Goal: Task Accomplishment & Management: Complete application form

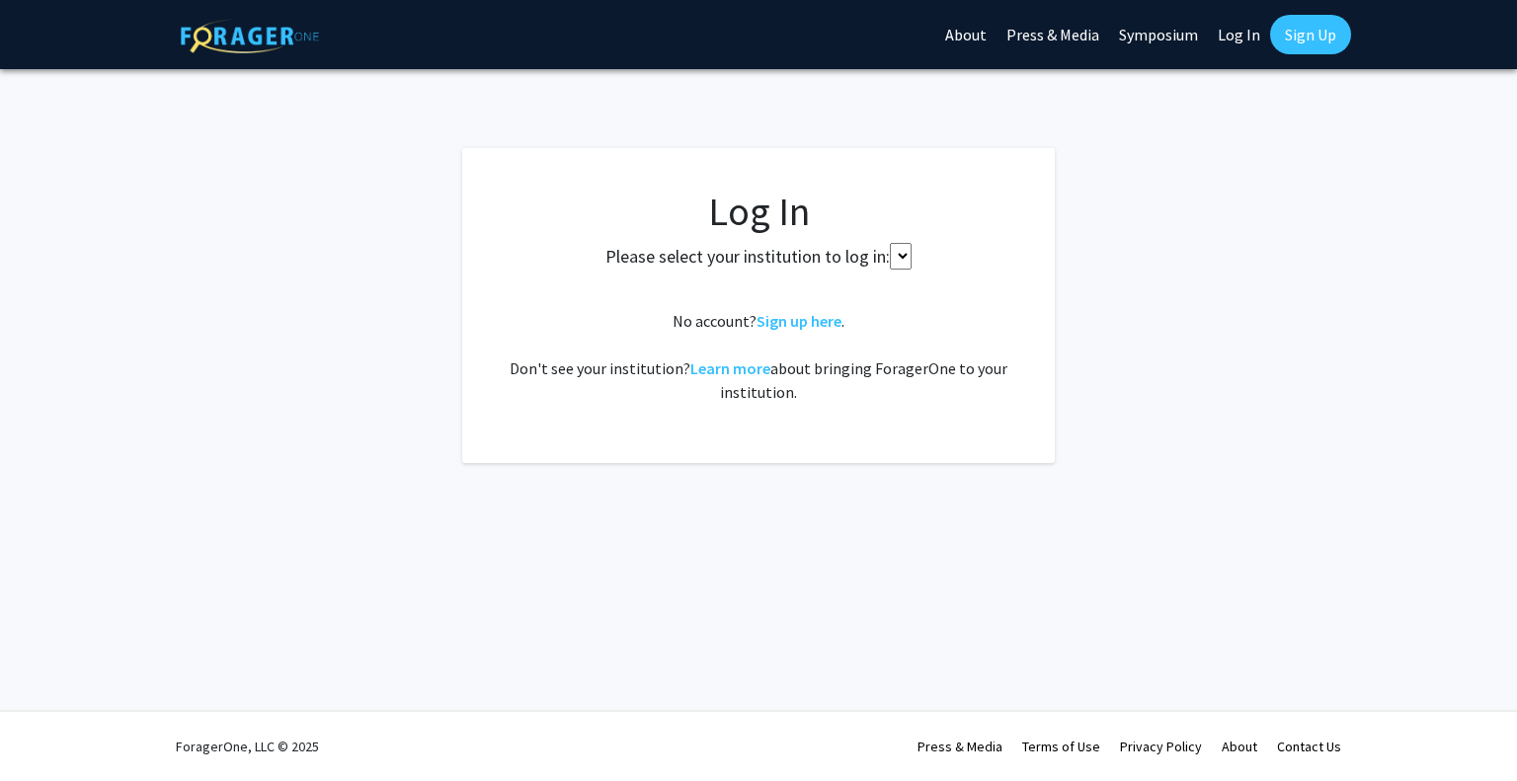
select select
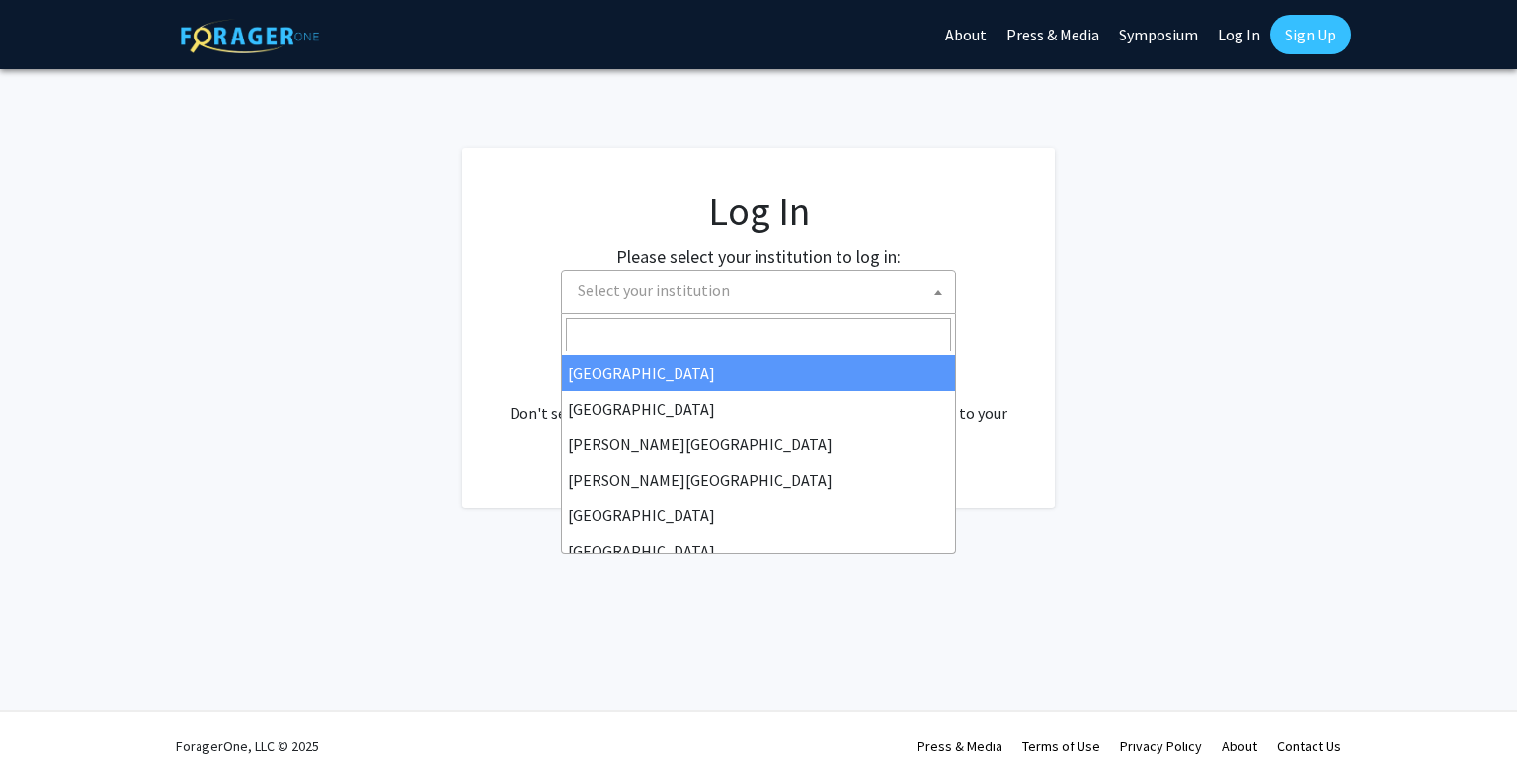
click at [752, 283] on span "Select your institution" at bounding box center [762, 291] width 385 height 41
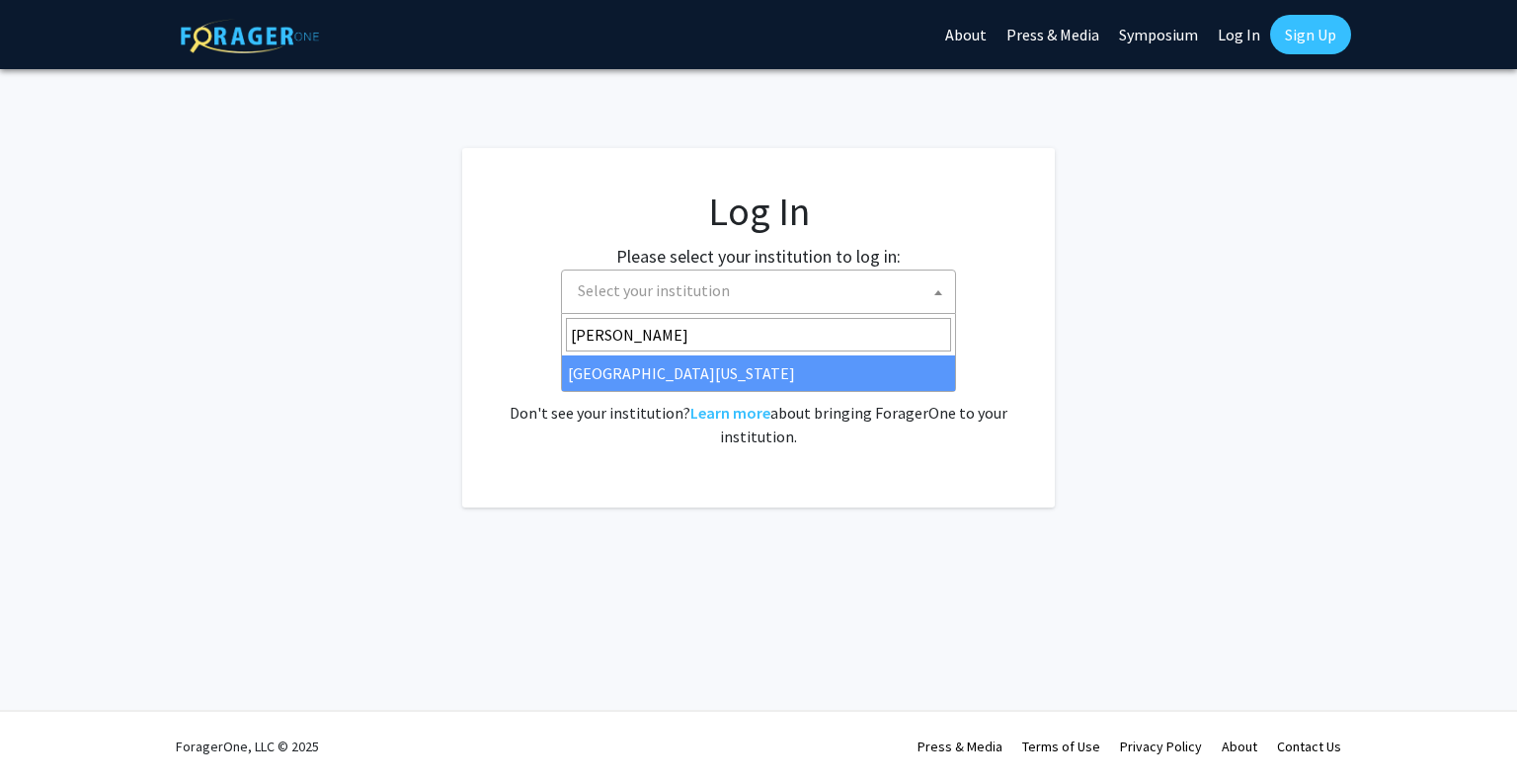
type input "[PERSON_NAME]"
select select "31"
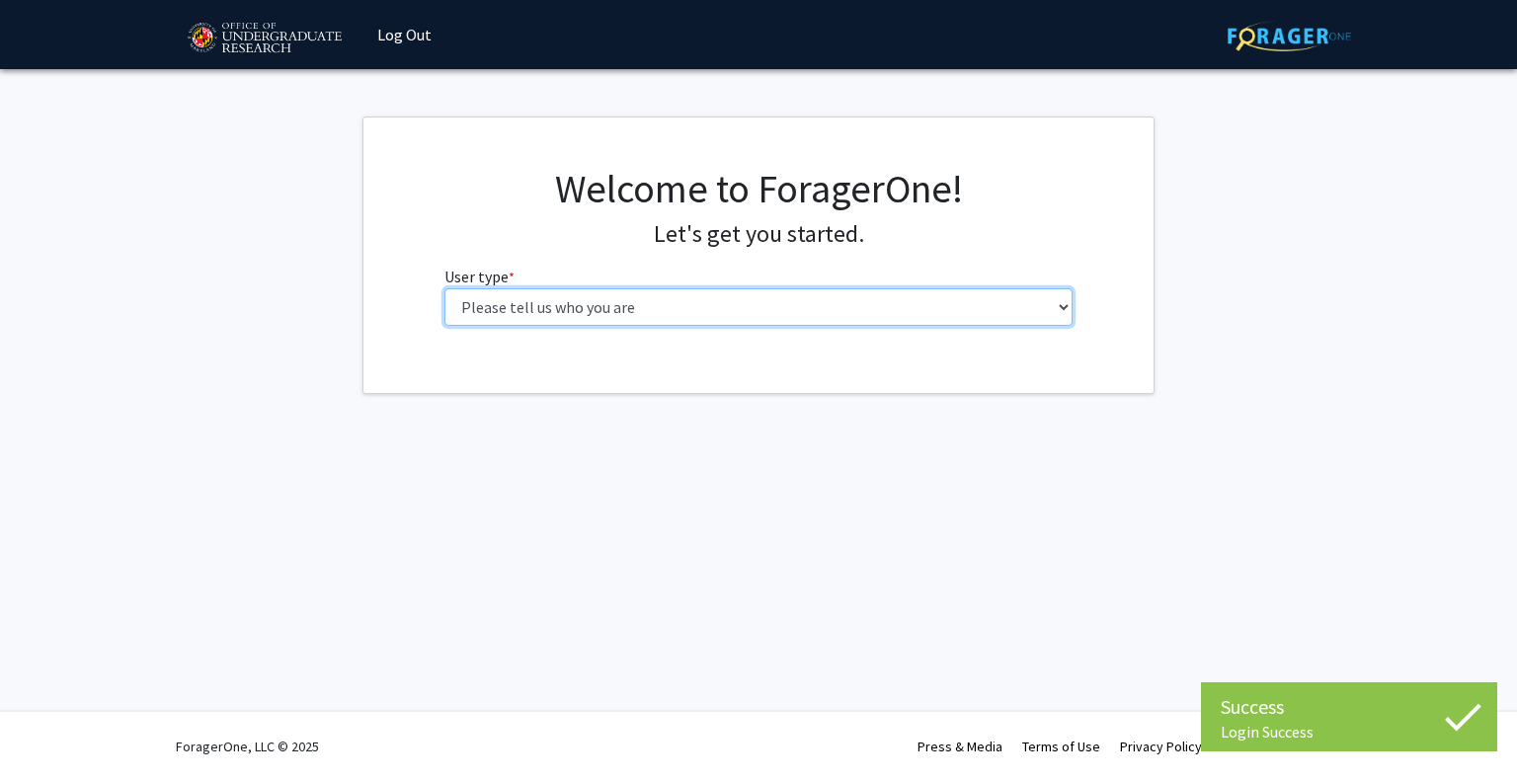
click at [688, 314] on select "Please tell us who you are Undergraduate Student Master's Student Doctoral Cand…" at bounding box center [759, 307] width 629 height 38
select select "1: undergrad"
click at [445, 288] on select "Please tell us who you are Undergraduate Student Master's Student Doctoral Cand…" at bounding box center [759, 307] width 629 height 38
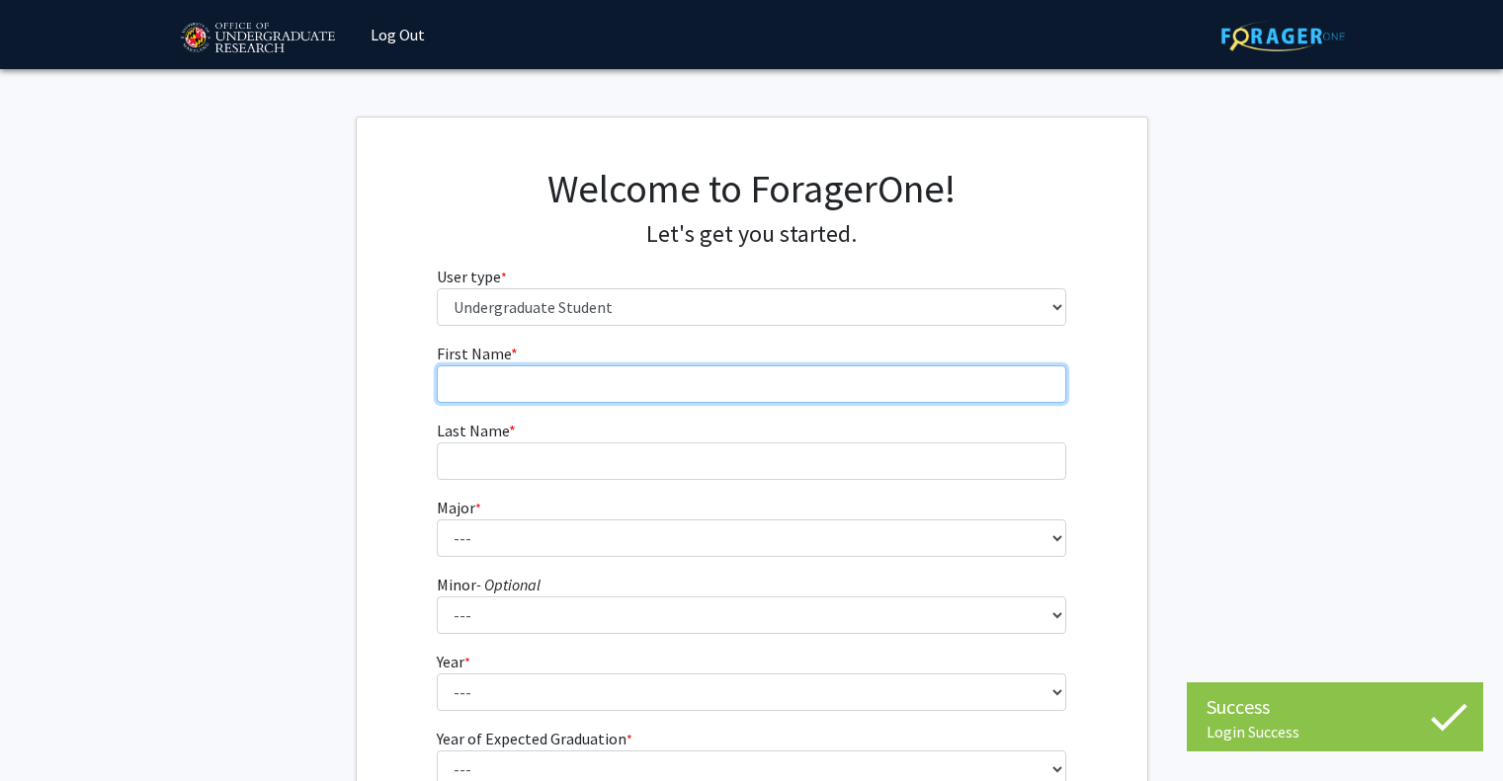
click at [643, 380] on input "First Name * required" at bounding box center [751, 385] width 629 height 38
type input "[PERSON_NAME]"
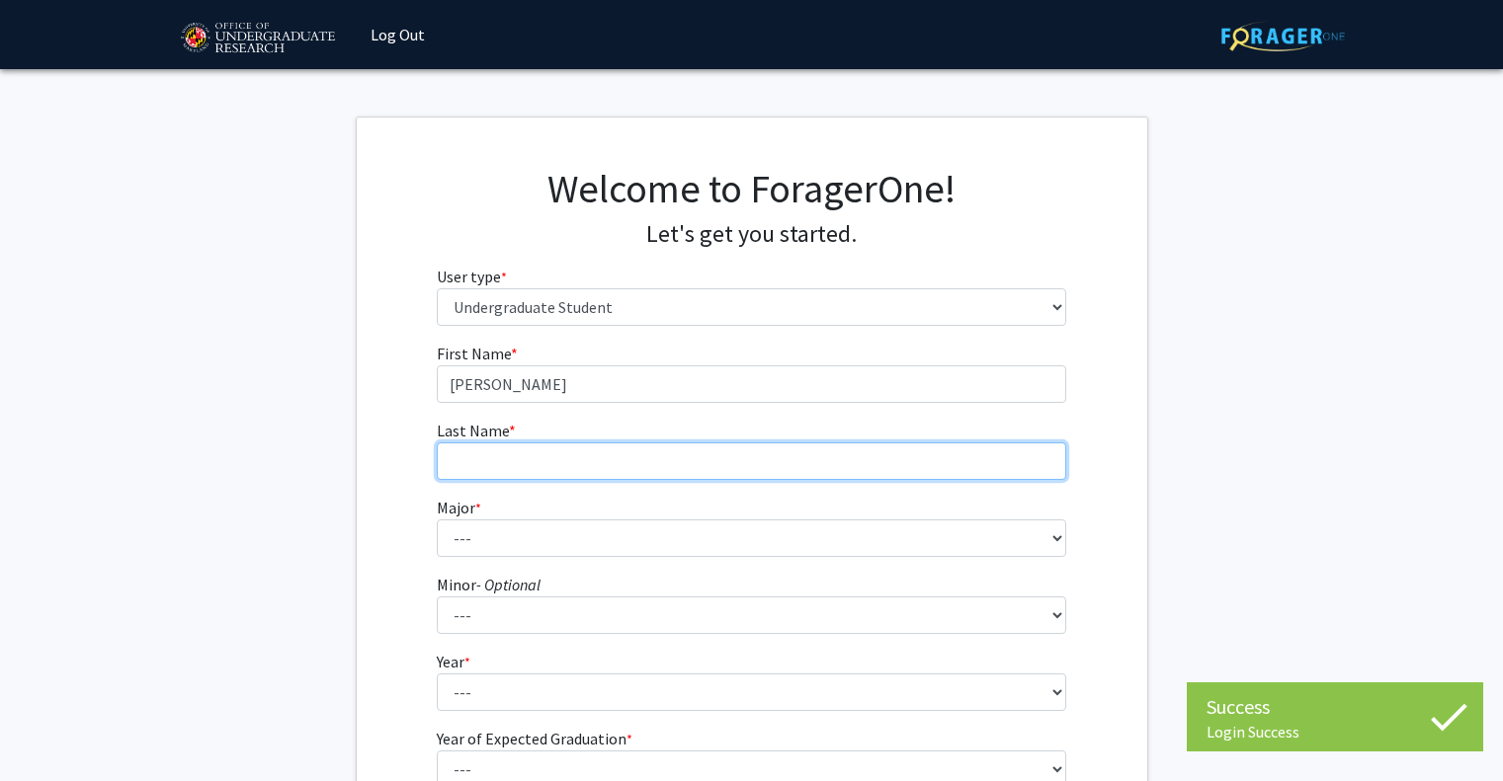
type input "Sinha"
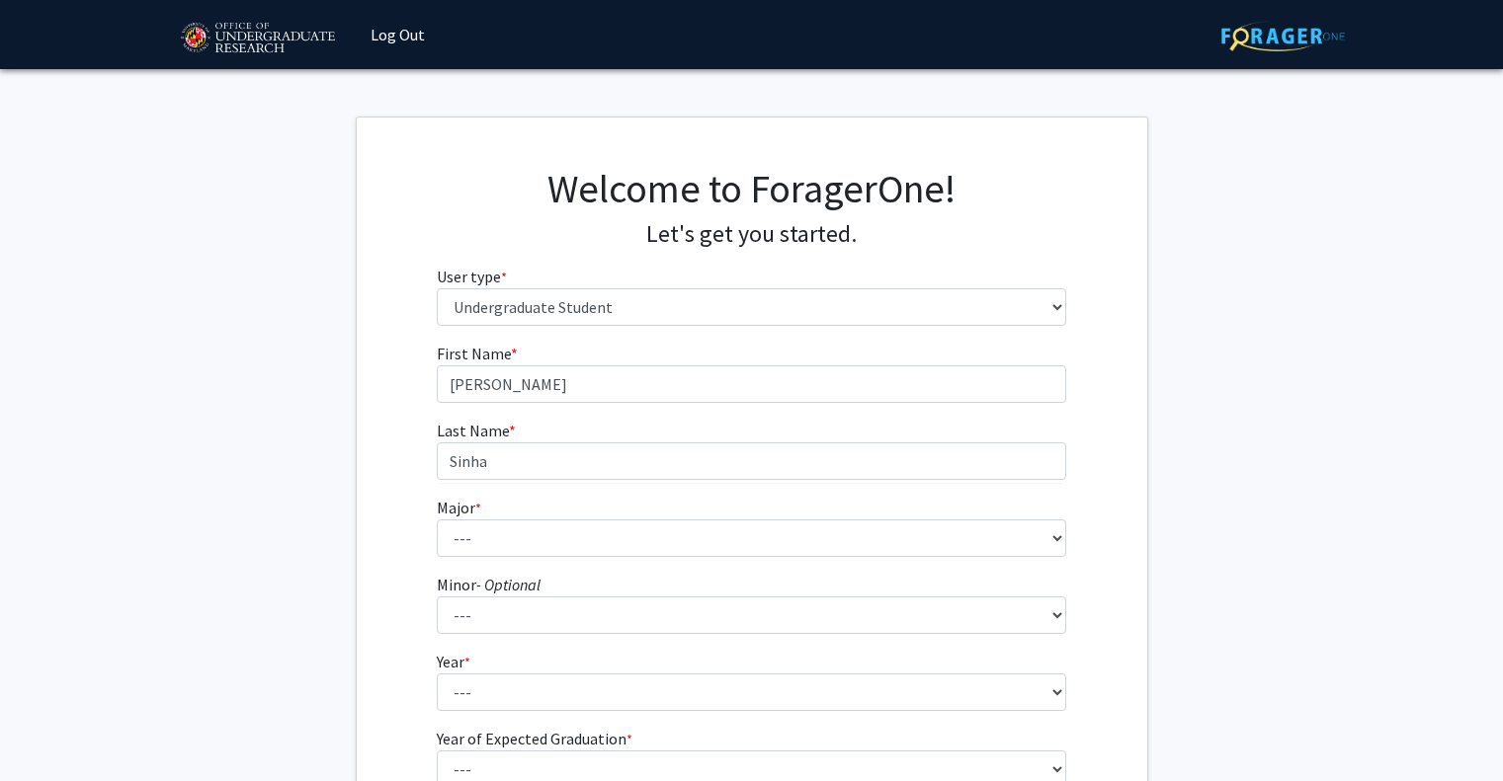
click at [585, 497] on fg-select "Major * required --- Accounting Aerospace Engineering African American and Afri…" at bounding box center [751, 526] width 629 height 61
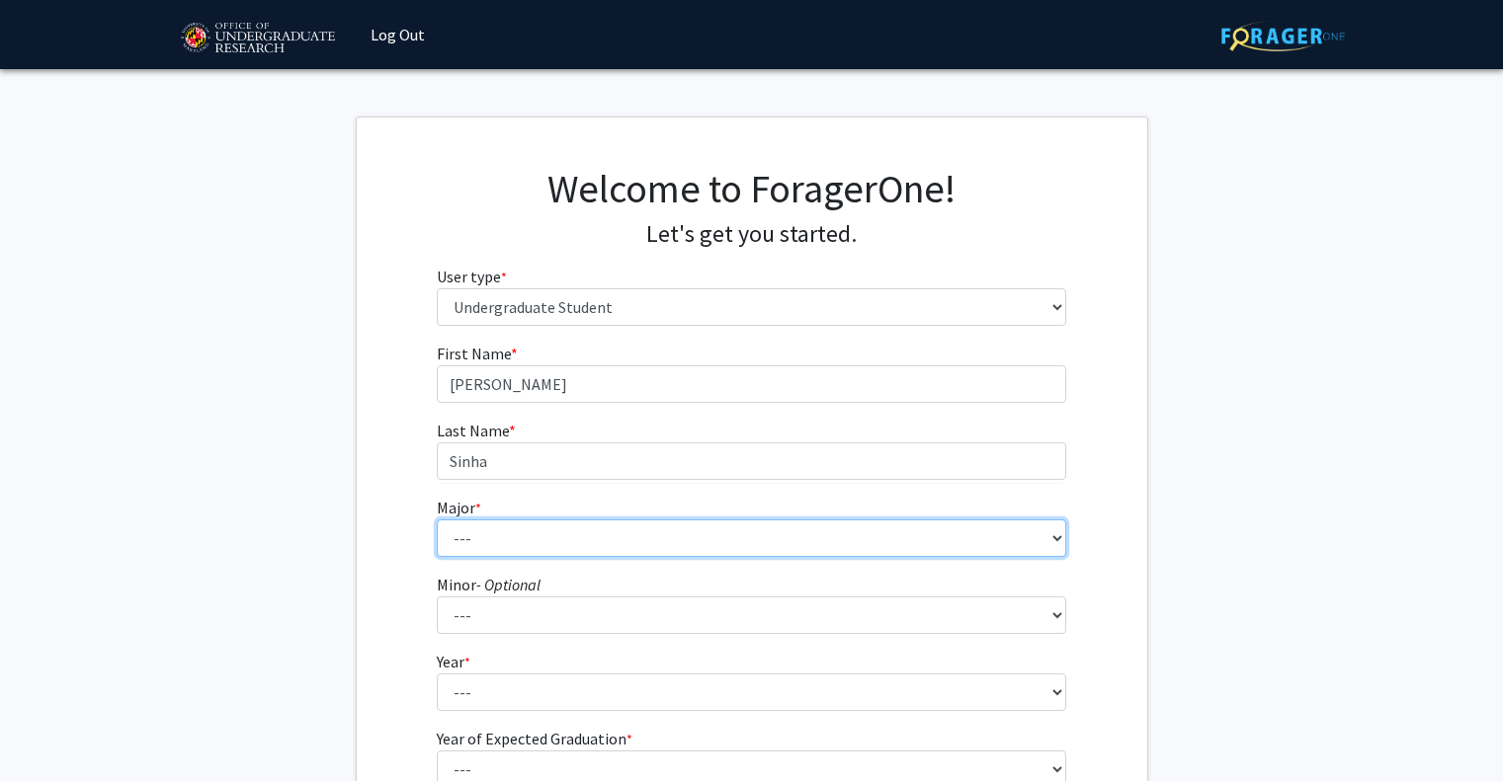
click at [577, 524] on select "--- Accounting Aerospace Engineering African American and Africana Studies Agri…" at bounding box center [751, 539] width 629 height 38
select select "70: 2371"
click at [437, 520] on select "--- Accounting Aerospace Engineering African American and Africana Studies Agri…" at bounding box center [751, 539] width 629 height 38
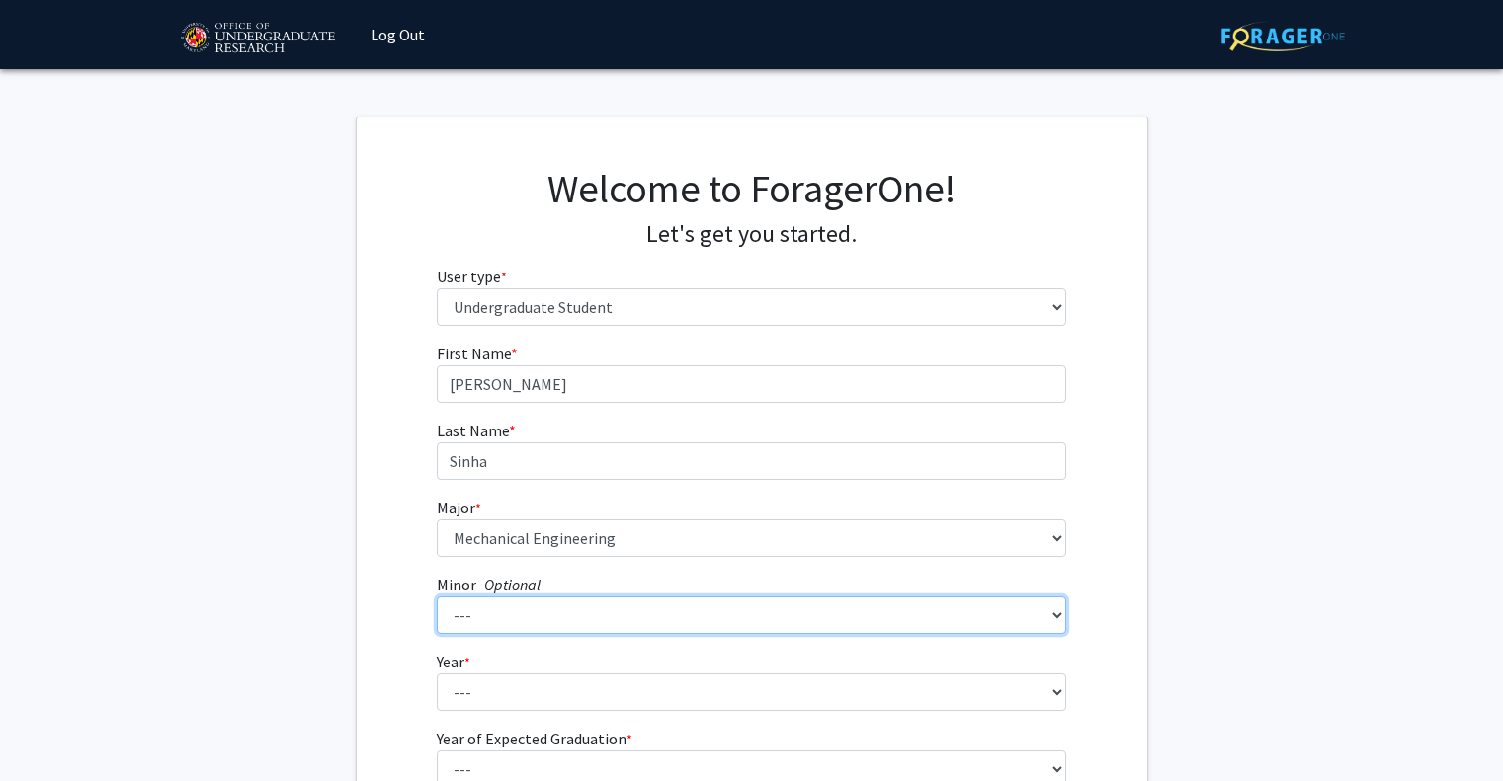
click at [512, 620] on select "--- Actuarial Mathematics Advanced Cybersecurity Experience for Students Africa…" at bounding box center [751, 616] width 629 height 38
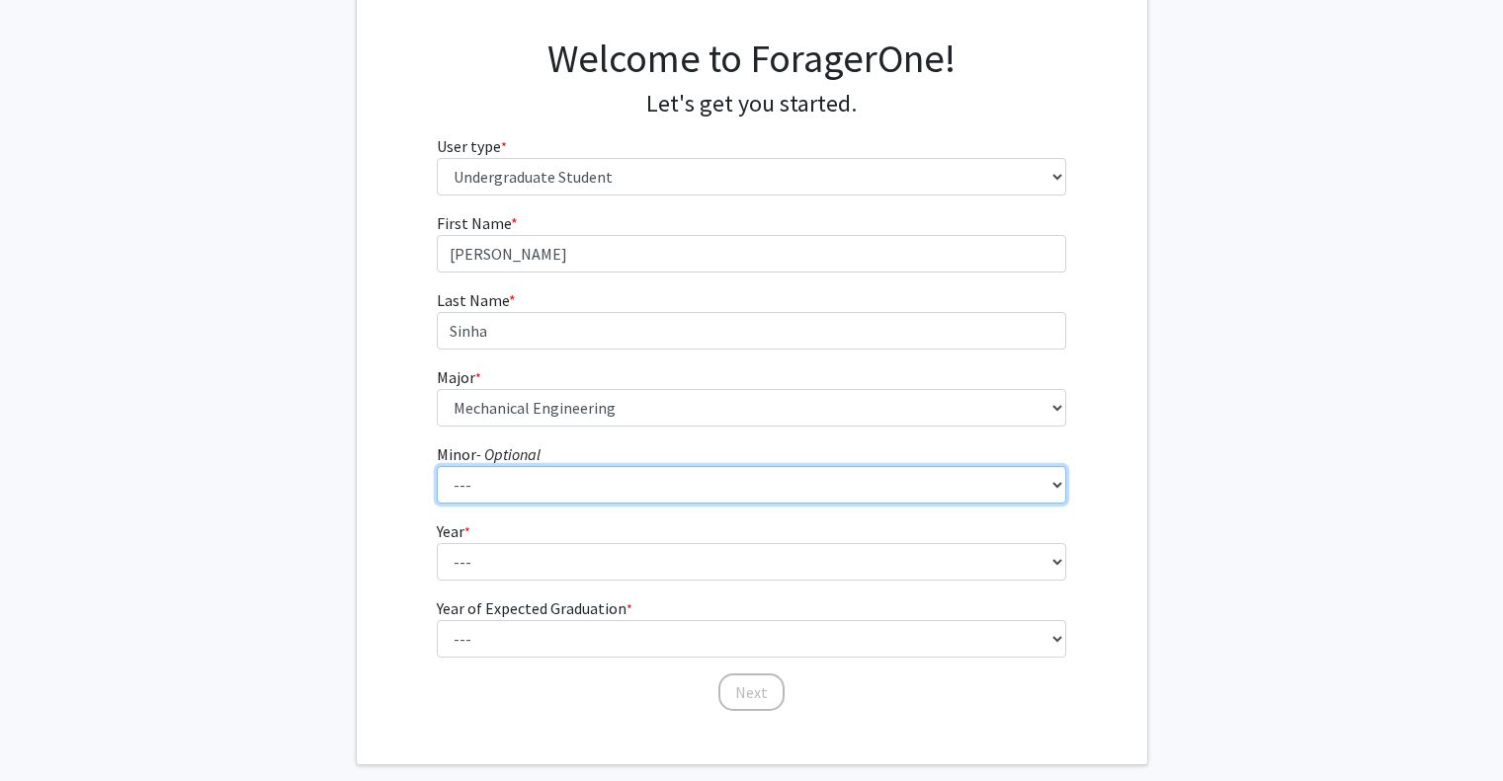
scroll to position [131, 0]
click at [571, 483] on select "--- Actuarial Mathematics Advanced Cybersecurity Experience for Students Africa…" at bounding box center [751, 484] width 629 height 38
select select "103: 1906"
click at [437, 465] on select "--- Actuarial Mathematics Advanced Cybersecurity Experience for Students Africa…" at bounding box center [751, 484] width 629 height 38
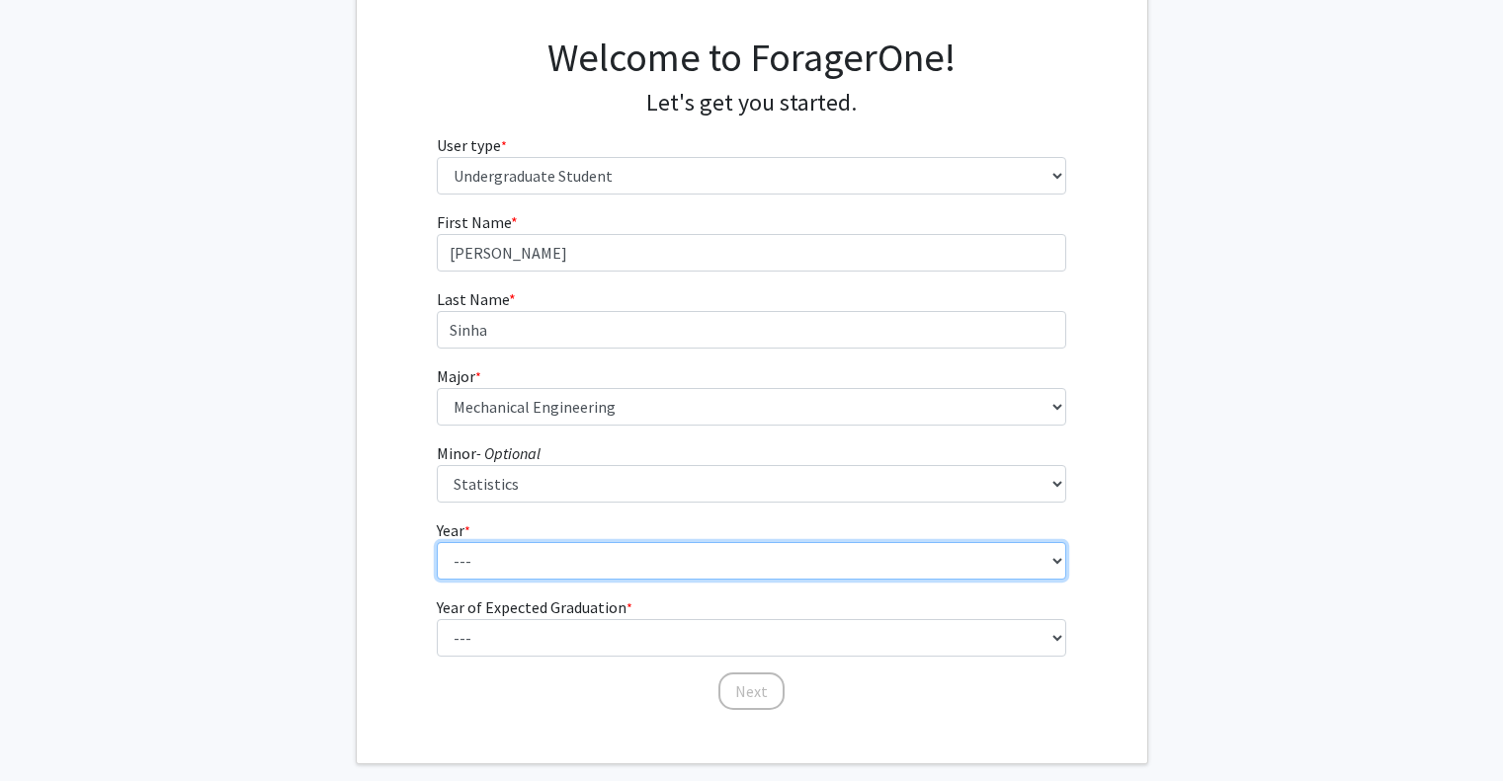
click at [528, 568] on select "--- First-year Sophomore Junior Senior Postbaccalaureate Certificate" at bounding box center [751, 561] width 629 height 38
select select "2: sophomore"
click at [437, 542] on select "--- First-year Sophomore Junior Senior Postbaccalaureate Certificate" at bounding box center [751, 561] width 629 height 38
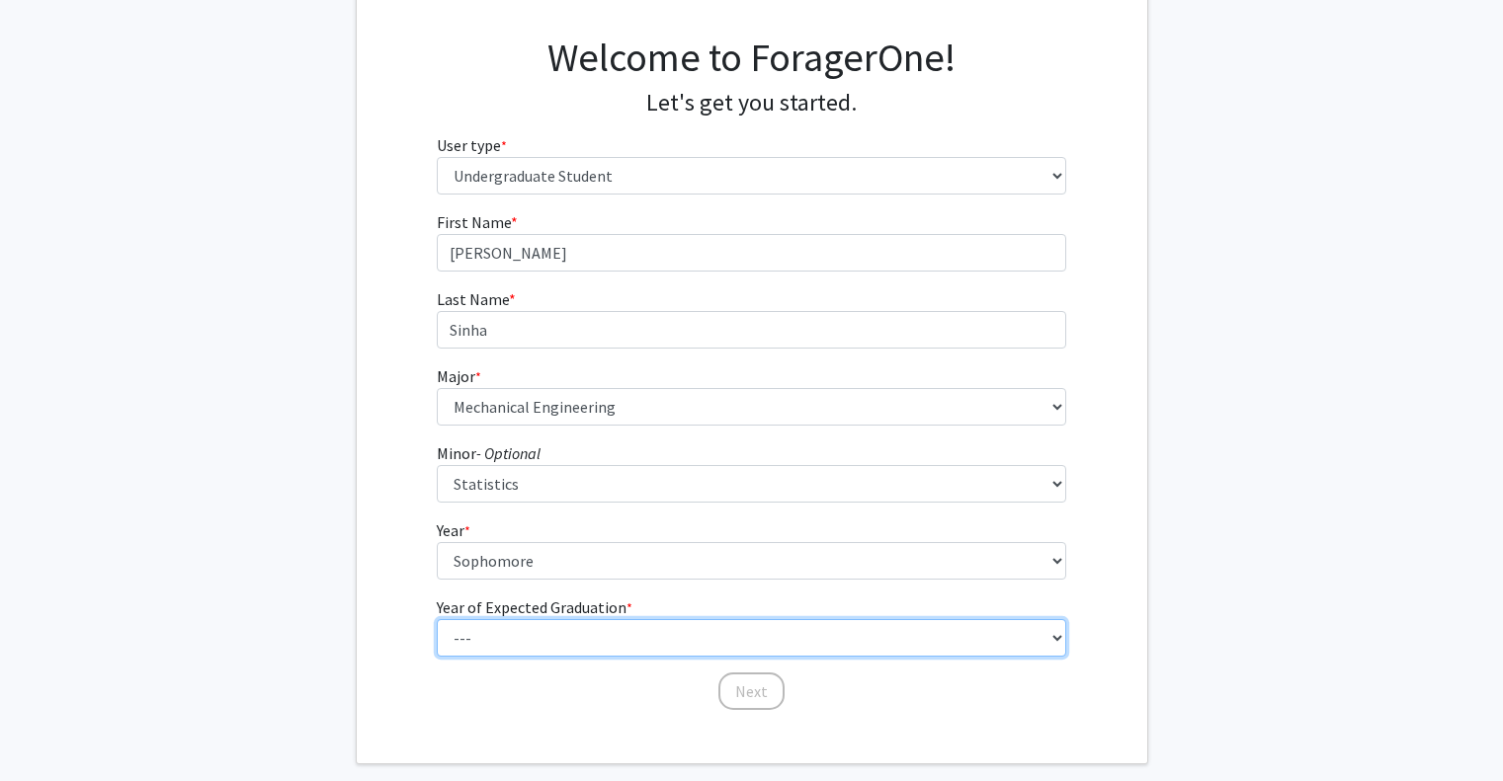
click at [517, 631] on select "--- 2025 2026 2027 2028 2029 2030 2031 2032 2033 2034" at bounding box center [751, 638] width 629 height 38
select select "4: 2028"
click at [437, 619] on select "--- 2025 2026 2027 2028 2029 2030 2031 2032 2033 2034" at bounding box center [751, 638] width 629 height 38
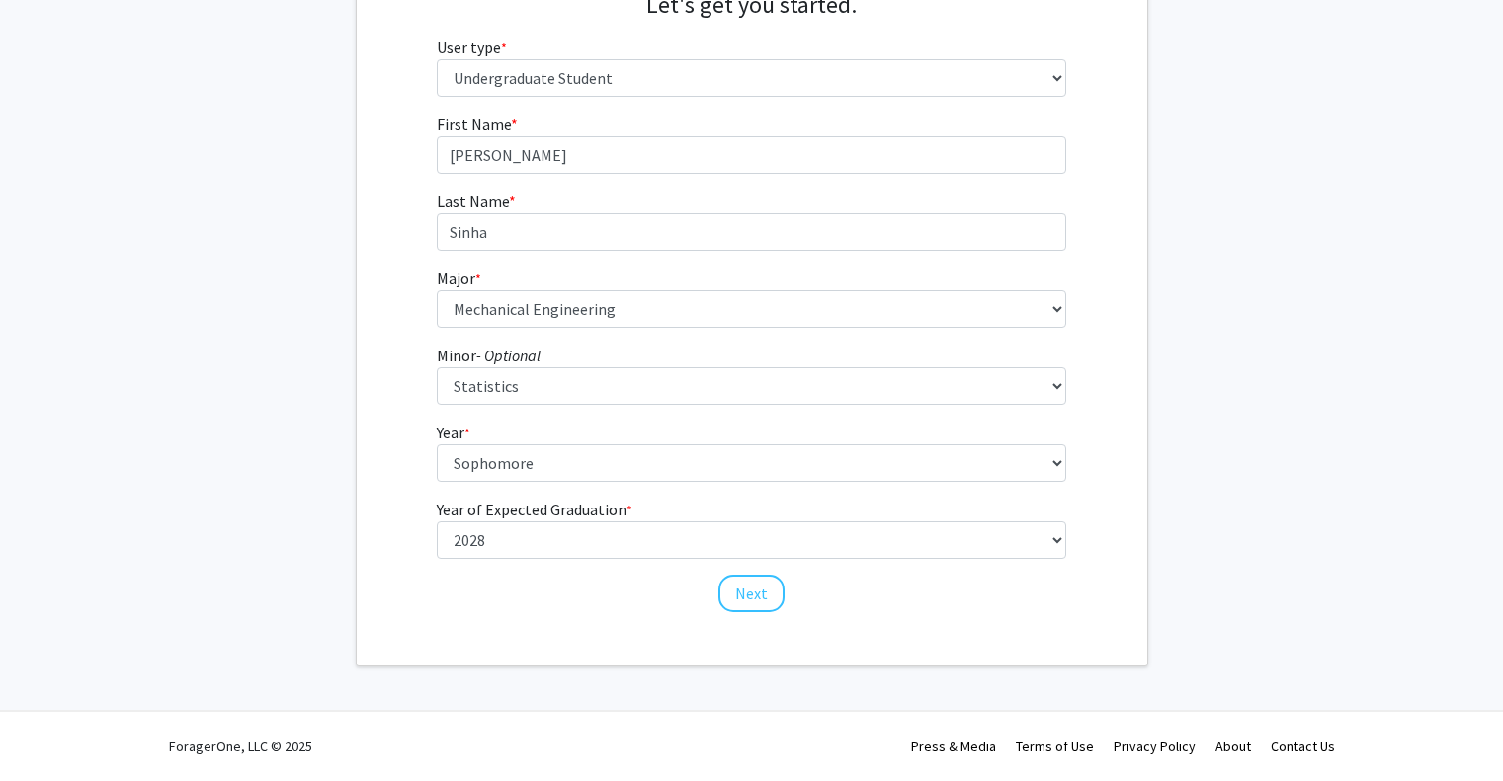
click at [755, 615] on div "Welcome to ForagerOne! Let's get you started. User type * required Please tell …" at bounding box center [752, 277] width 790 height 778
click at [746, 582] on button "Next" at bounding box center [751, 594] width 66 height 38
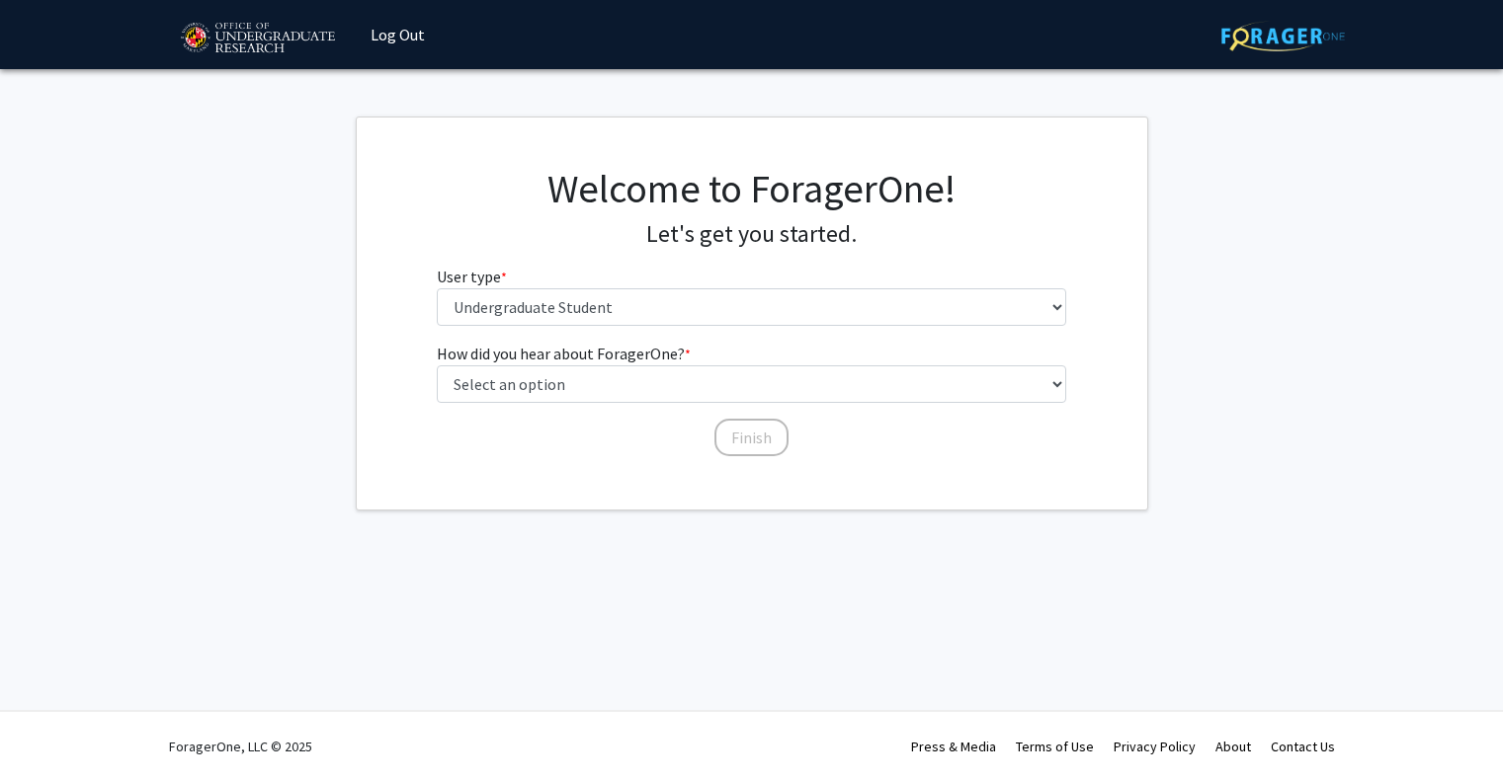
scroll to position [0, 0]
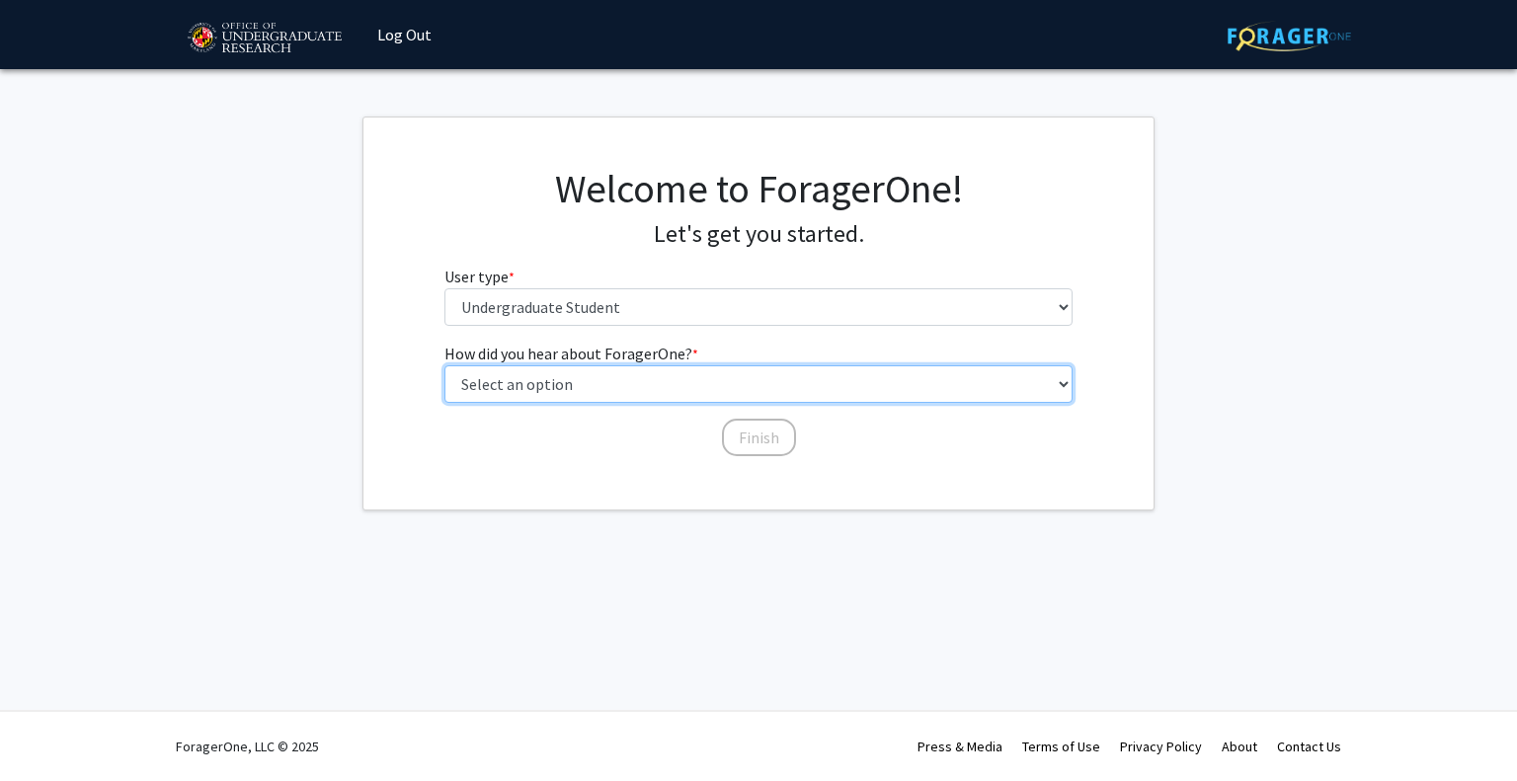
click at [721, 384] on select "Select an option Peer/student recommendation Faculty/staff recommendation Unive…" at bounding box center [759, 385] width 629 height 38
select select "3: university_website"
click at [445, 366] on select "Select an option Peer/student recommendation Faculty/staff recommendation Unive…" at bounding box center [759, 385] width 629 height 38
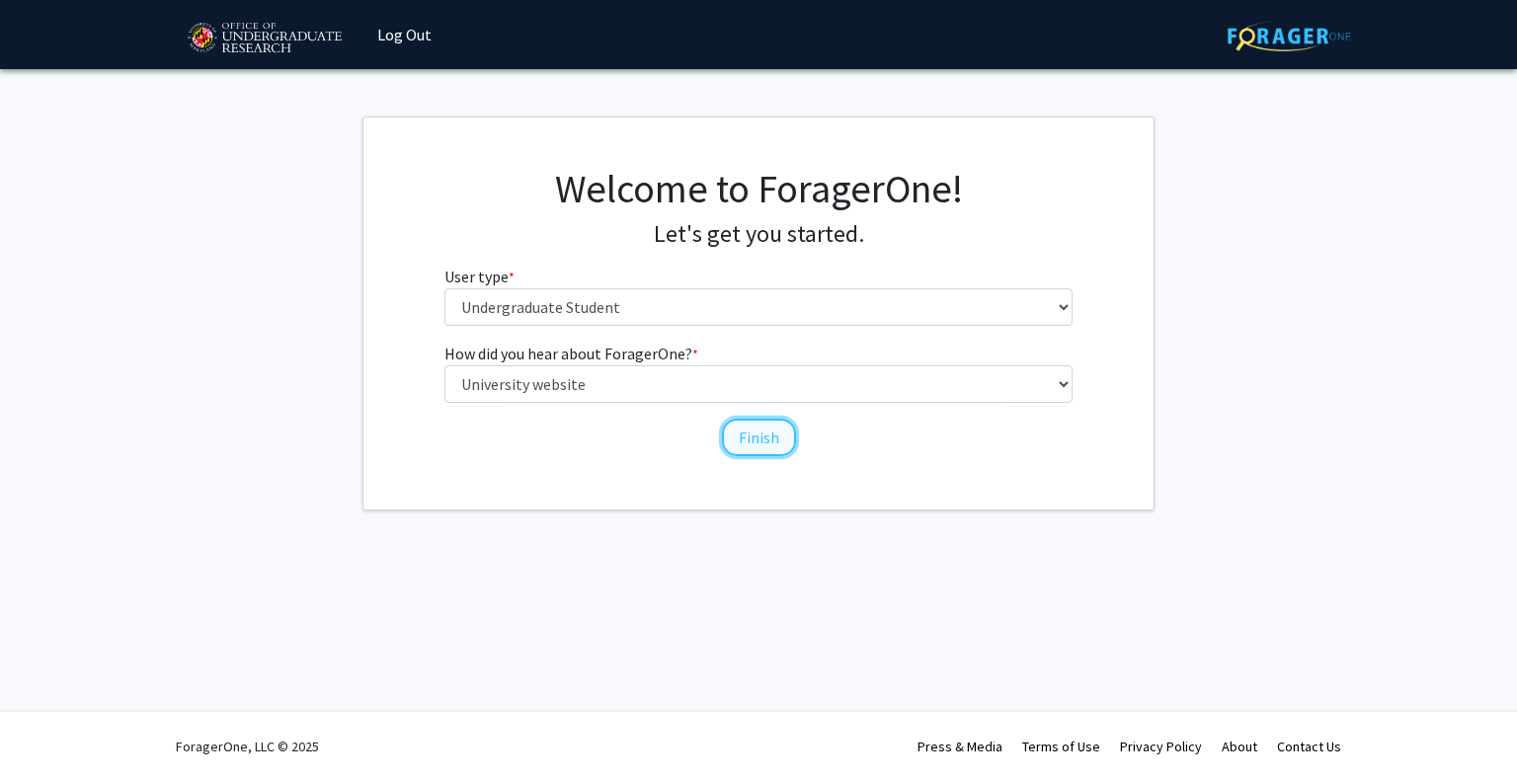
click at [791, 444] on button "Finish" at bounding box center [759, 438] width 74 height 38
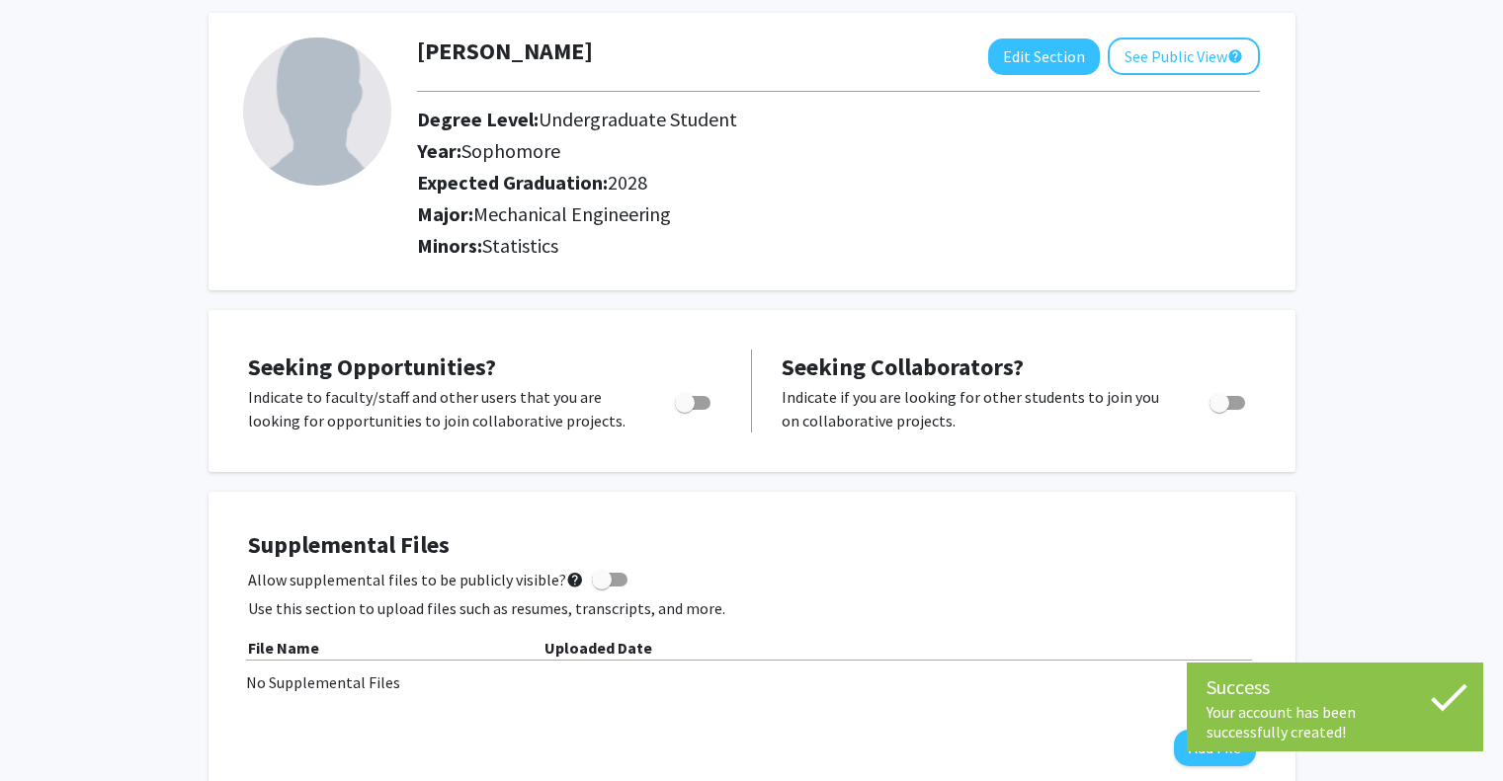
scroll to position [96, 0]
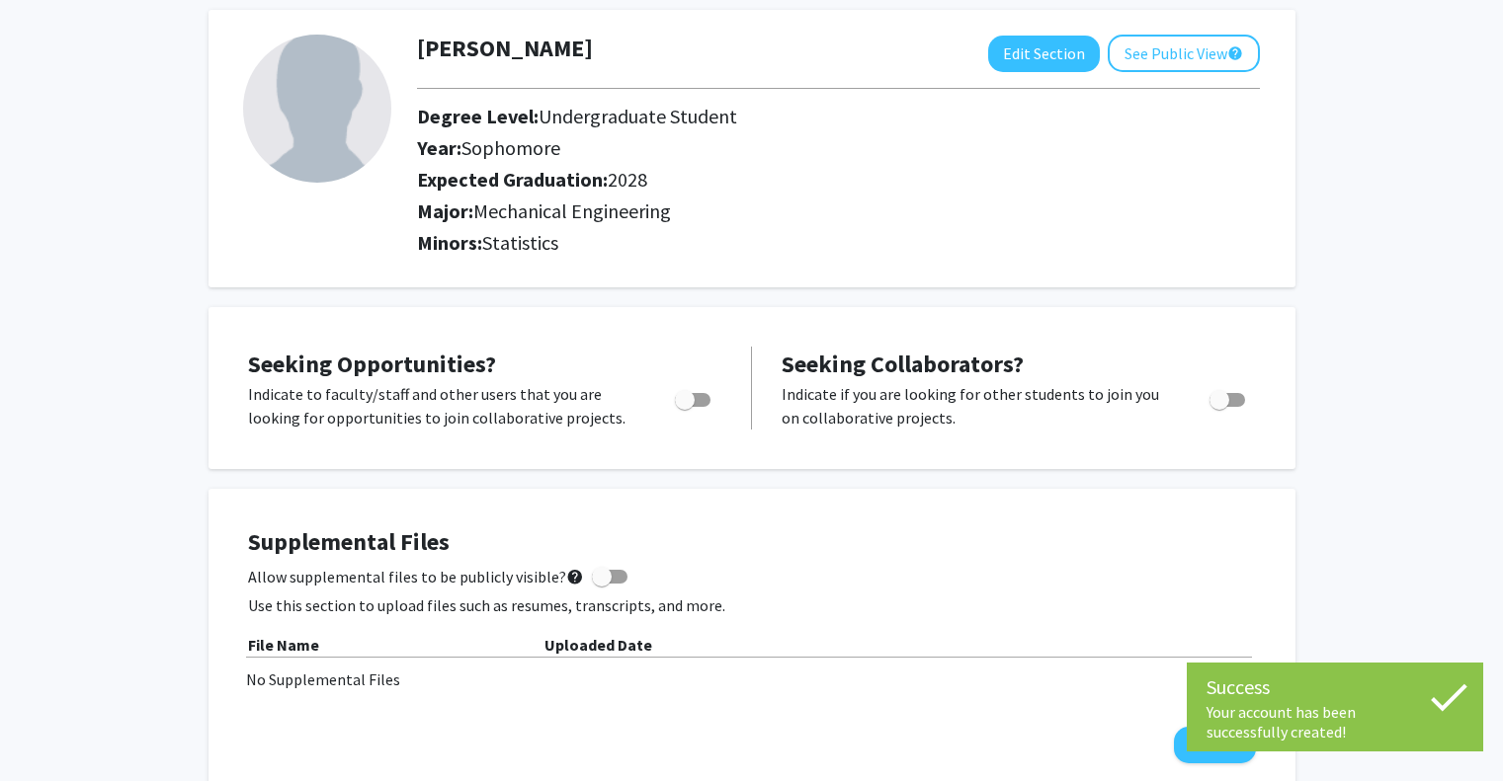
click at [691, 397] on span "Toggle" at bounding box center [685, 400] width 20 height 20
click at [685, 407] on input "Are you actively seeking opportunities?" at bounding box center [684, 407] width 1 height 1
checkbox input "true"
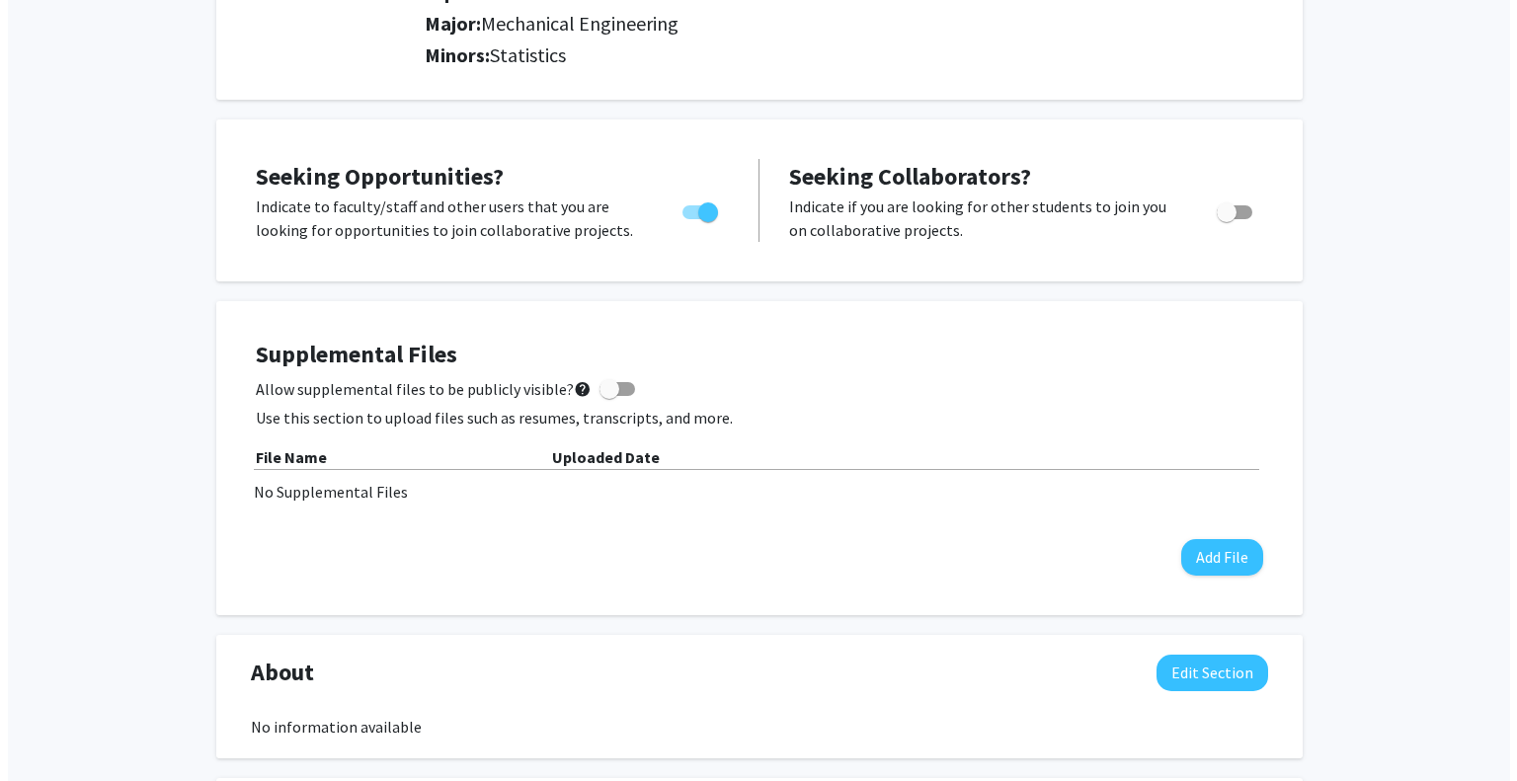
scroll to position [285, 0]
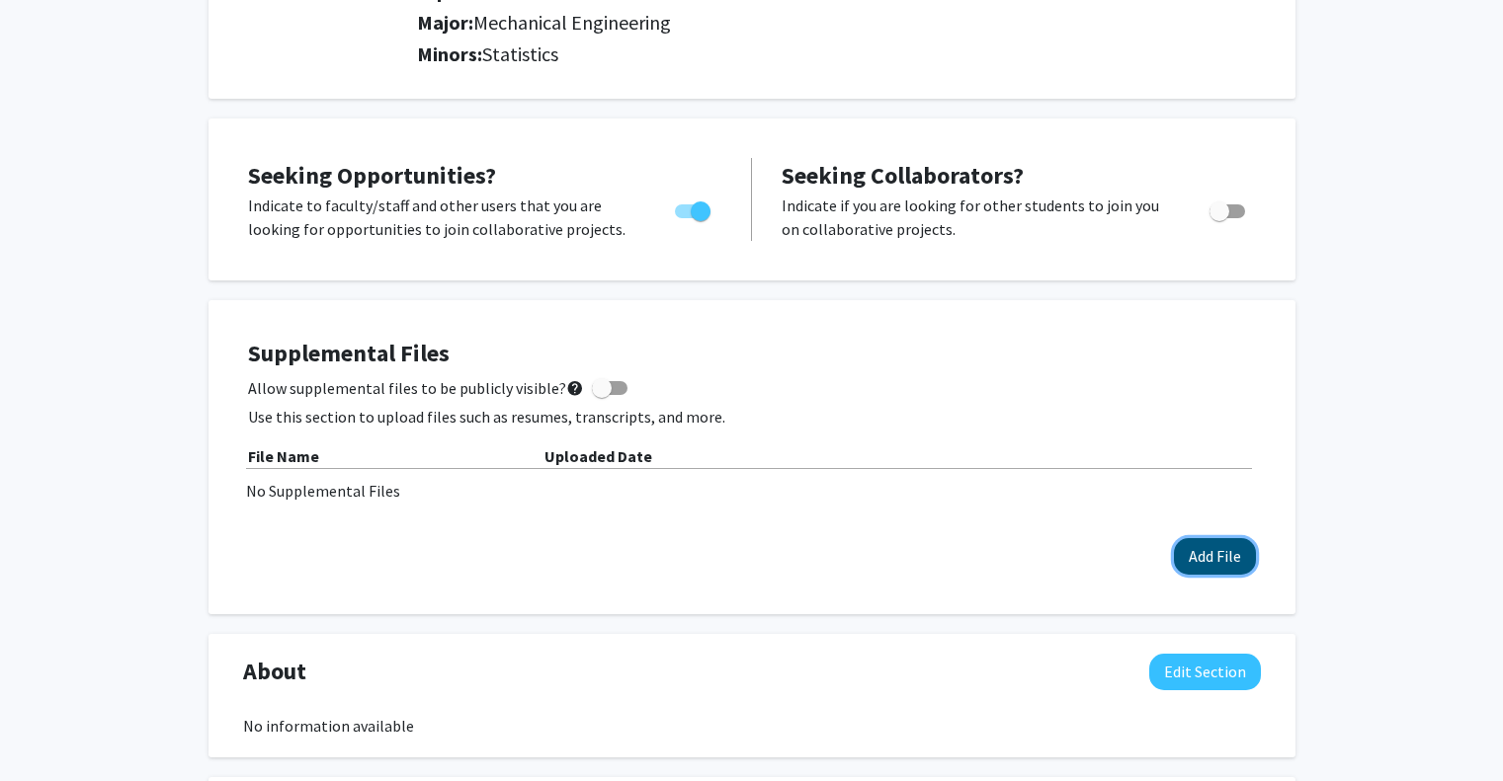
click at [1218, 572] on button "Add File" at bounding box center [1215, 556] width 82 height 37
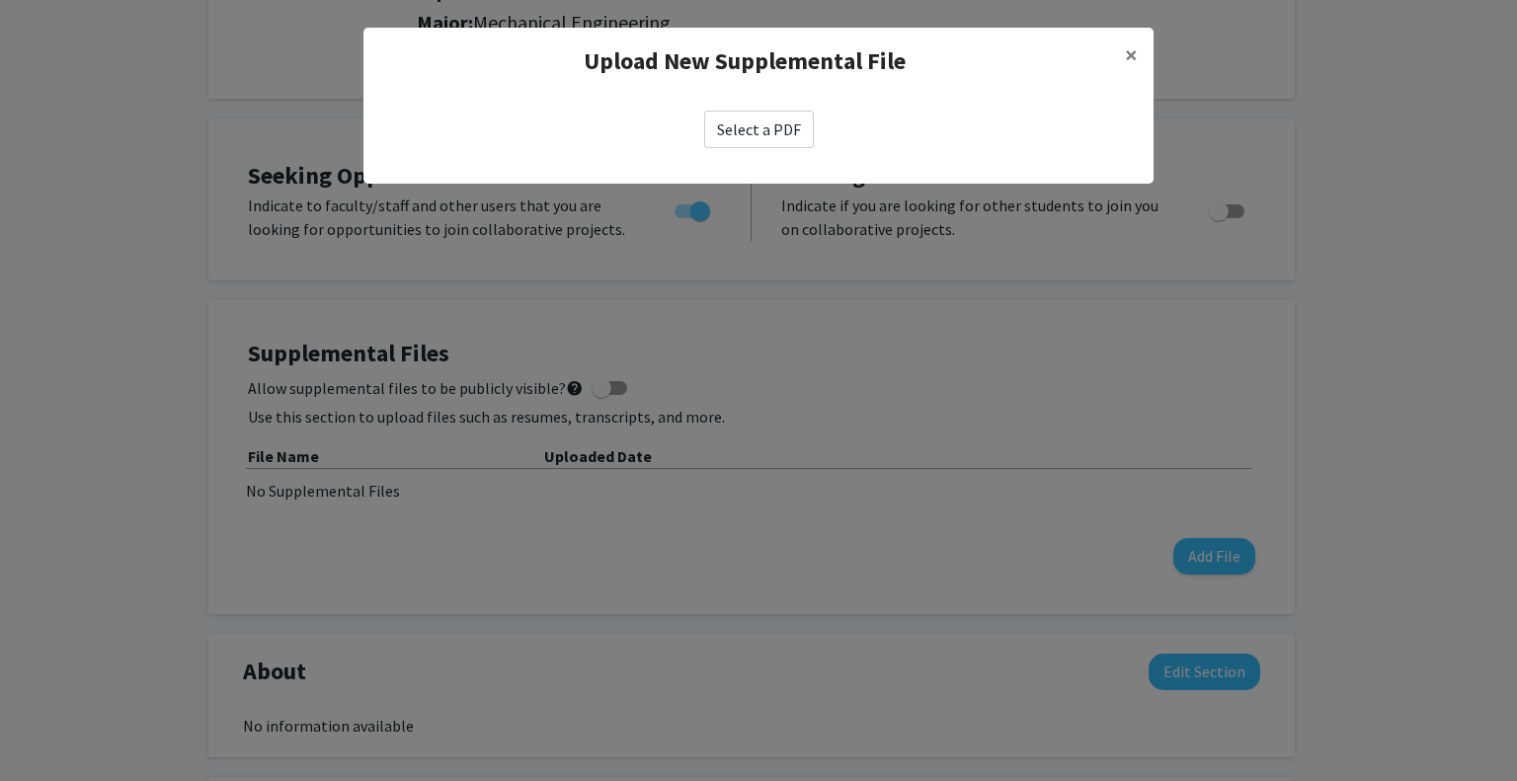
click at [779, 132] on label "Select a PDF" at bounding box center [759, 130] width 110 height 38
click at [0, 0] on input "Select a PDF" at bounding box center [0, 0] width 0 height 0
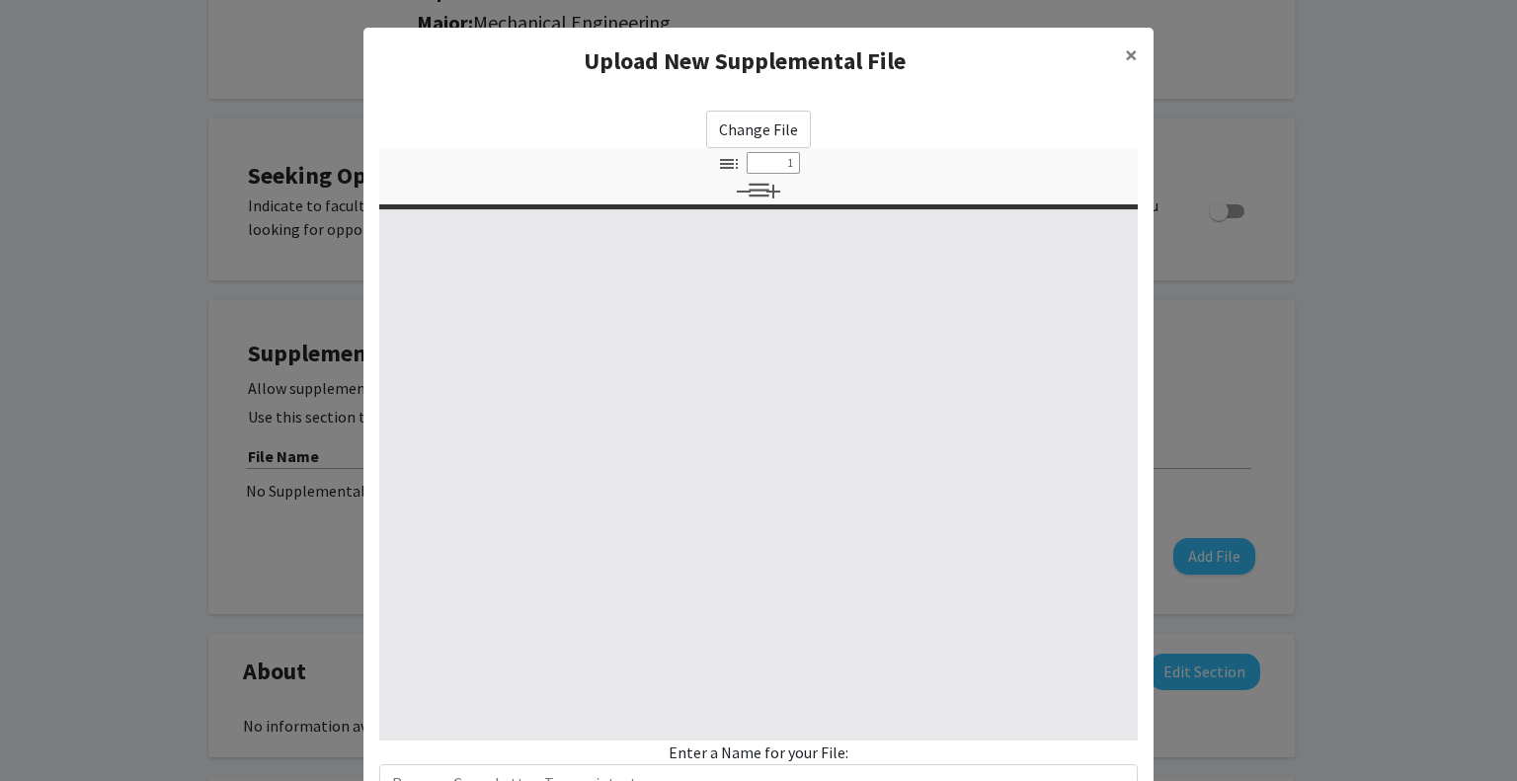
select select "custom"
type input "0"
select select "custom"
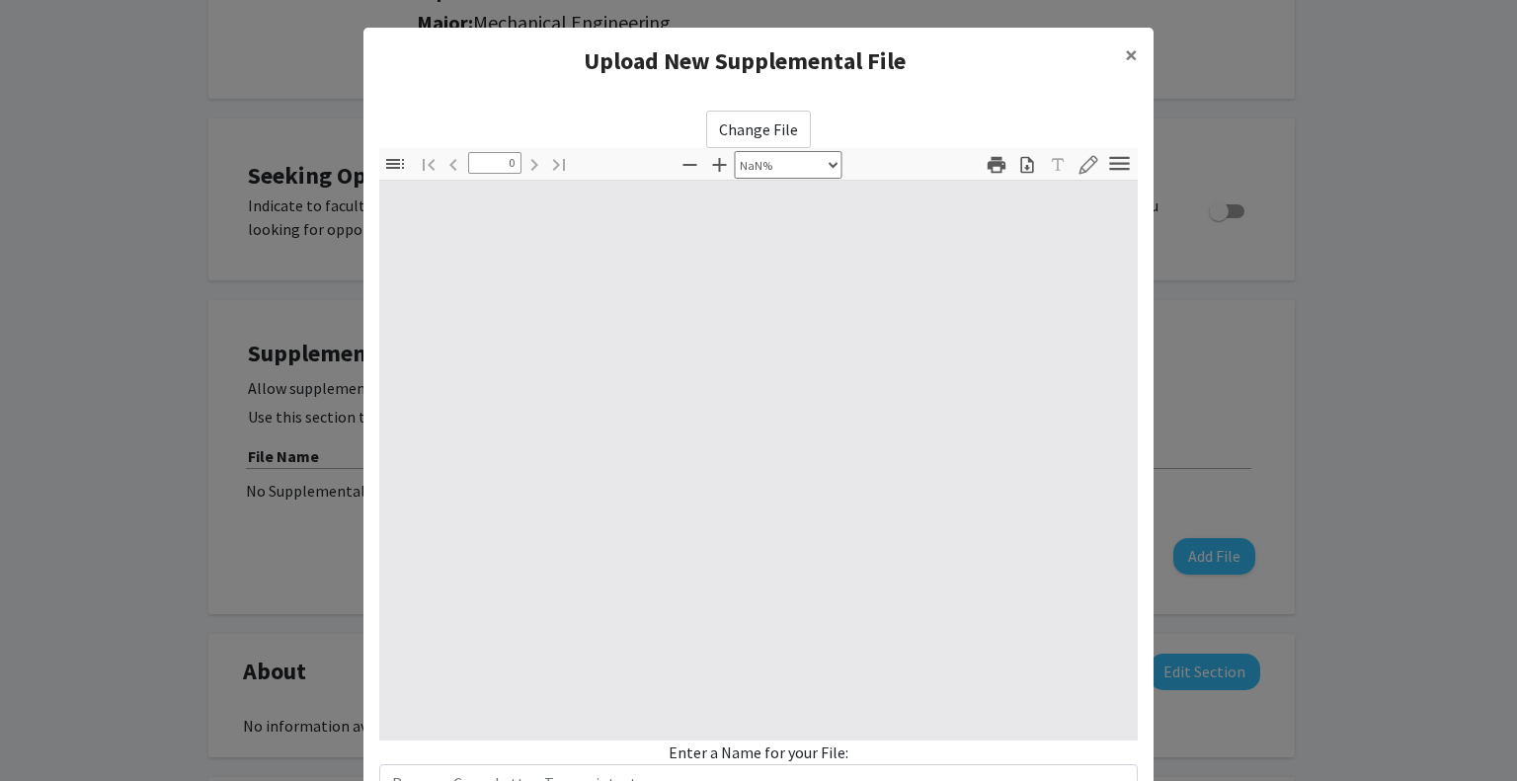
type input "1"
select select "auto"
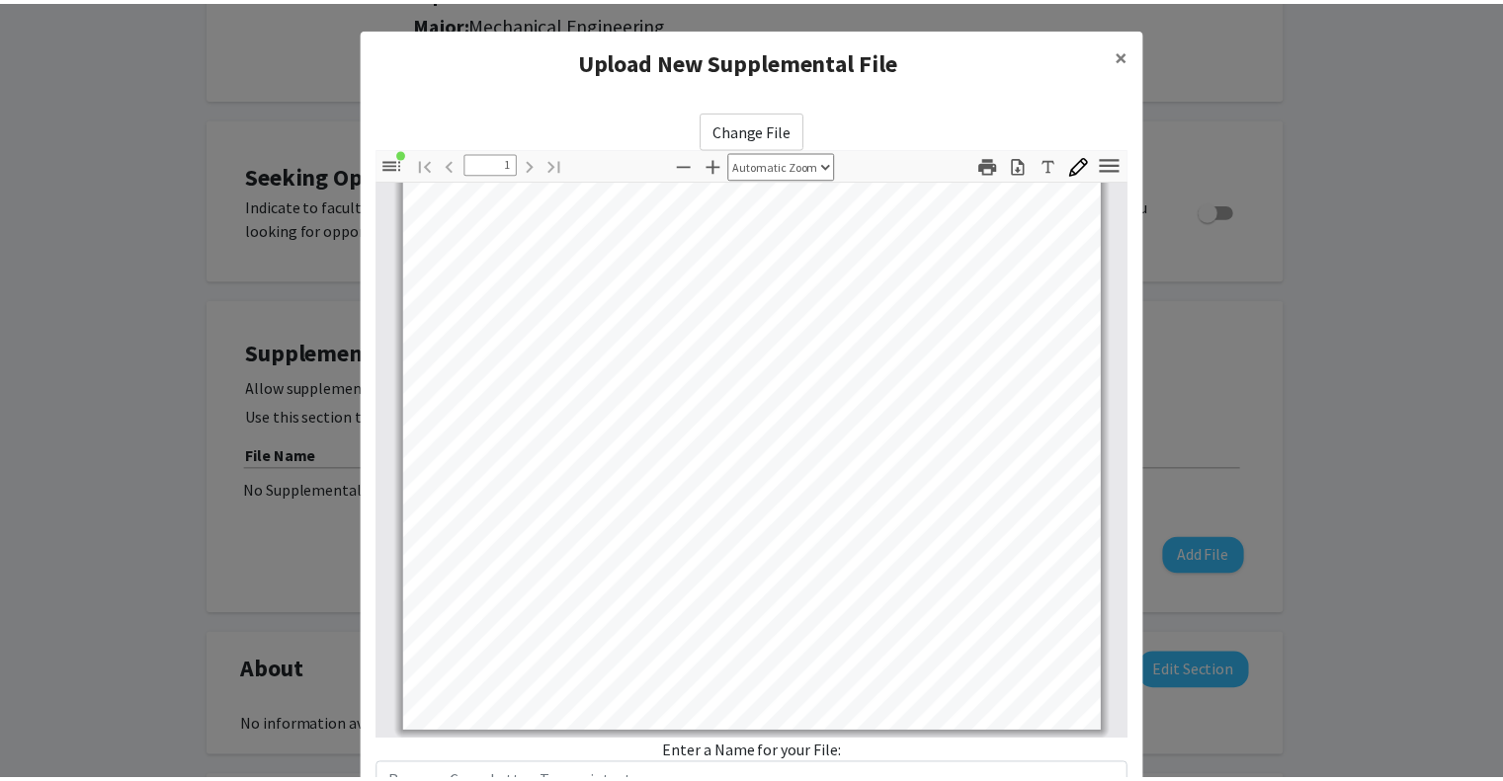
scroll to position [154, 0]
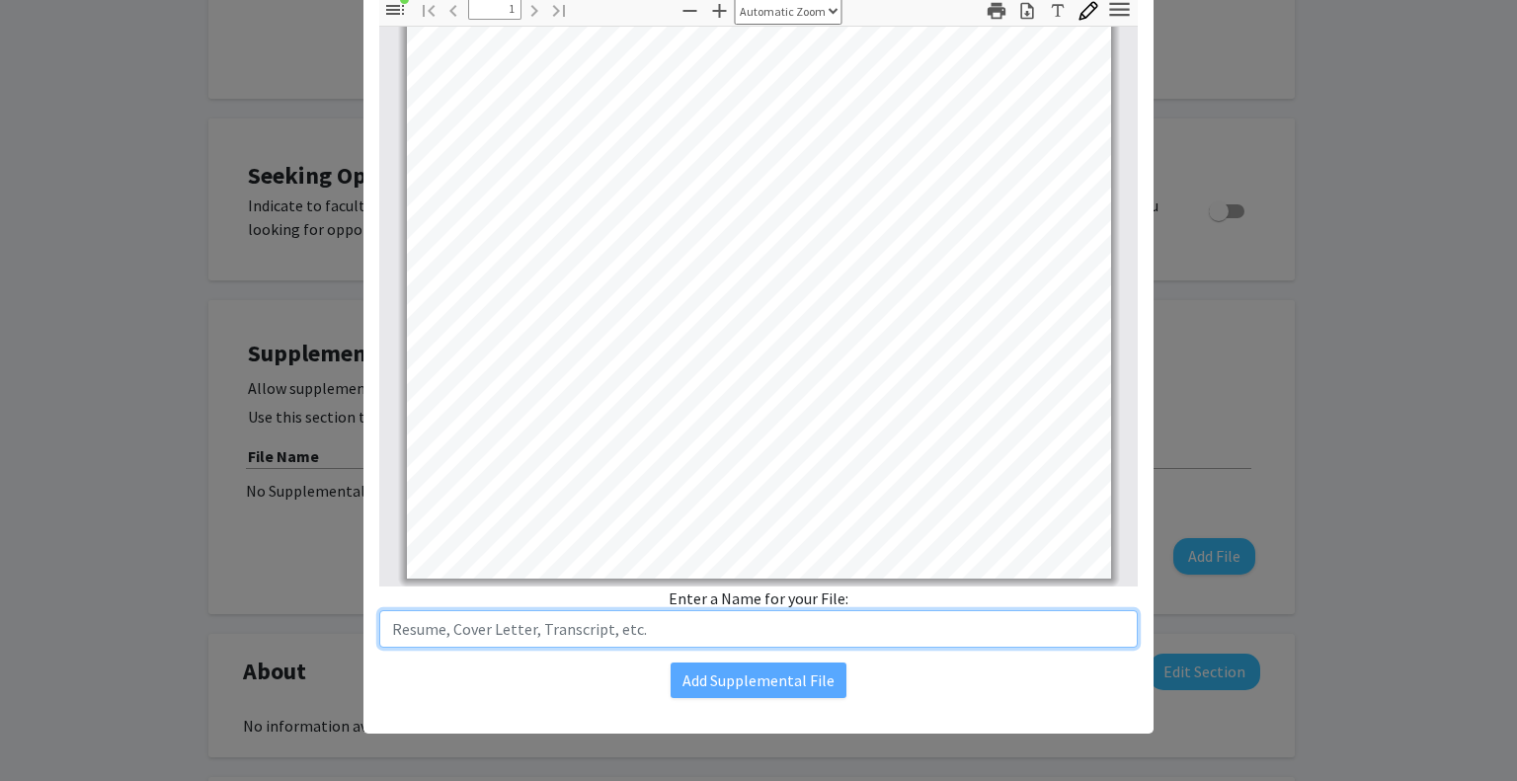
click at [541, 640] on input "text" at bounding box center [758, 630] width 759 height 38
type input "Resume"
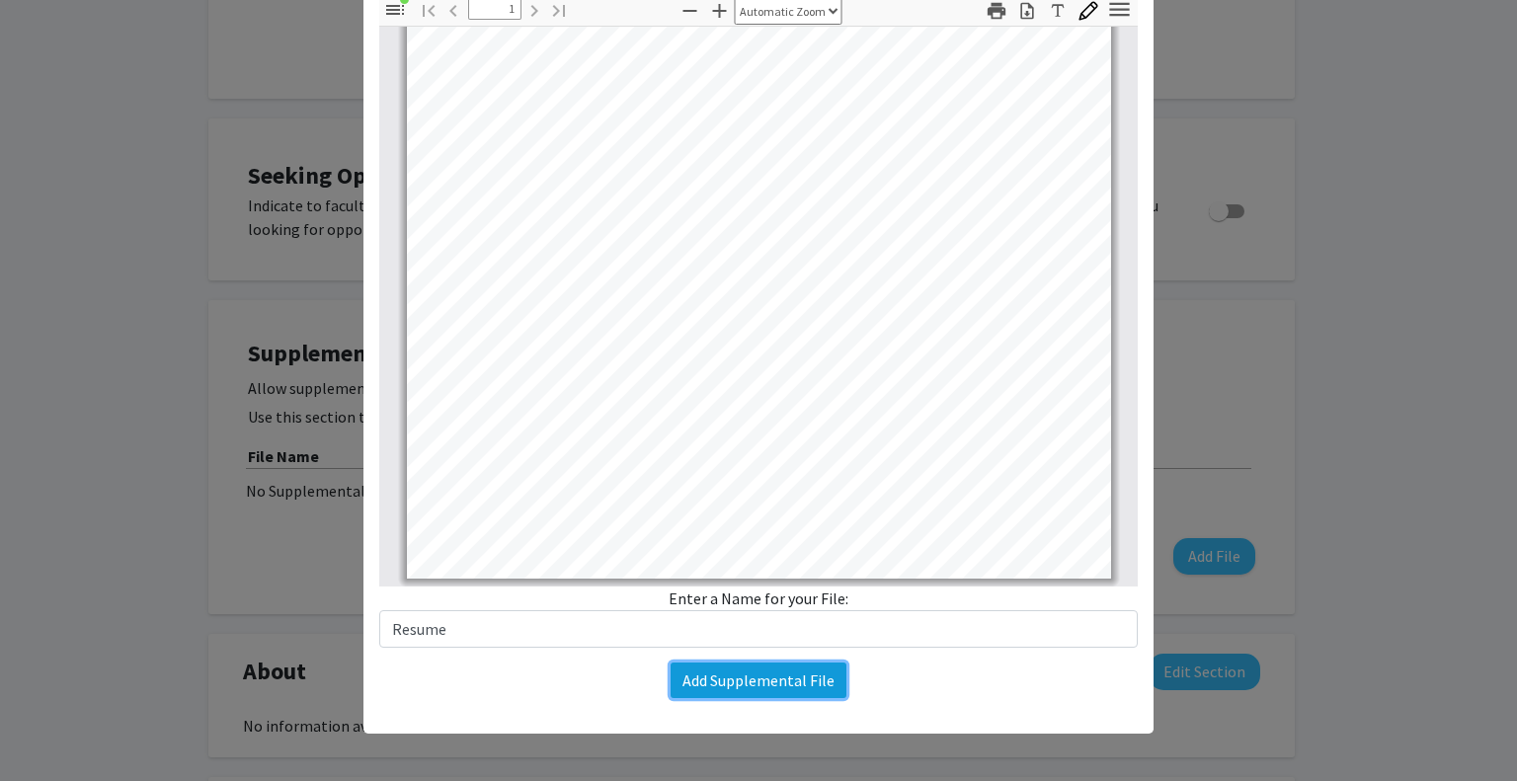
click at [764, 680] on button "Add Supplemental File" at bounding box center [759, 681] width 176 height 36
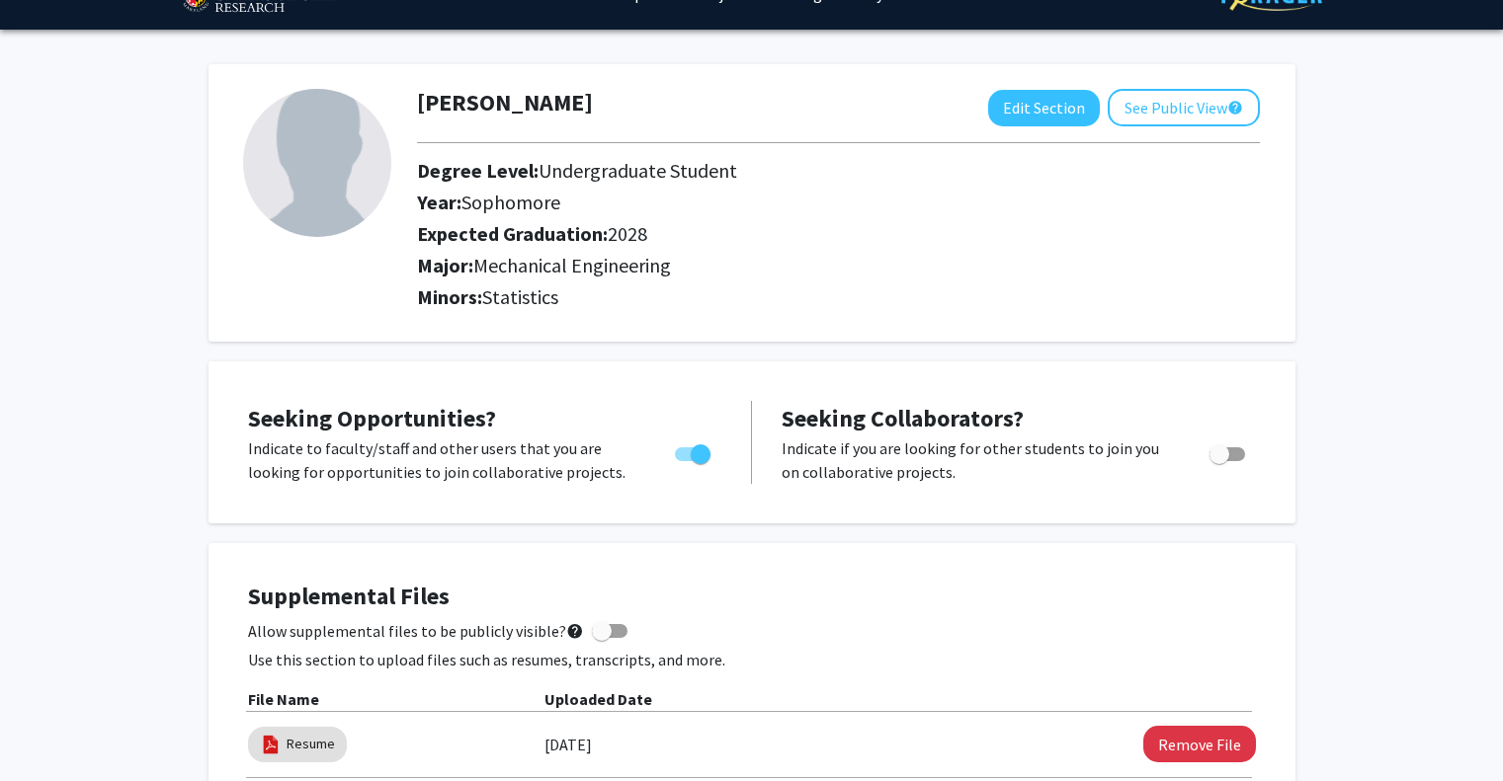
scroll to position [0, 0]
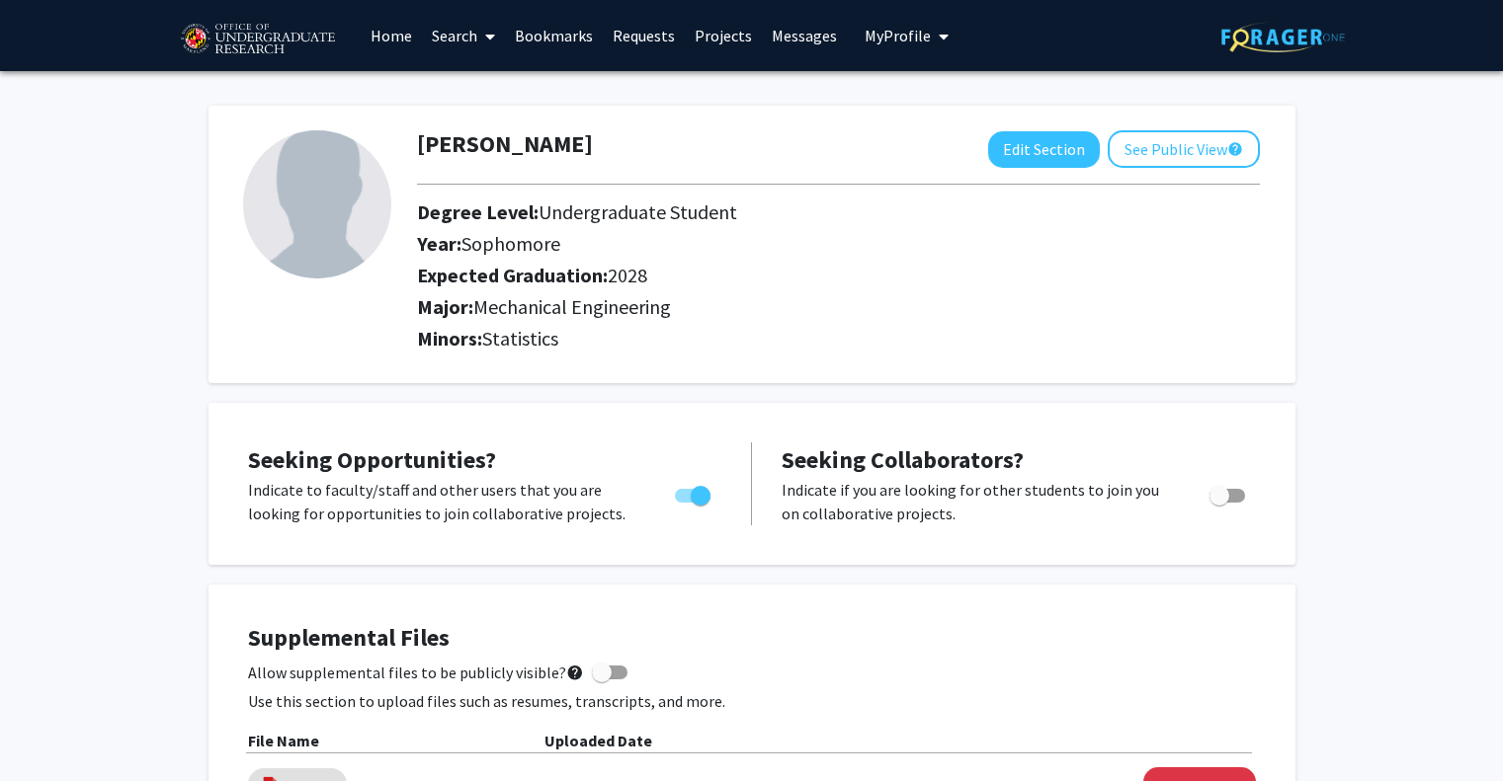
click at [472, 23] on link "Search" at bounding box center [463, 35] width 83 height 69
click at [482, 39] on span at bounding box center [486, 36] width 18 height 69
click at [734, 41] on link "Projects" at bounding box center [723, 35] width 77 height 69
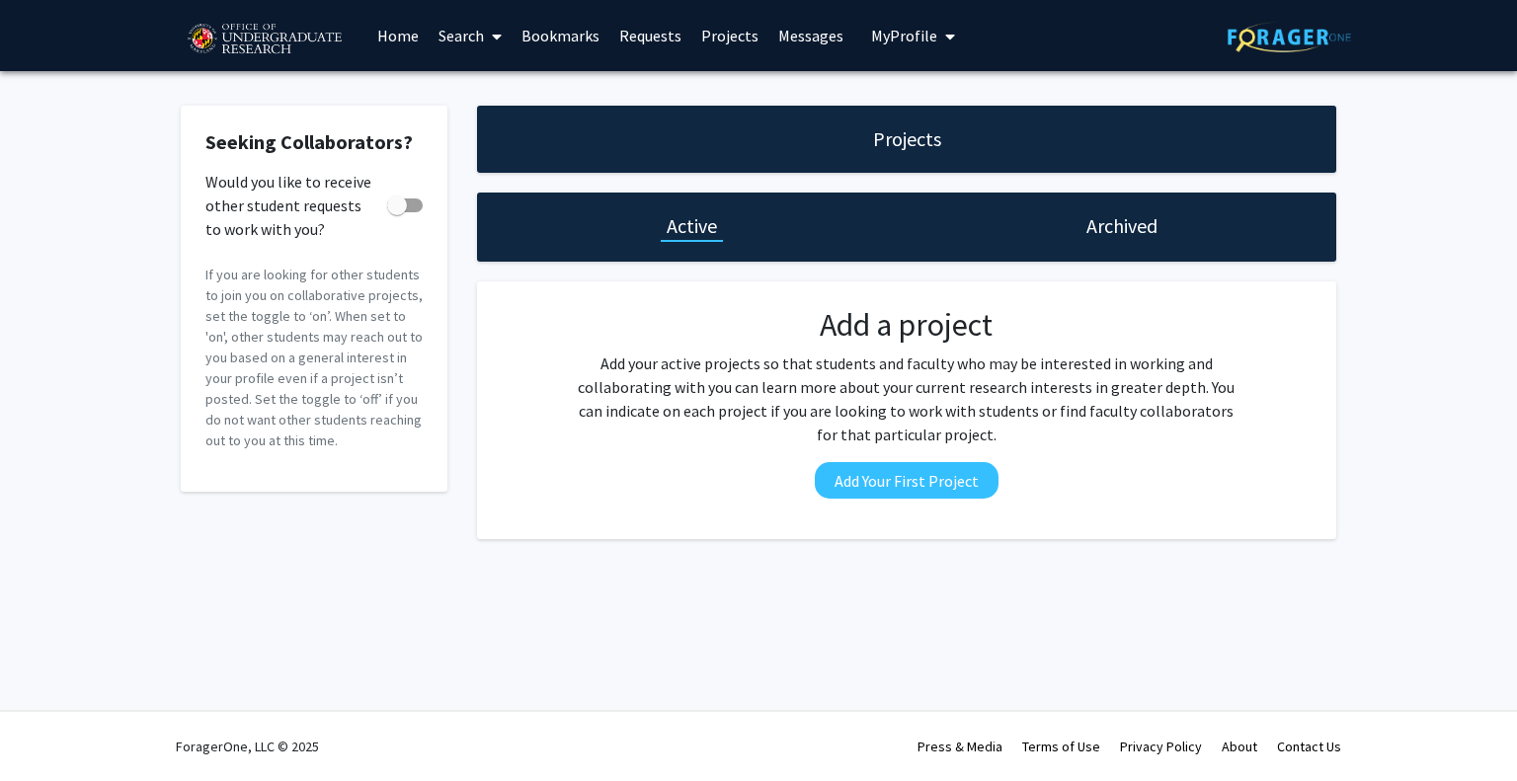
click at [405, 40] on link "Home" at bounding box center [398, 35] width 61 height 69
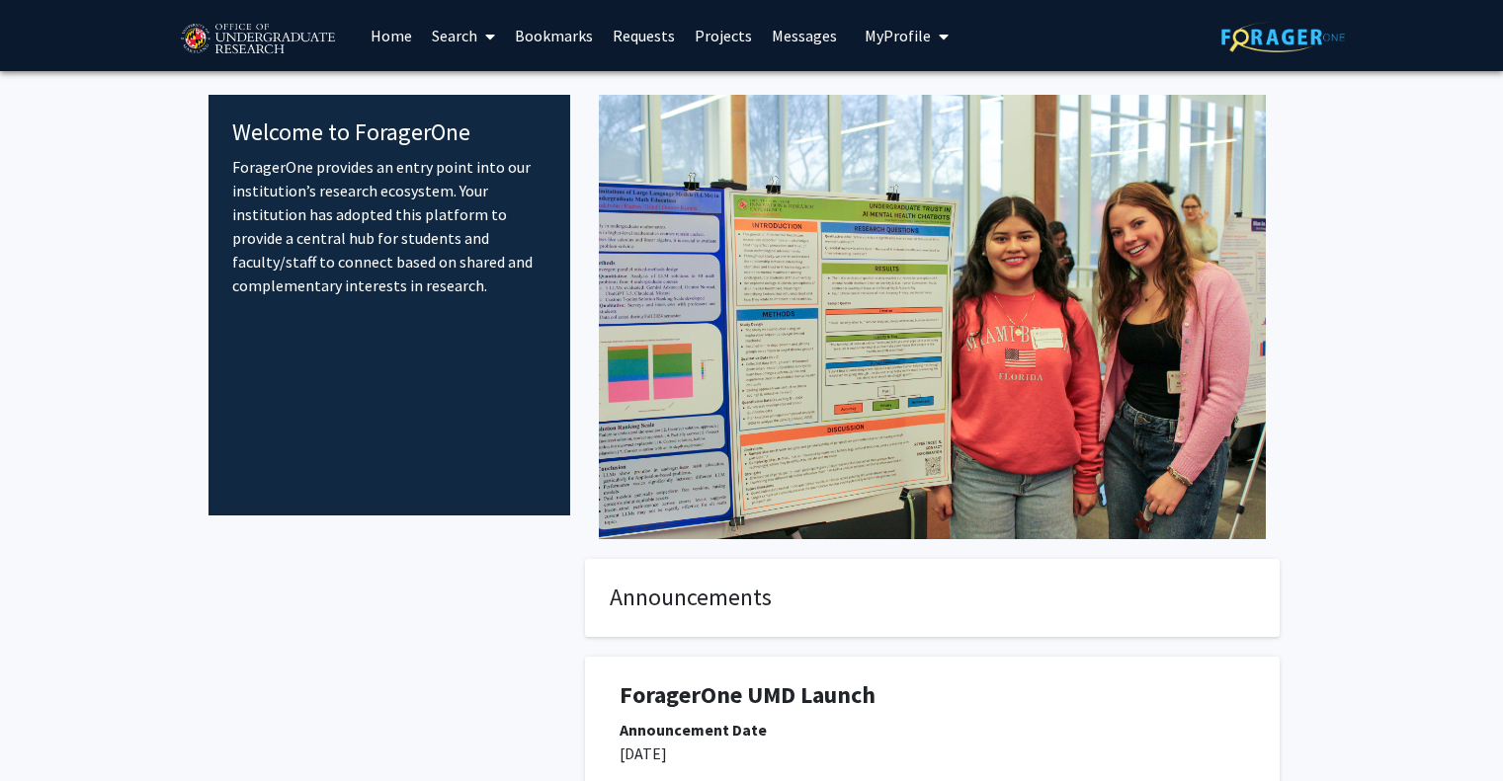
click at [913, 39] on span "My Profile" at bounding box center [897, 36] width 66 height 20
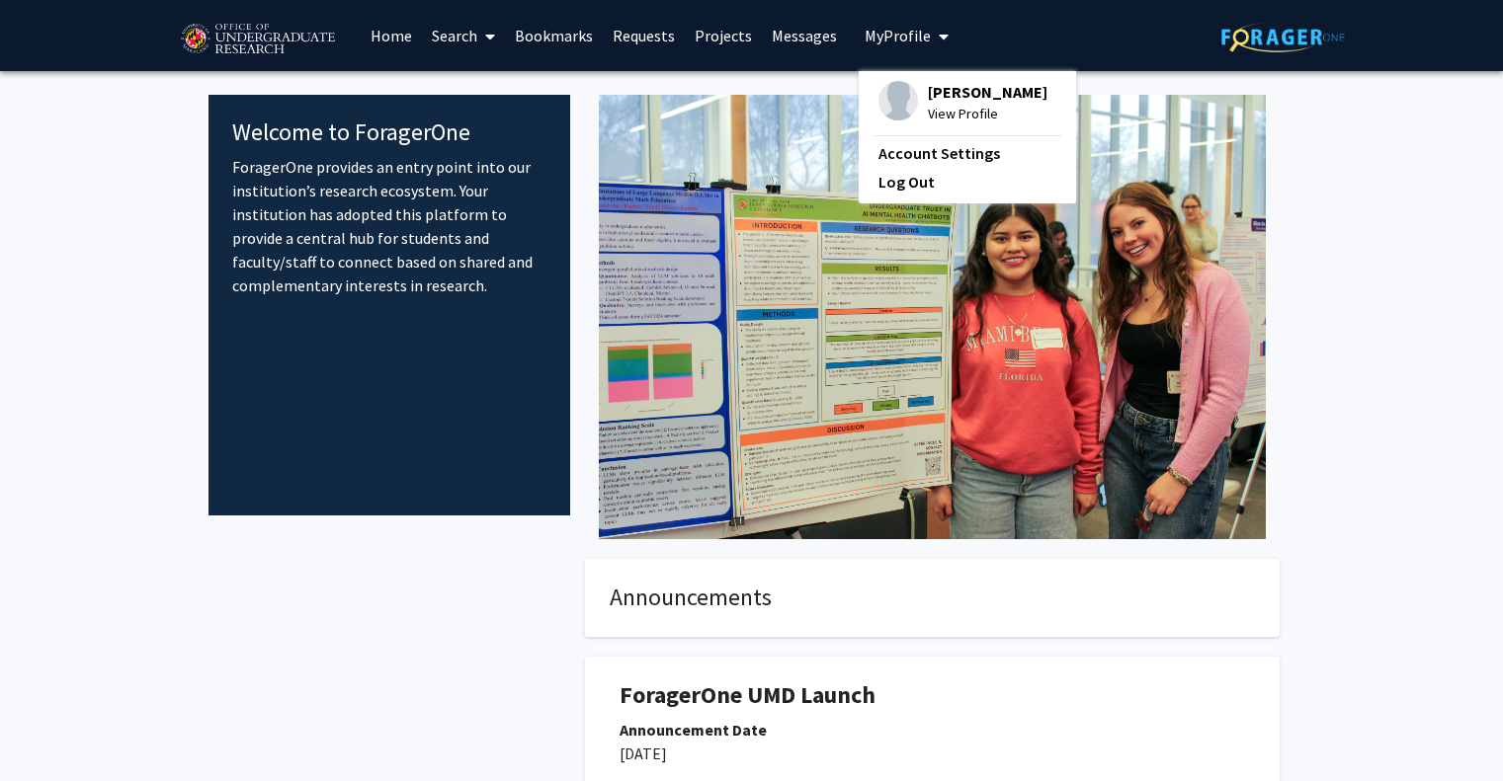
click at [913, 39] on span "My Profile" at bounding box center [897, 36] width 66 height 20
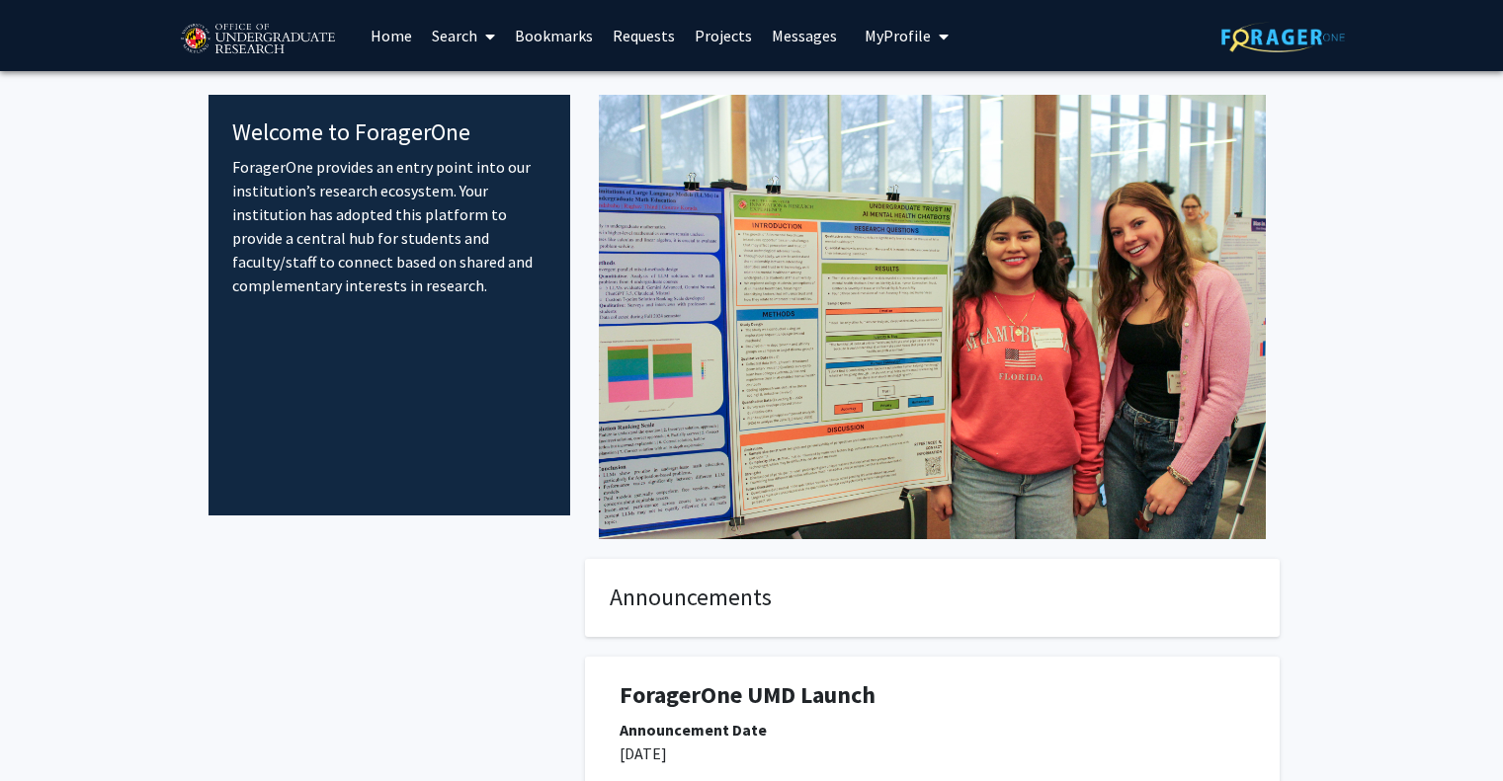
click at [473, 35] on link "Search" at bounding box center [463, 35] width 83 height 69
click at [484, 94] on span "Faculty/Staff" at bounding box center [494, 91] width 145 height 40
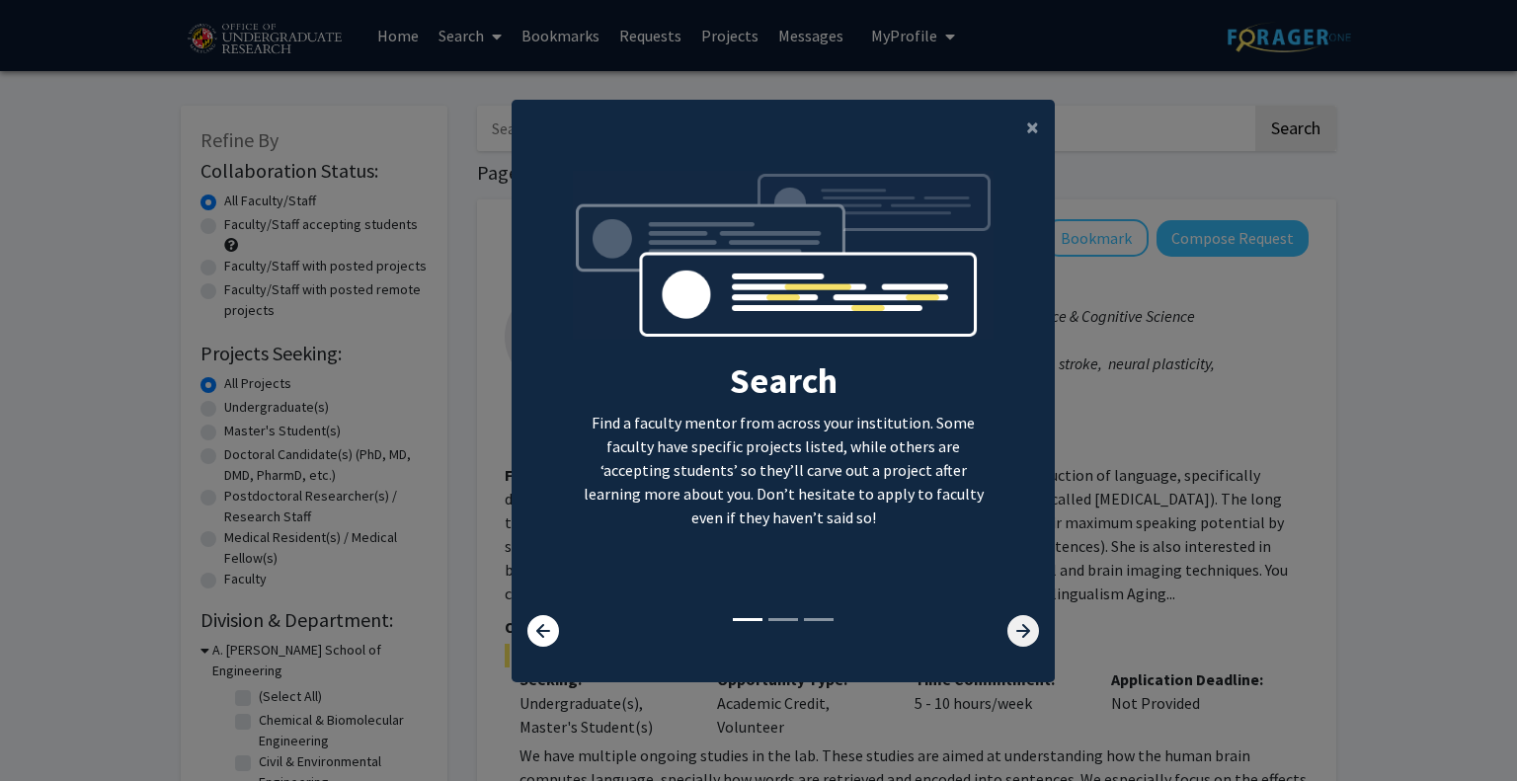
click at [1008, 623] on icon at bounding box center [1024, 631] width 32 height 32
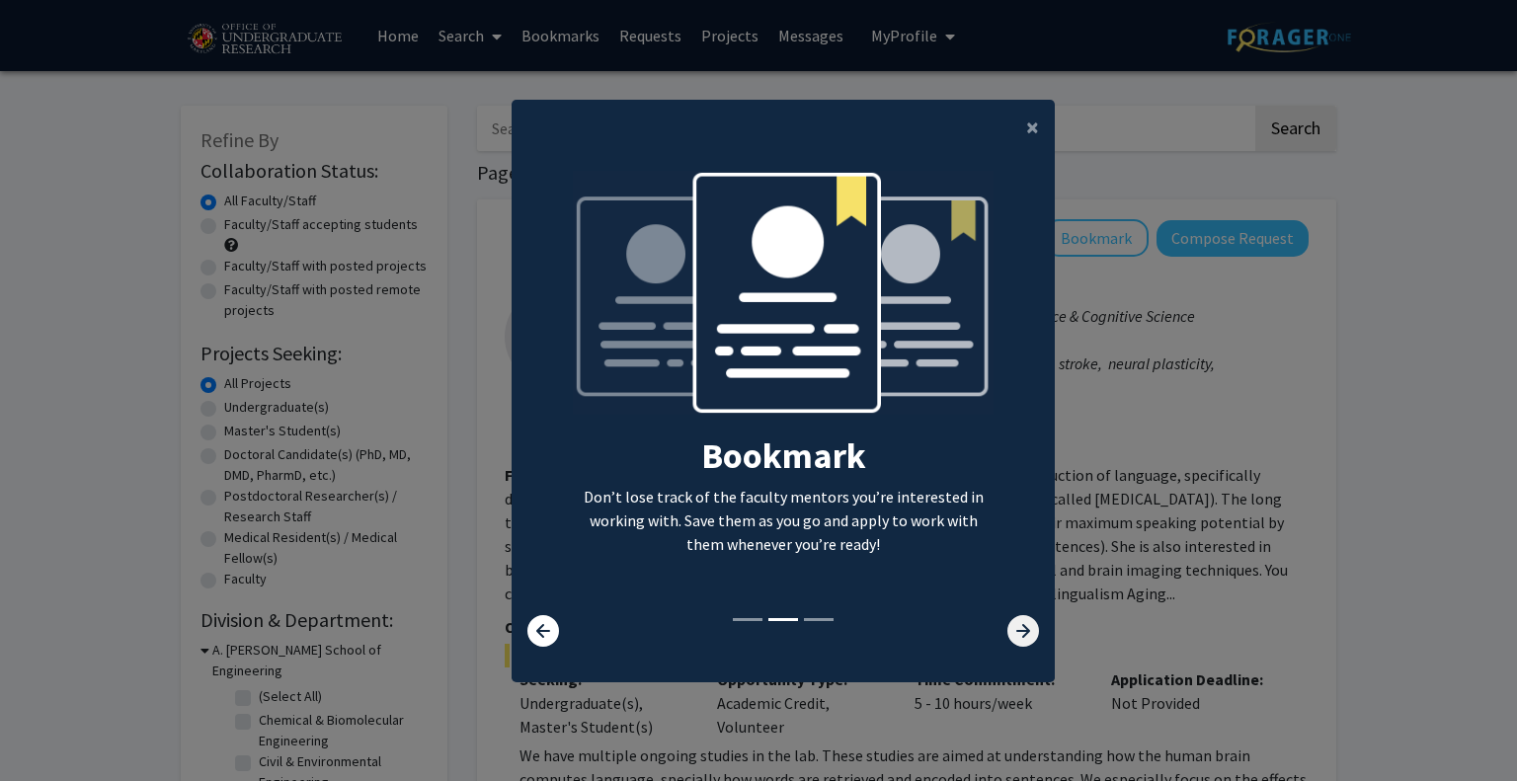
click at [1008, 623] on icon at bounding box center [1024, 631] width 32 height 32
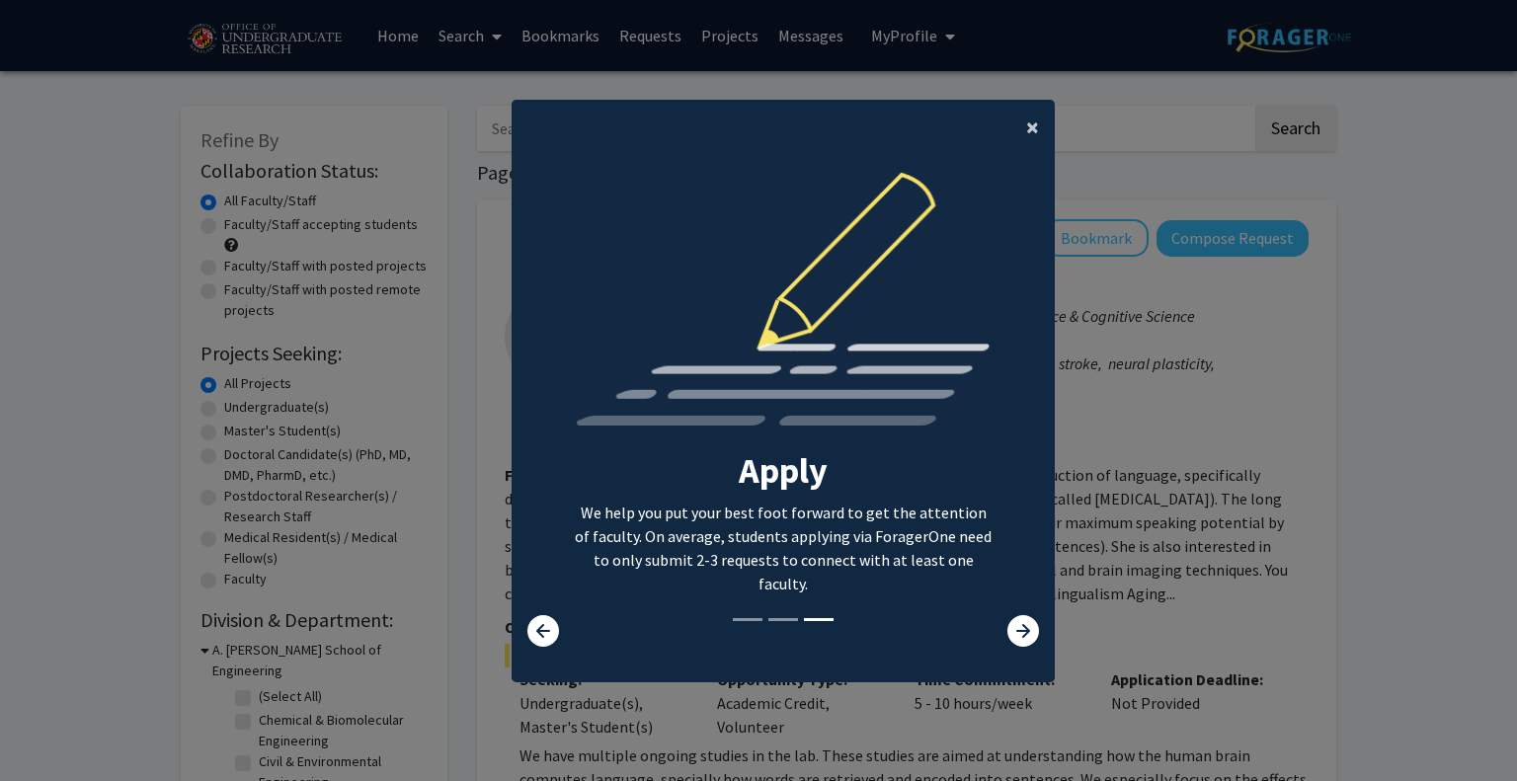
click at [1026, 120] on span "×" at bounding box center [1032, 127] width 13 height 31
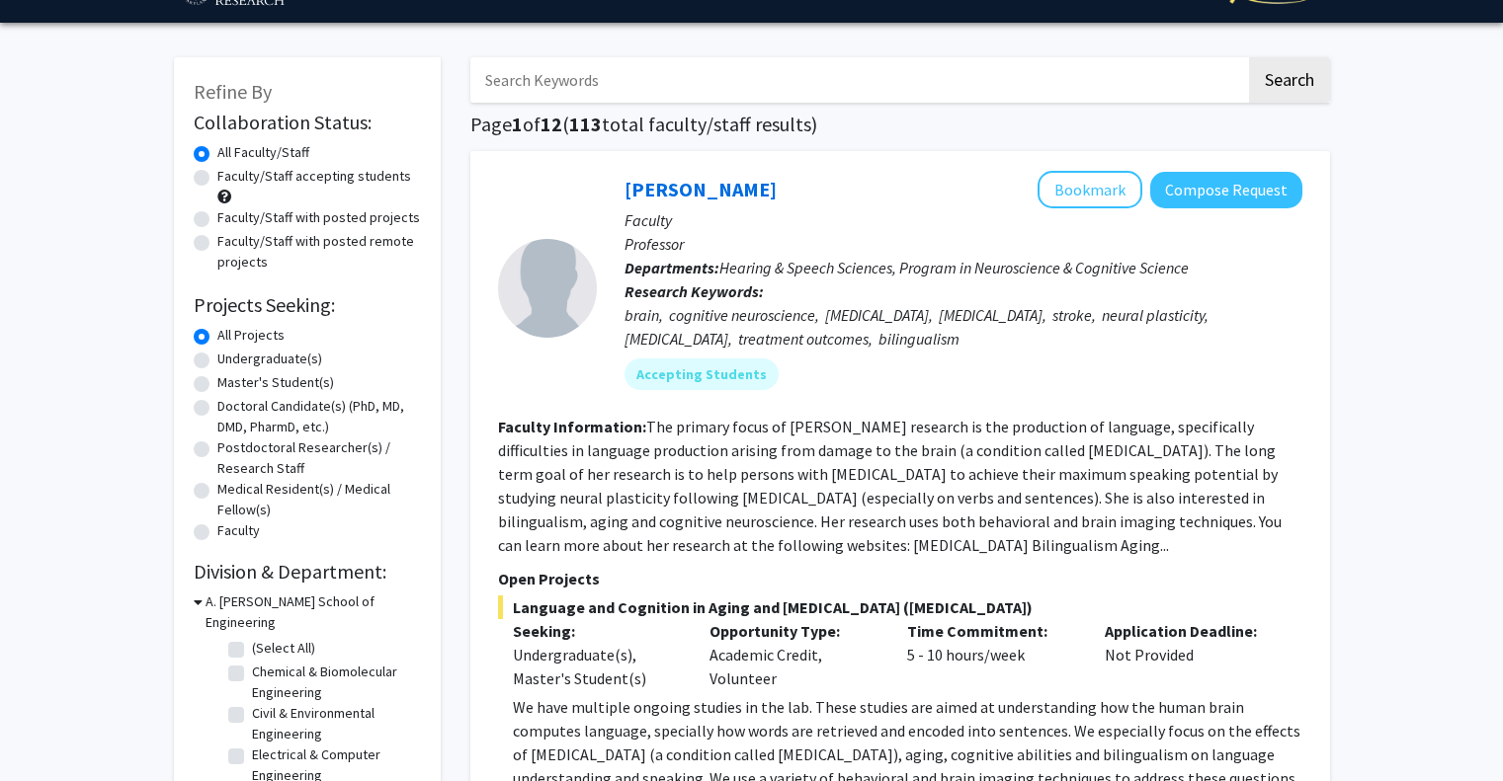
scroll to position [49, 0]
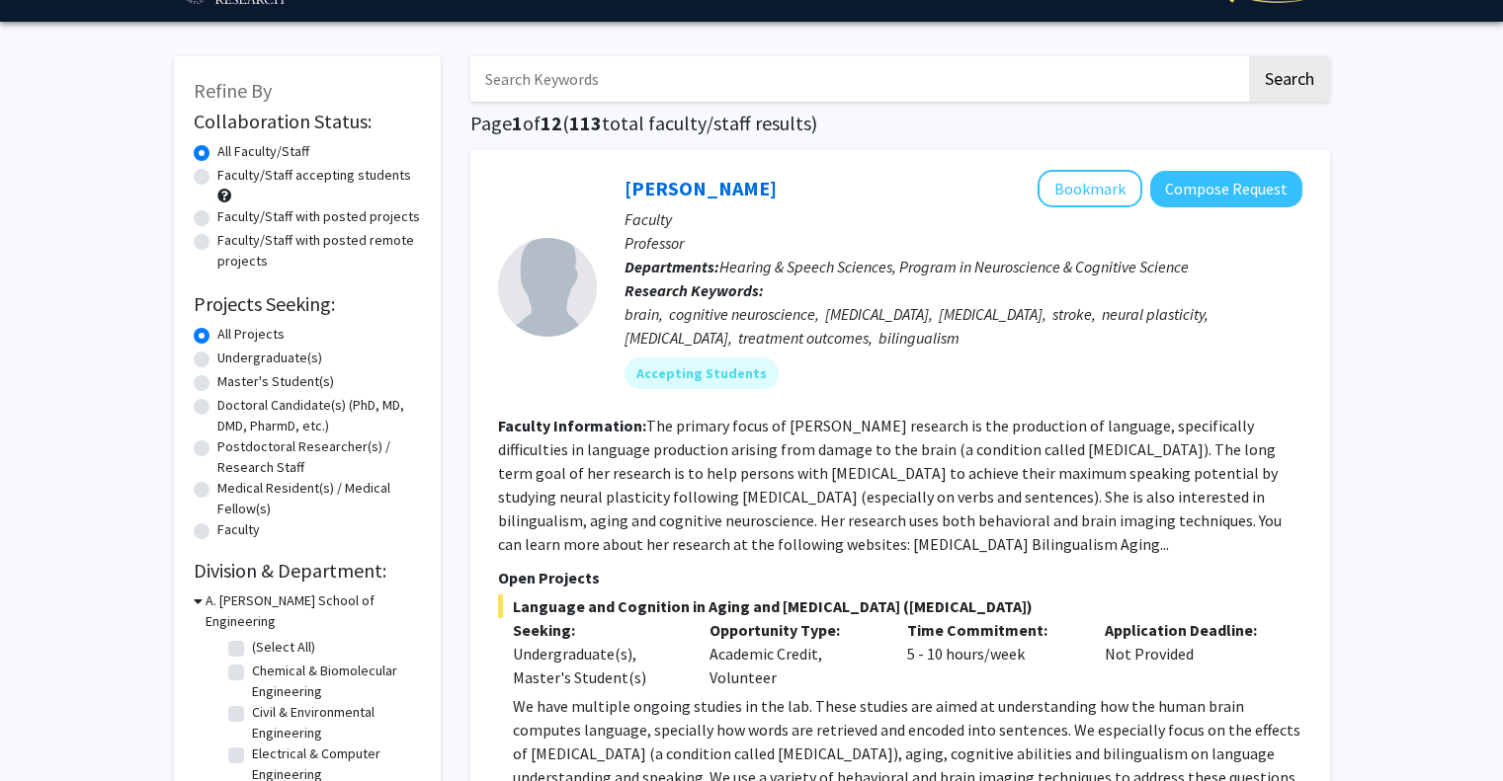
click at [217, 174] on label "Faculty/Staff accepting students" at bounding box center [314, 175] width 194 height 21
click at [217, 174] on input "Faculty/Staff accepting students" at bounding box center [223, 171] width 13 height 13
radio input "true"
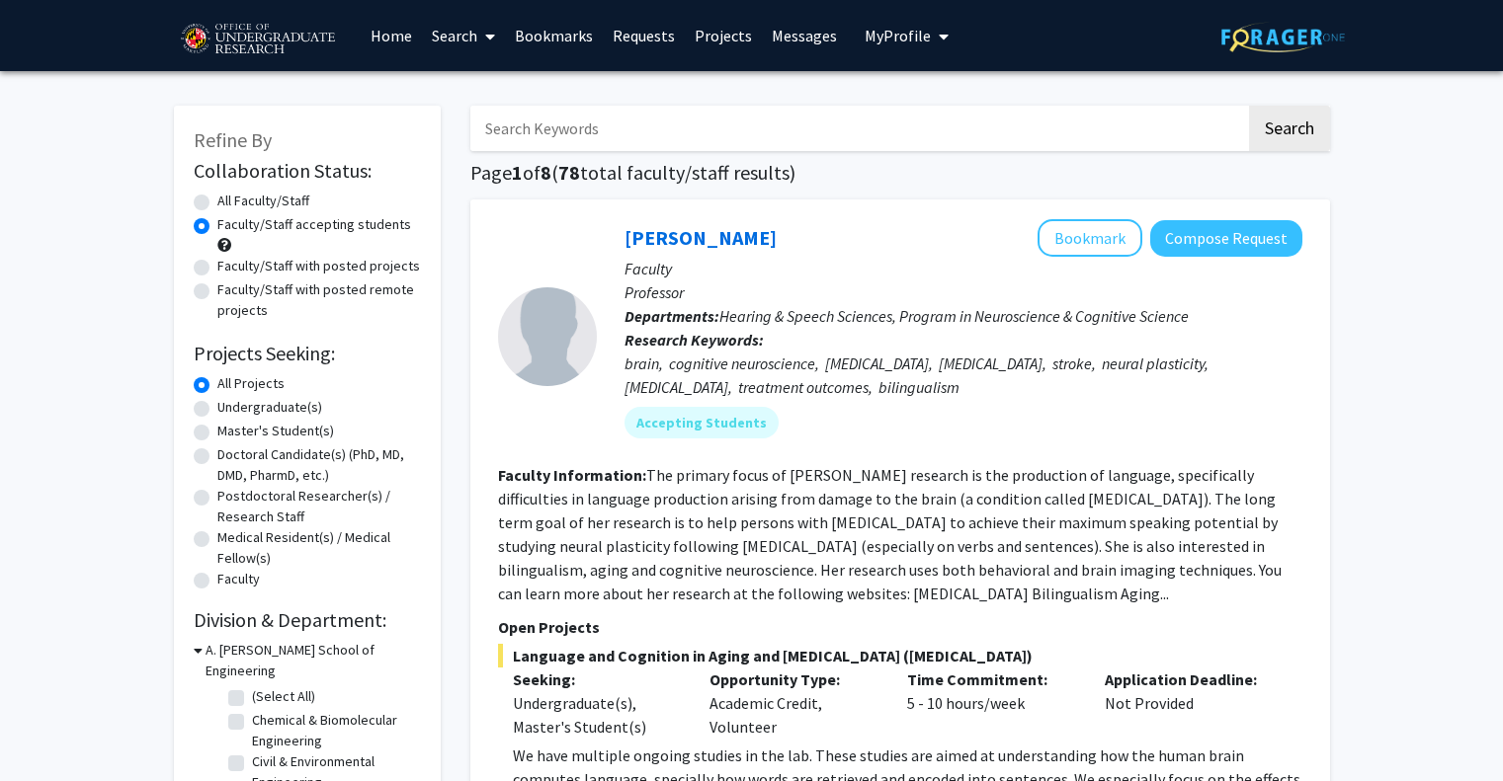
click at [217, 405] on label "Undergraduate(s)" at bounding box center [269, 407] width 105 height 21
click at [217, 405] on input "Undergraduate(s)" at bounding box center [223, 403] width 13 height 13
radio input "true"
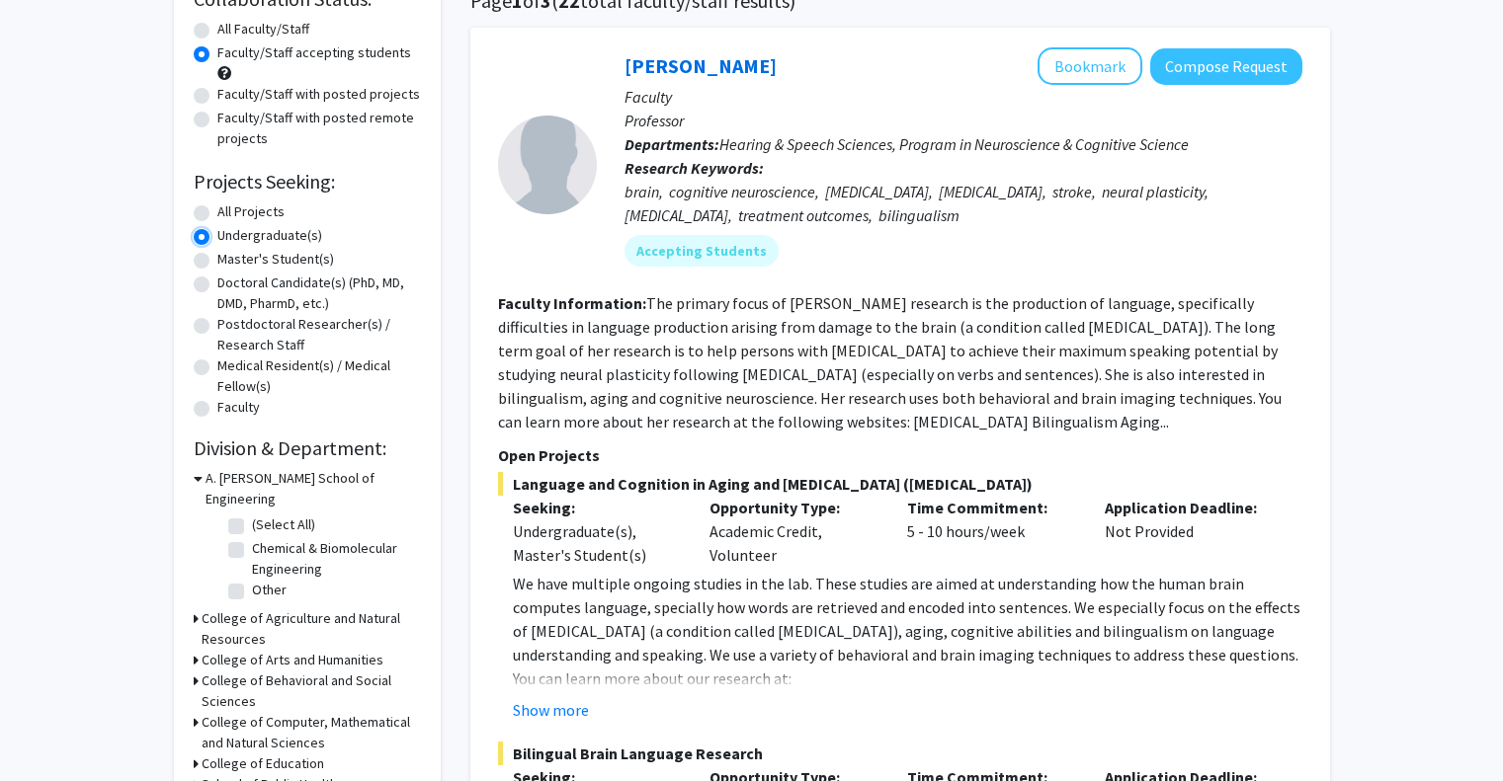
scroll to position [175, 0]
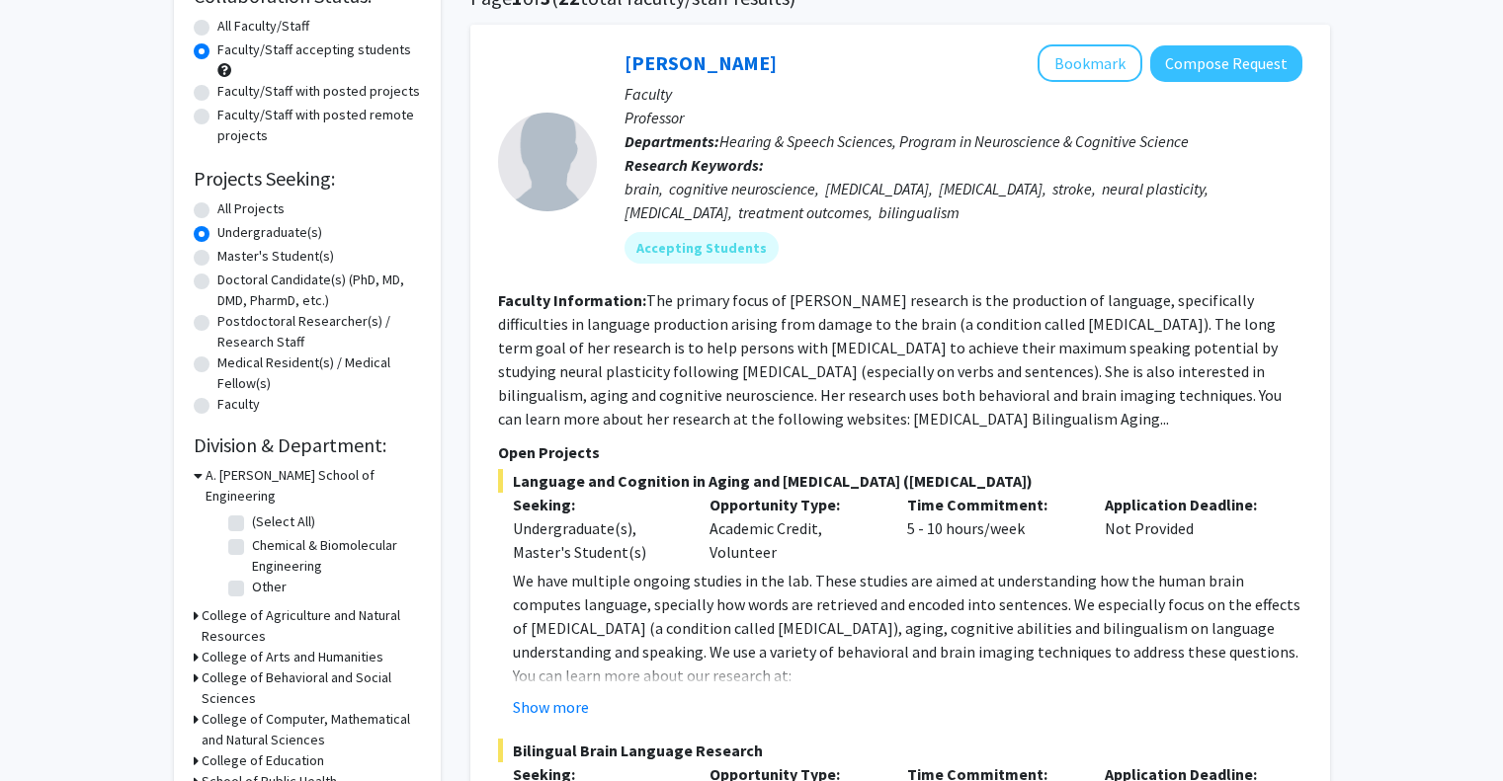
click at [252, 512] on label "(Select All)" at bounding box center [283, 522] width 63 height 21
click at [252, 512] on input "(Select All)" at bounding box center [258, 518] width 13 height 13
checkbox input "true"
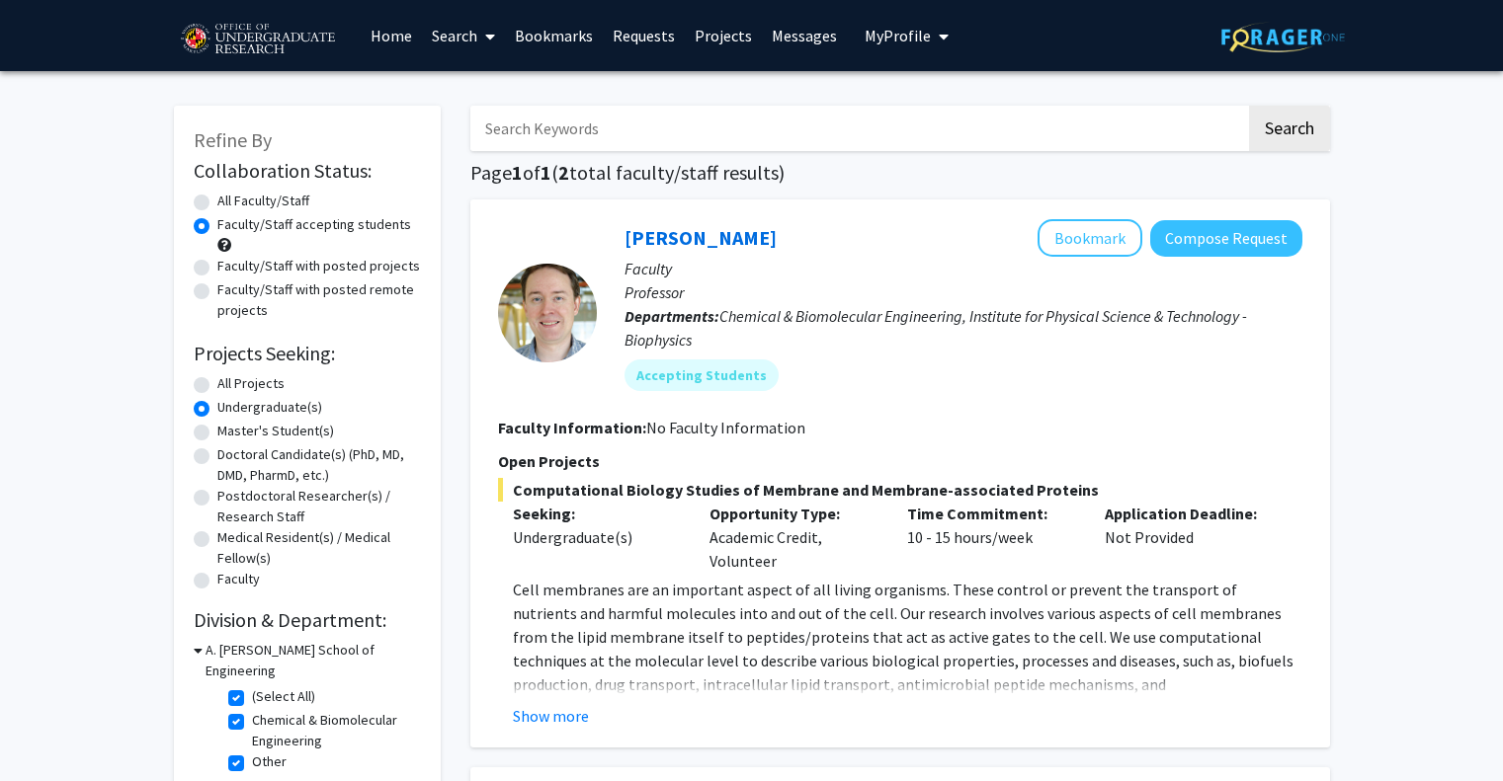
click at [197, 194] on div "All Faculty/Staff" at bounding box center [307, 203] width 227 height 24
click at [217, 206] on label "All Faculty/Staff" at bounding box center [263, 201] width 92 height 21
click at [217, 204] on input "All Faculty/Staff" at bounding box center [223, 197] width 13 height 13
radio input "true"
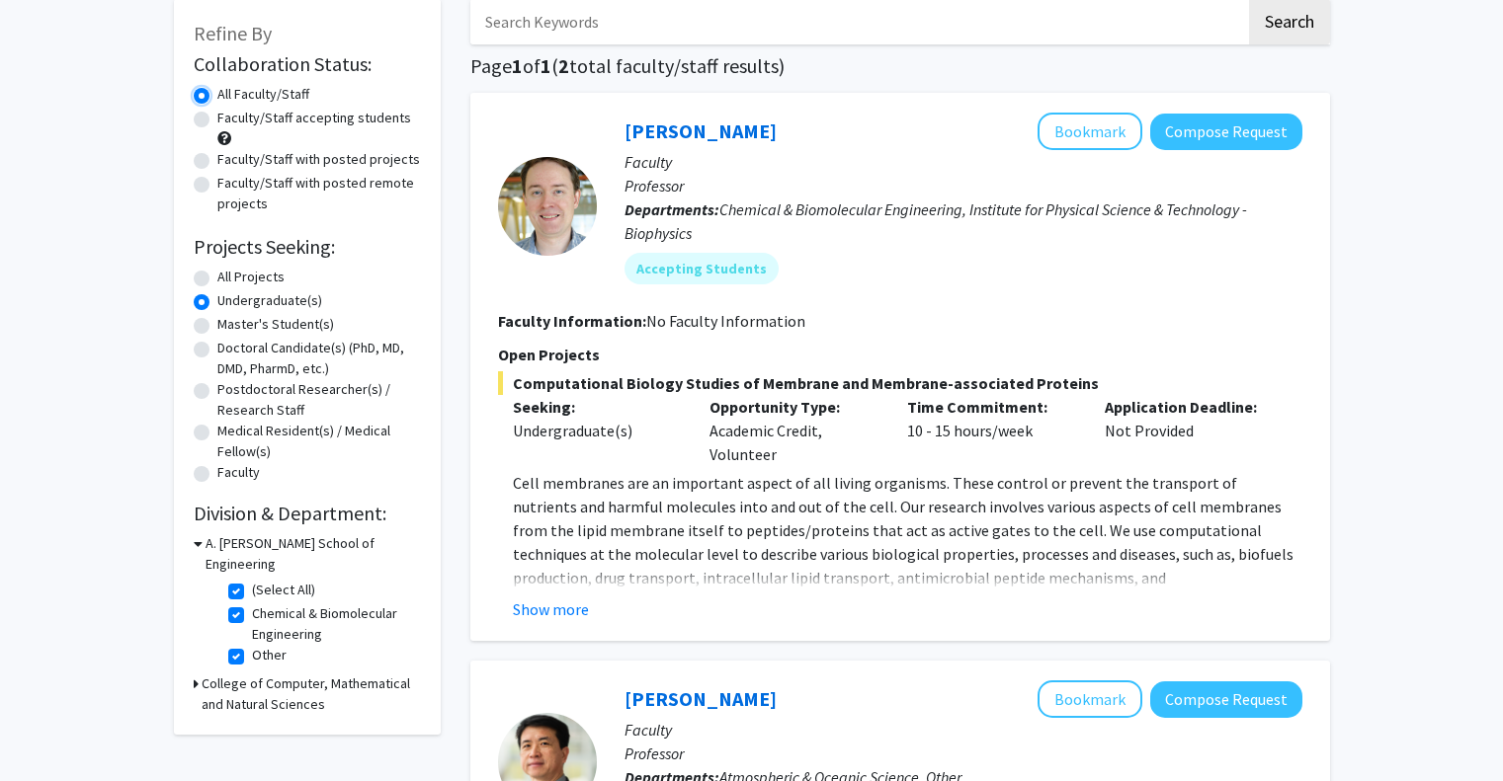
scroll to position [108, 0]
click at [217, 274] on label "All Projects" at bounding box center [250, 276] width 67 height 21
click at [217, 274] on input "All Projects" at bounding box center [223, 272] width 13 height 13
radio input "true"
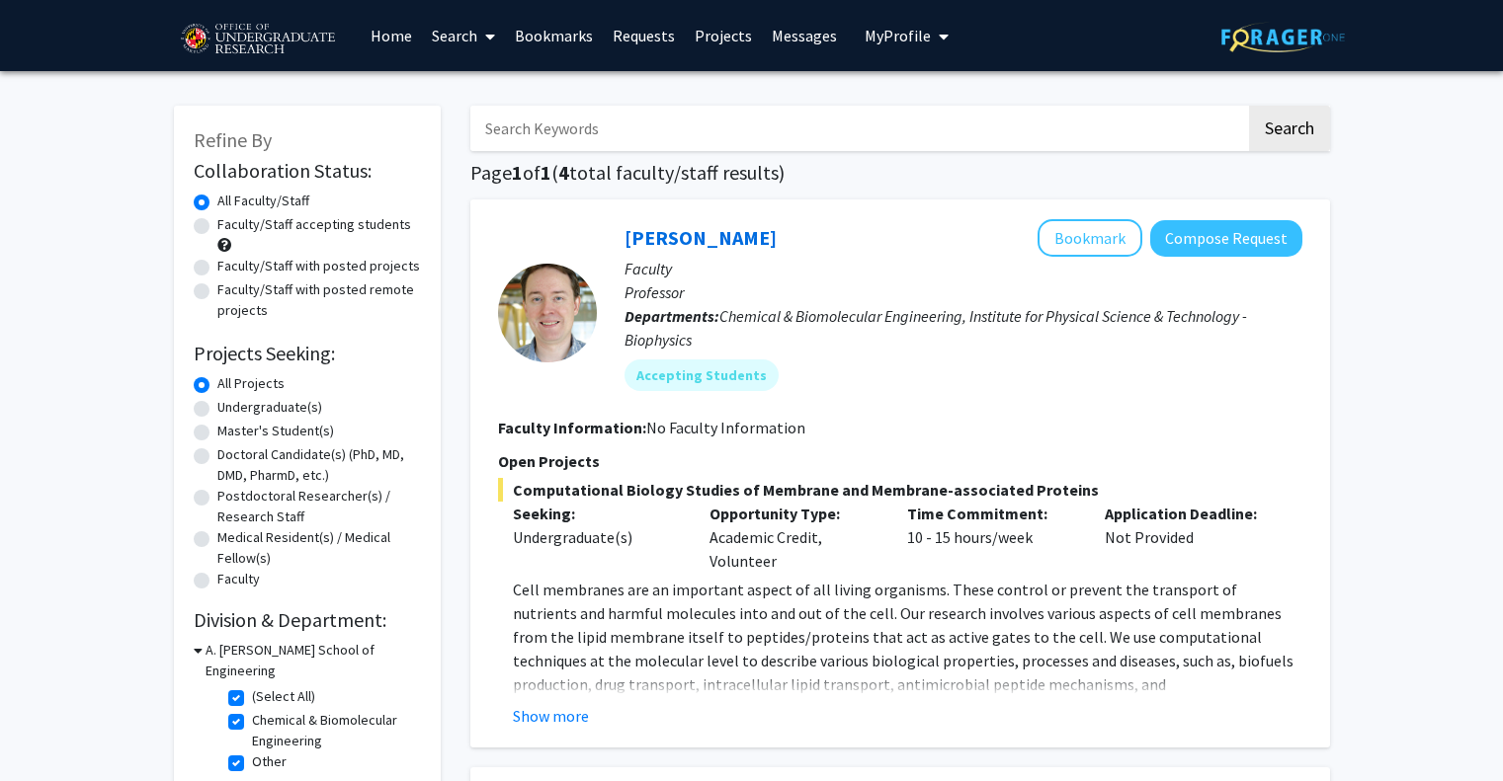
click at [450, 30] on link "Search" at bounding box center [463, 35] width 83 height 69
click at [467, 90] on span "Faculty/Staff" at bounding box center [494, 91] width 145 height 40
checkbox input "false"
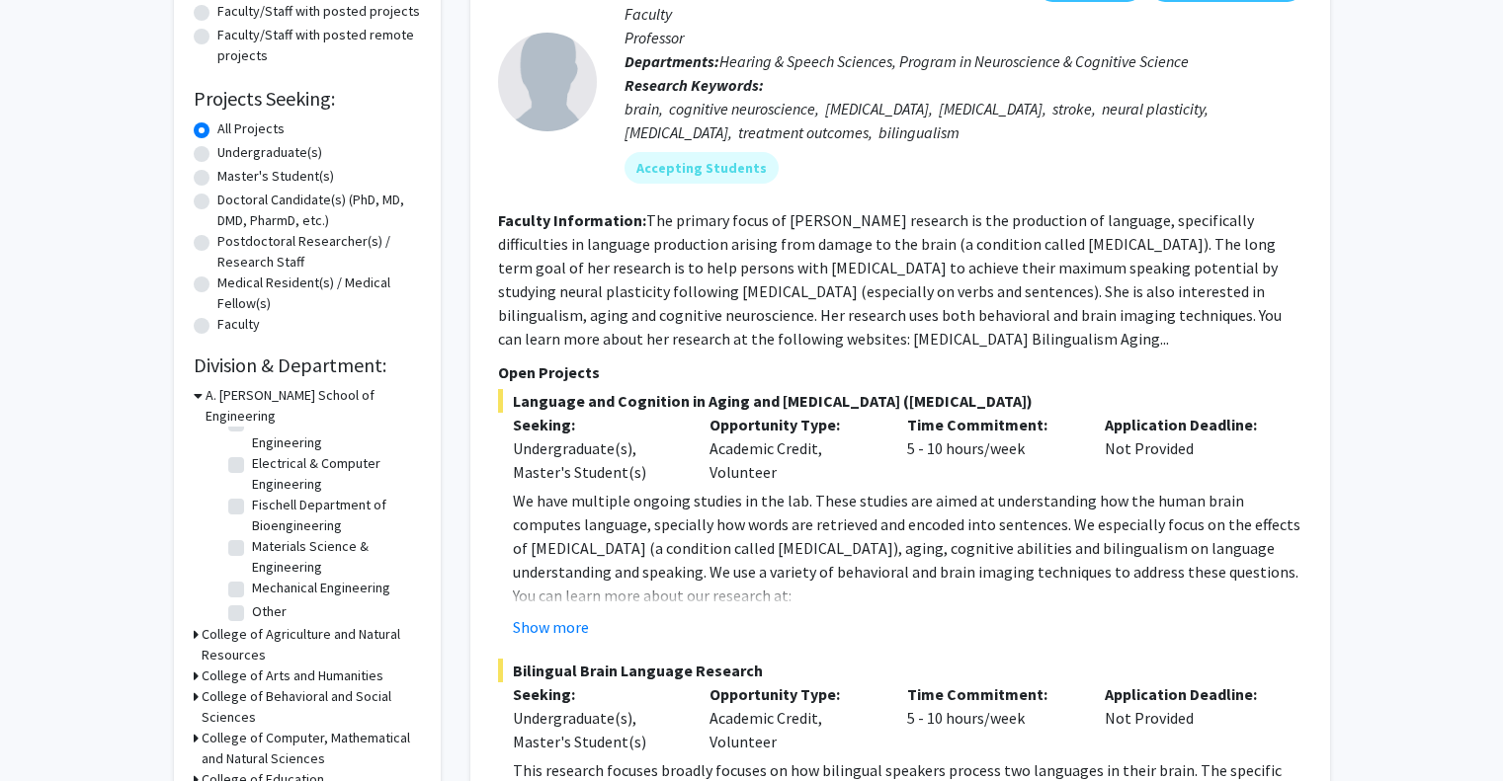
scroll to position [91, 0]
click at [252, 572] on label "Mechanical Engineering" at bounding box center [321, 582] width 138 height 21
click at [252, 572] on input "Mechanical Engineering" at bounding box center [258, 578] width 13 height 13
checkbox input "true"
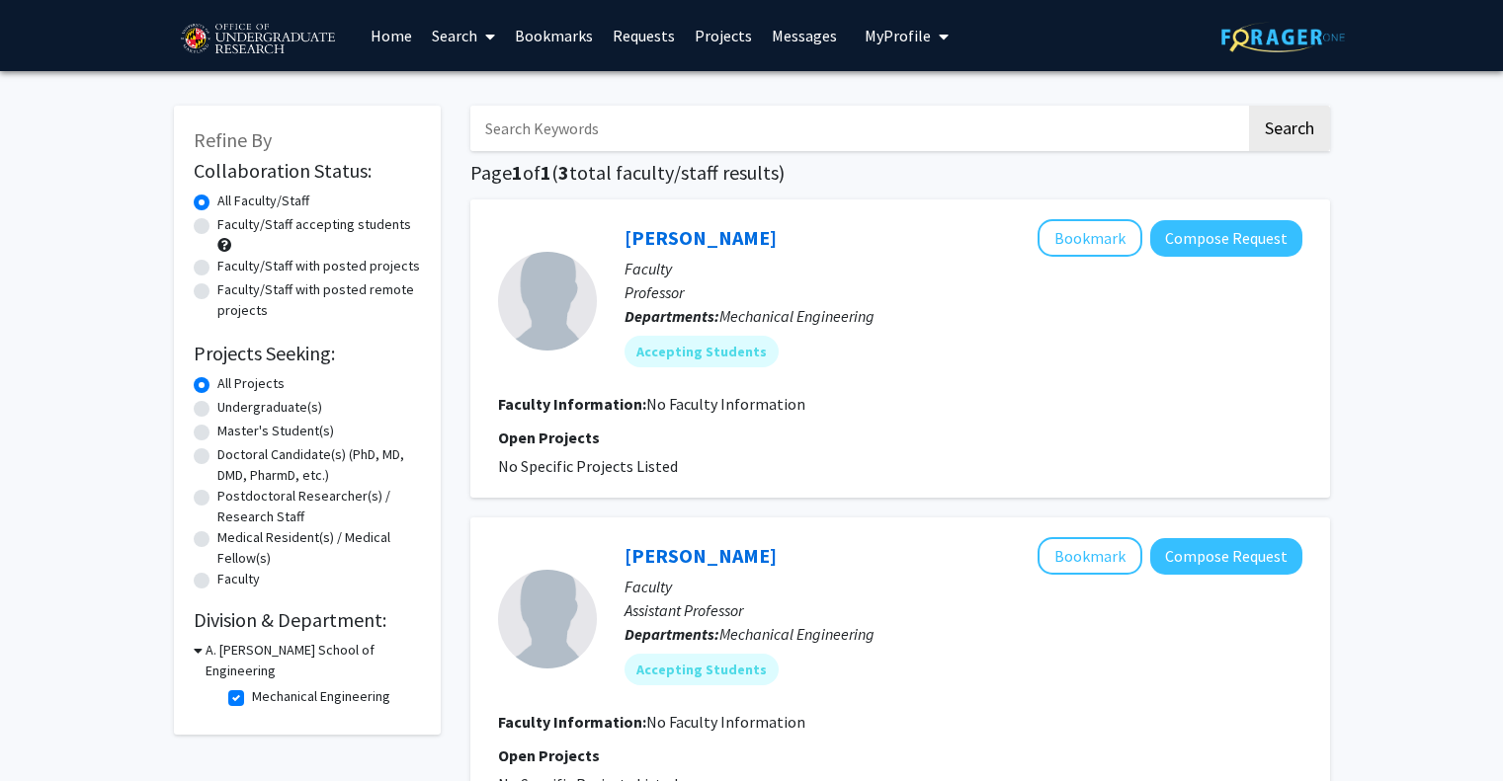
click at [710, 430] on p "Open Projects" at bounding box center [900, 438] width 804 height 24
click at [252, 687] on label "Mechanical Engineering" at bounding box center [321, 697] width 138 height 21
click at [252, 687] on input "Mechanical Engineering" at bounding box center [258, 693] width 13 height 13
checkbox input "false"
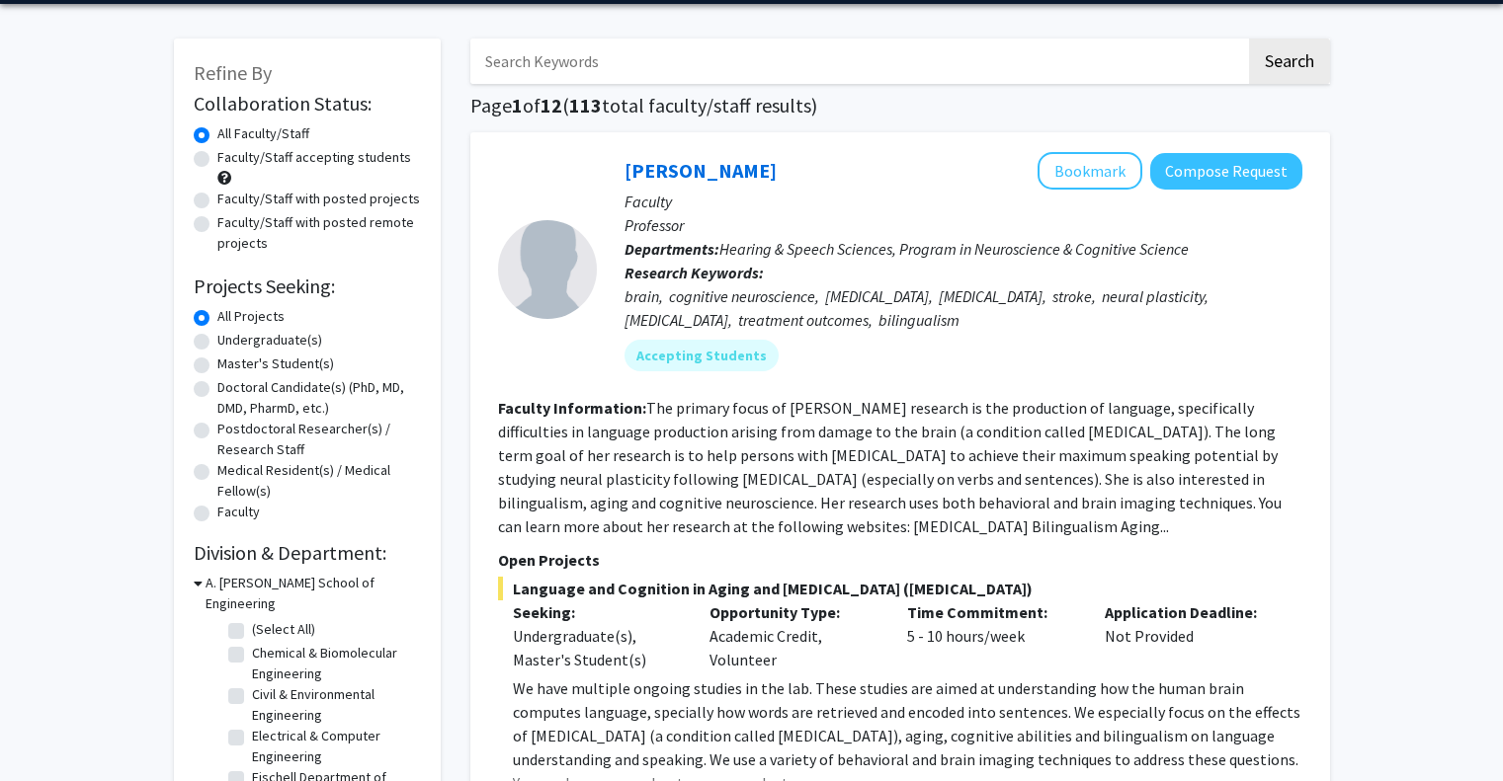
scroll to position [77, 0]
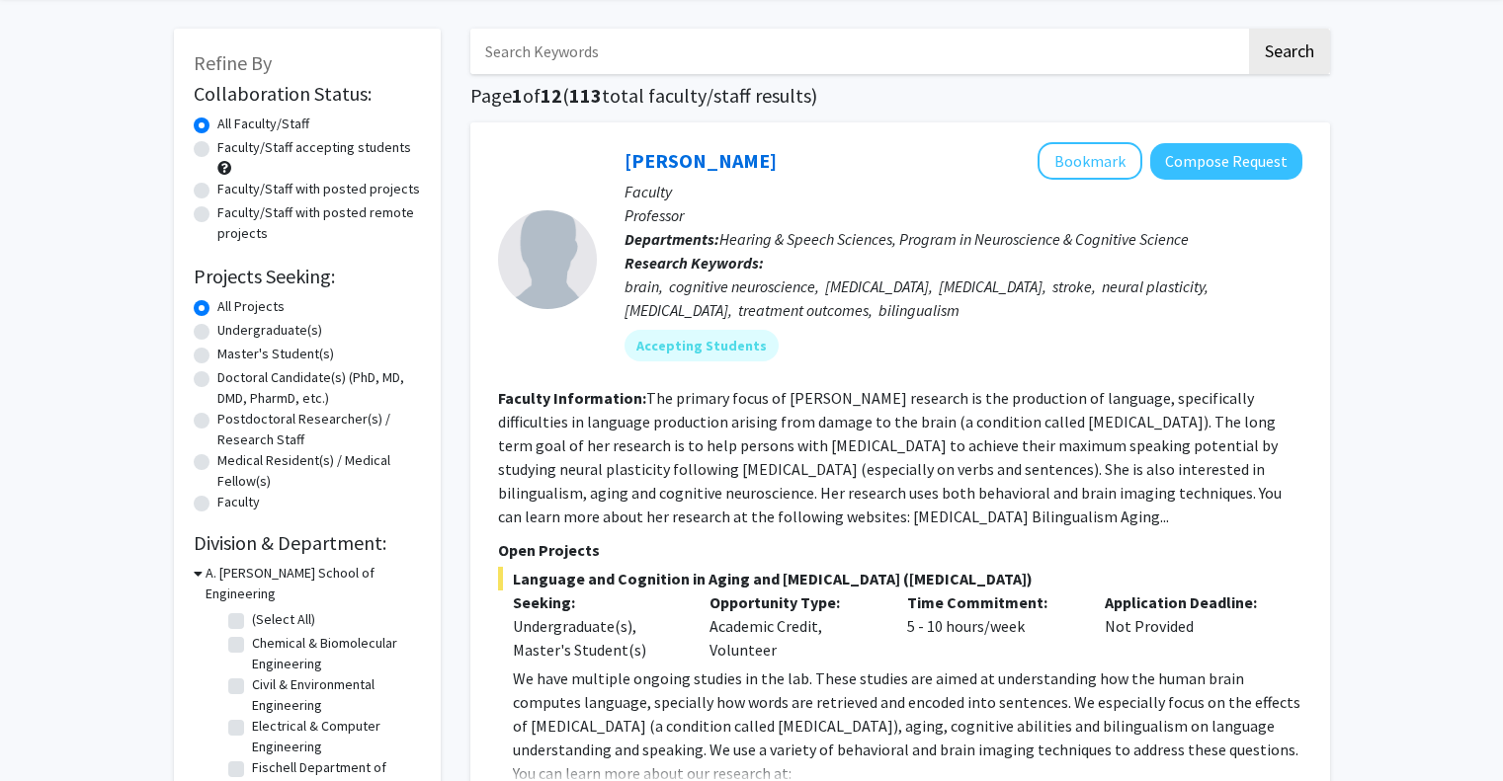
click at [252, 610] on label "(Select All)" at bounding box center [283, 620] width 63 height 21
click at [252, 610] on input "(Select All)" at bounding box center [258, 616] width 13 height 13
checkbox input "true"
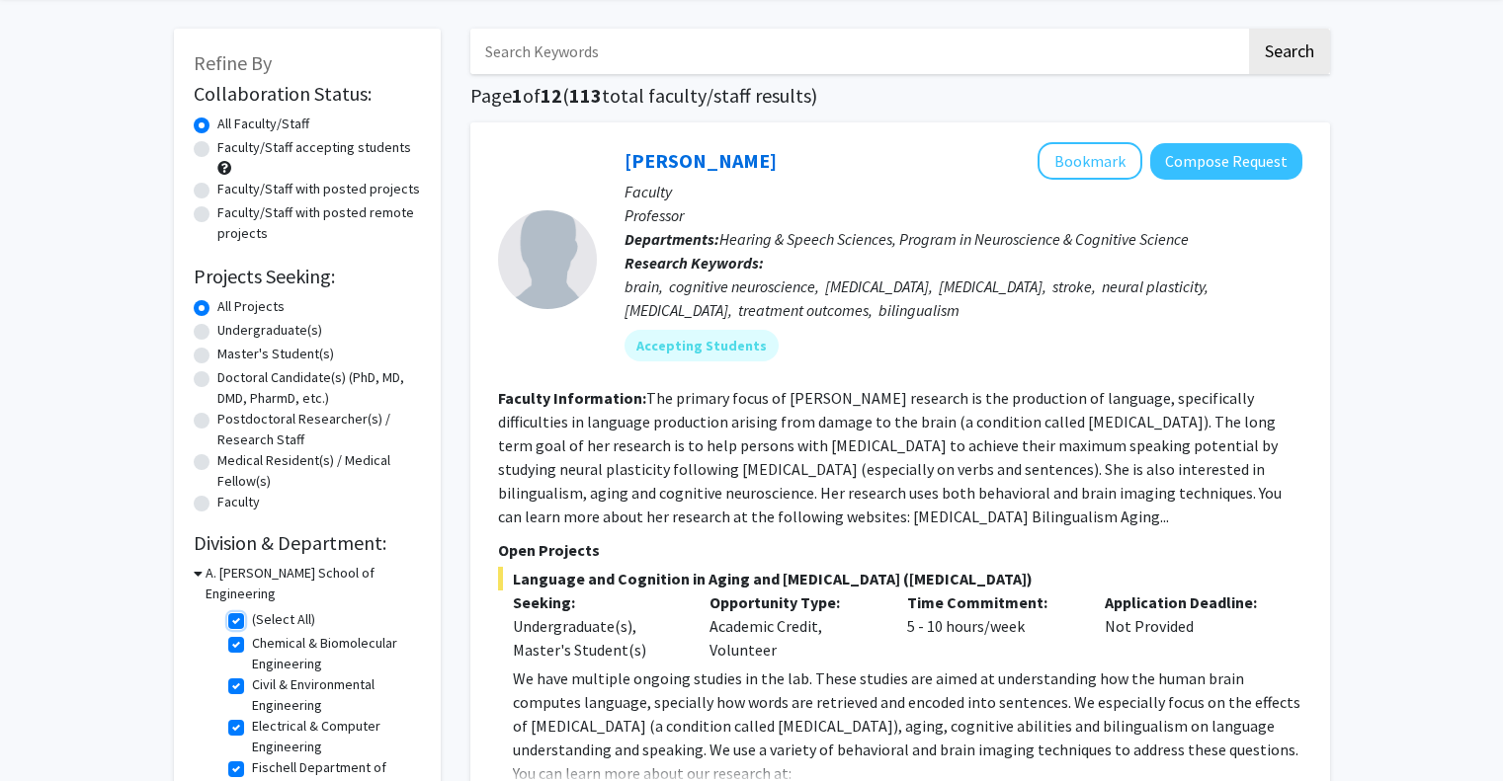
checkbox input "true"
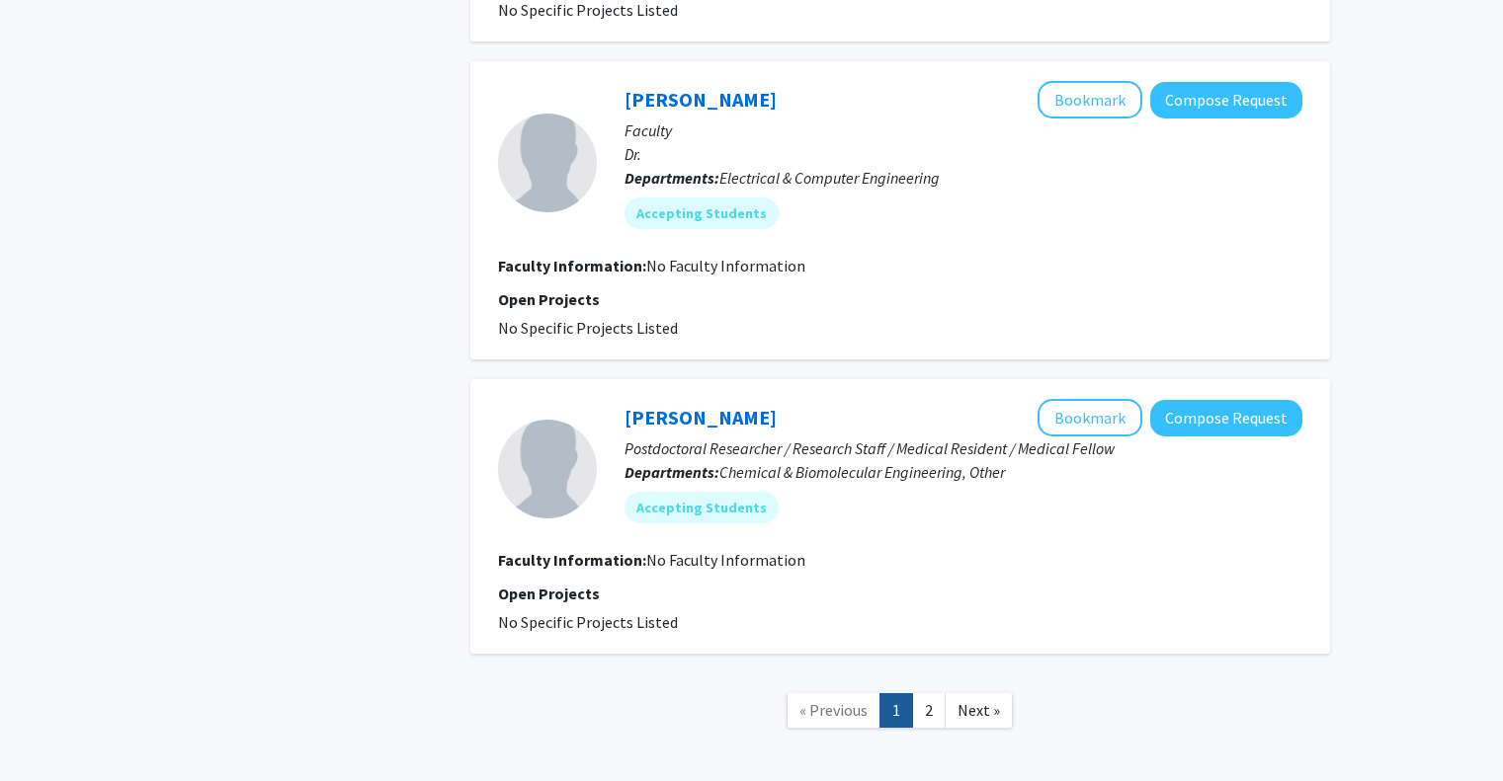
scroll to position [3525, 0]
click at [929, 682] on nav "« Previous 1 2 Next »" at bounding box center [900, 713] width 860 height 80
click at [927, 694] on link "2" at bounding box center [929, 710] width 34 height 35
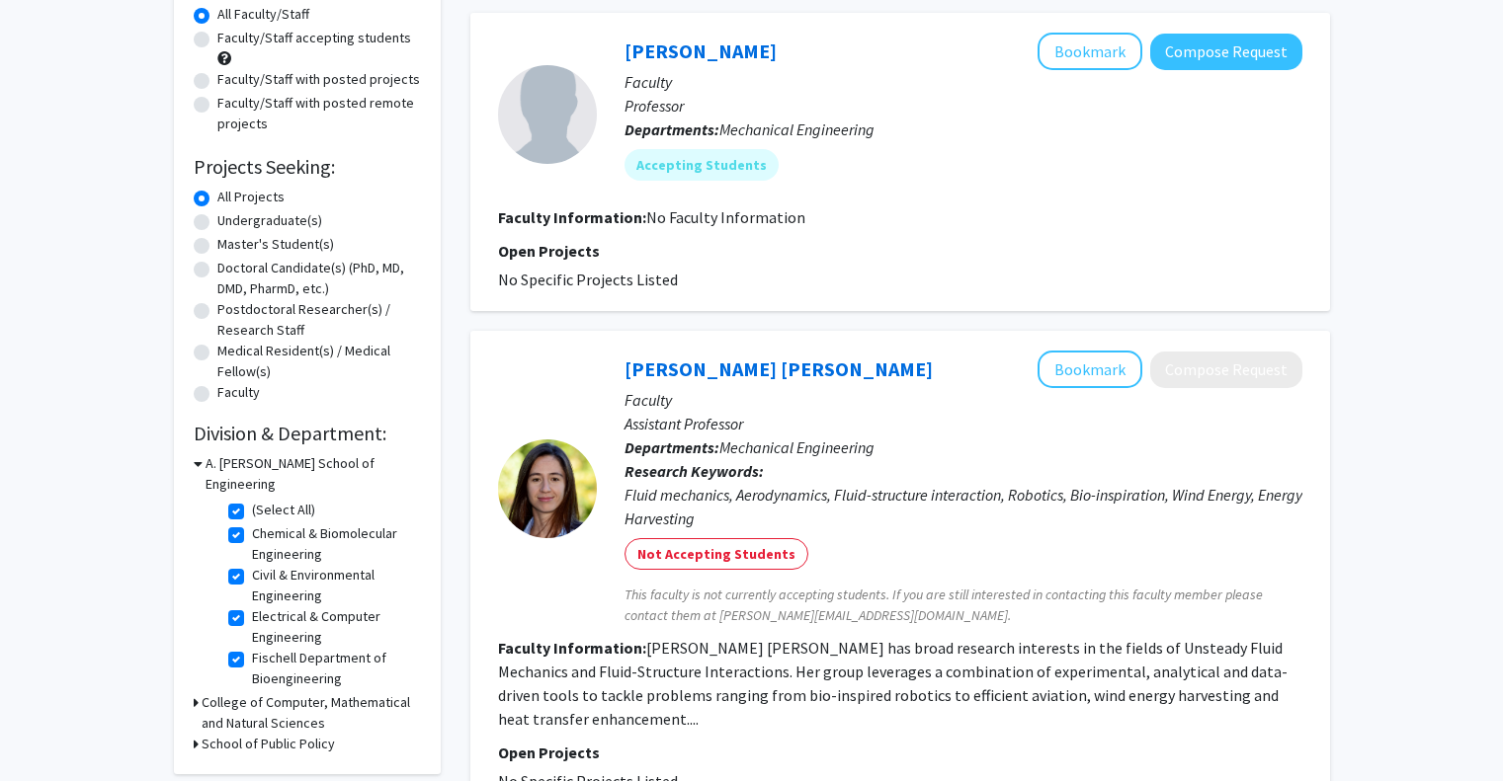
scroll to position [164, 0]
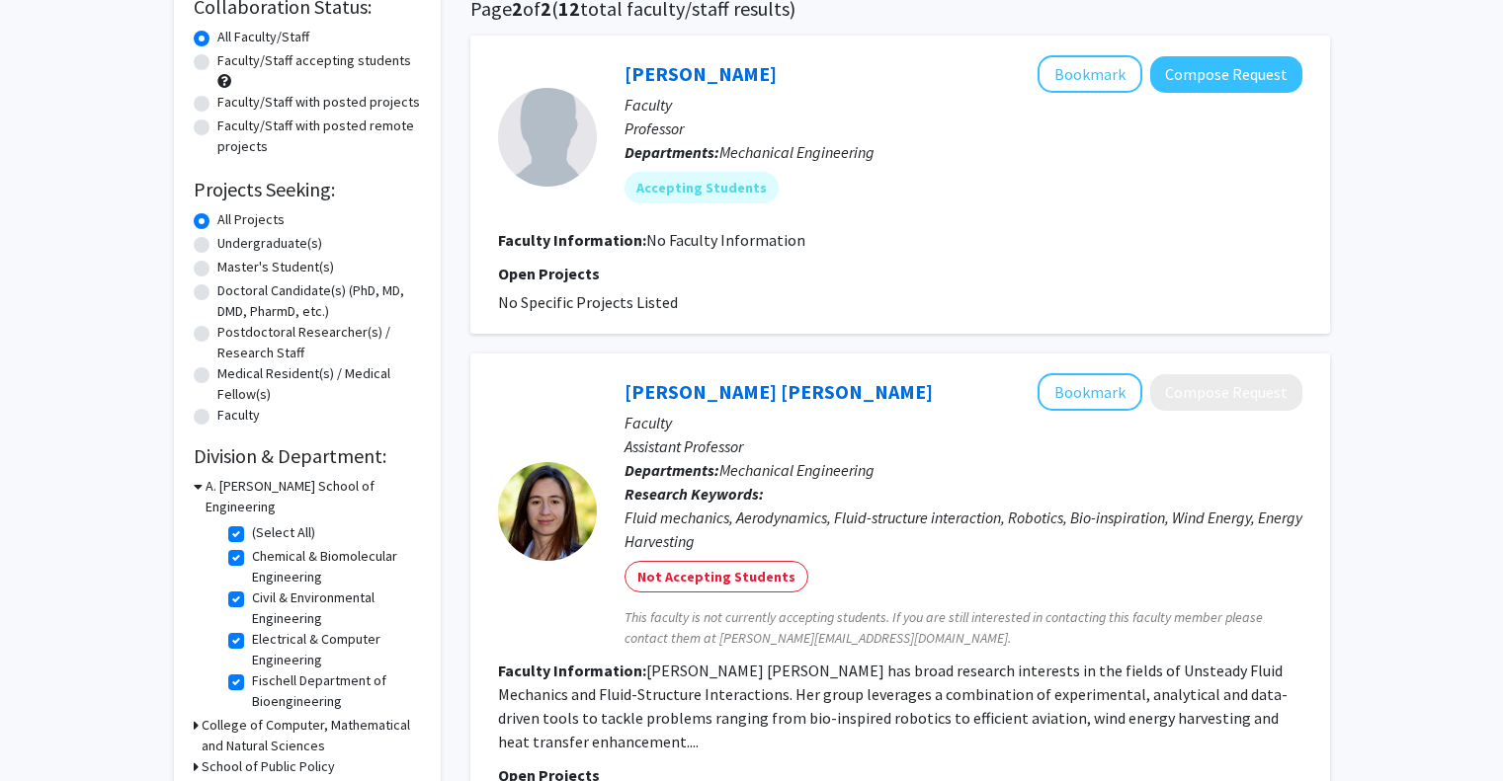
click at [1159, 45] on div "Ken Kiger Bookmark Compose Request Faculty Professor Departments: Mechanical En…" at bounding box center [900, 185] width 860 height 298
click at [1181, 56] on button "Compose Request" at bounding box center [1226, 74] width 152 height 37
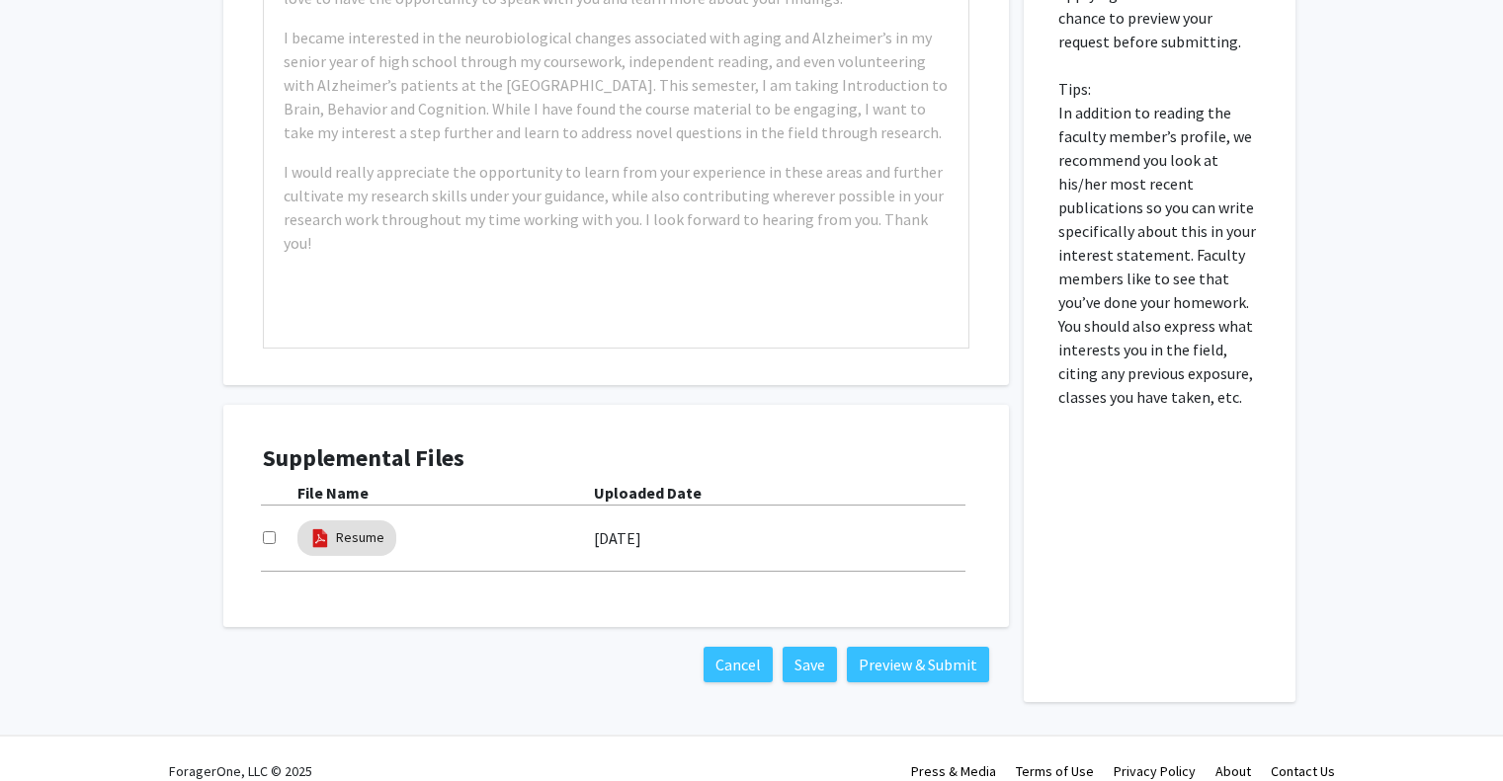
scroll to position [573, 0]
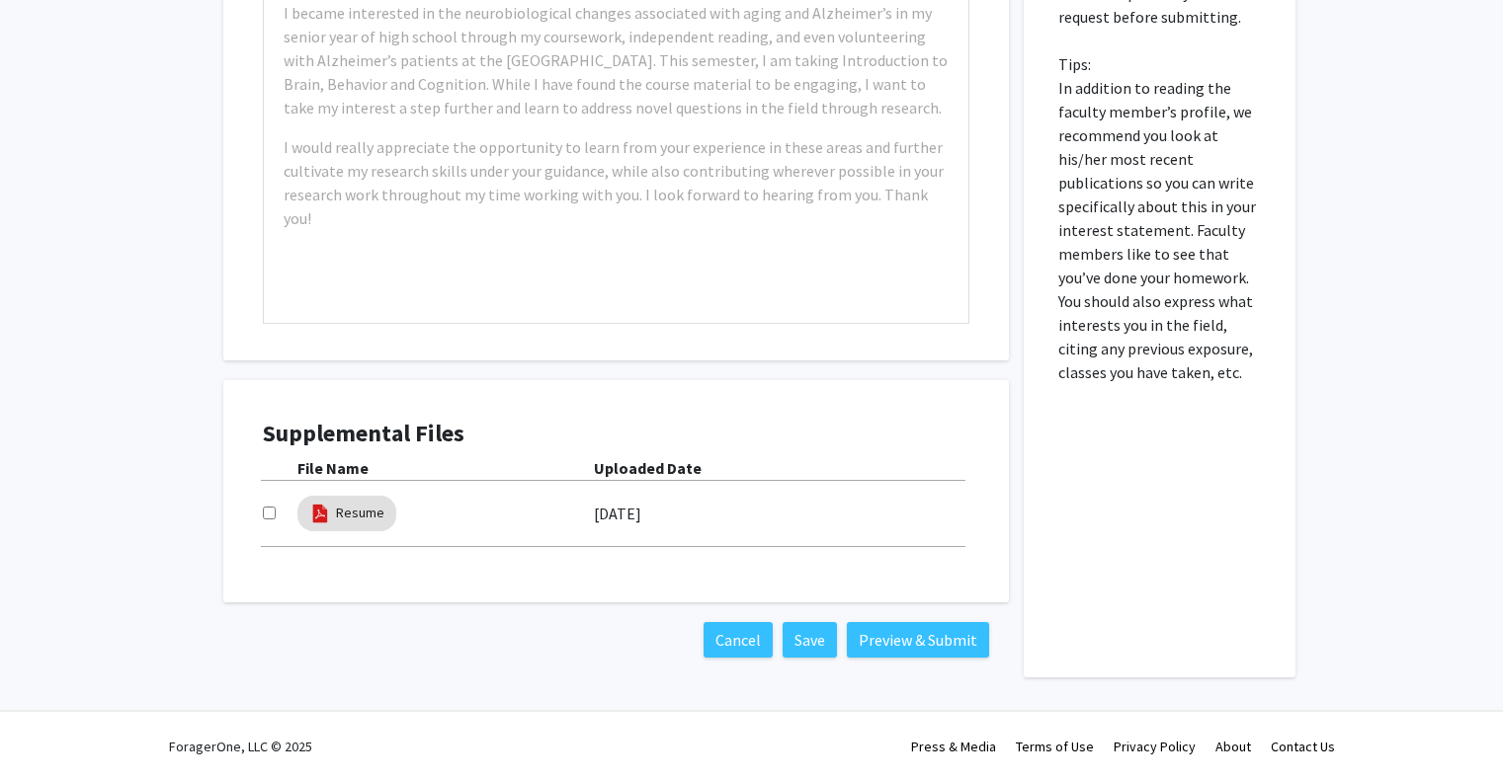
click at [260, 513] on div "Supplemental Files File Name Uploaded Date Resume 09/18/2025" at bounding box center [616, 491] width 746 height 183
click at [270, 510] on input "checkbox" at bounding box center [269, 513] width 13 height 13
checkbox input "true"
drag, startPoint x: 270, startPoint y: 510, endPoint x: 801, endPoint y: 191, distance: 620.0
click at [801, 191] on div "Interest Statement Example: I am a Neuroscience major passionate about neurodeg…" at bounding box center [615, 215] width 815 height 926
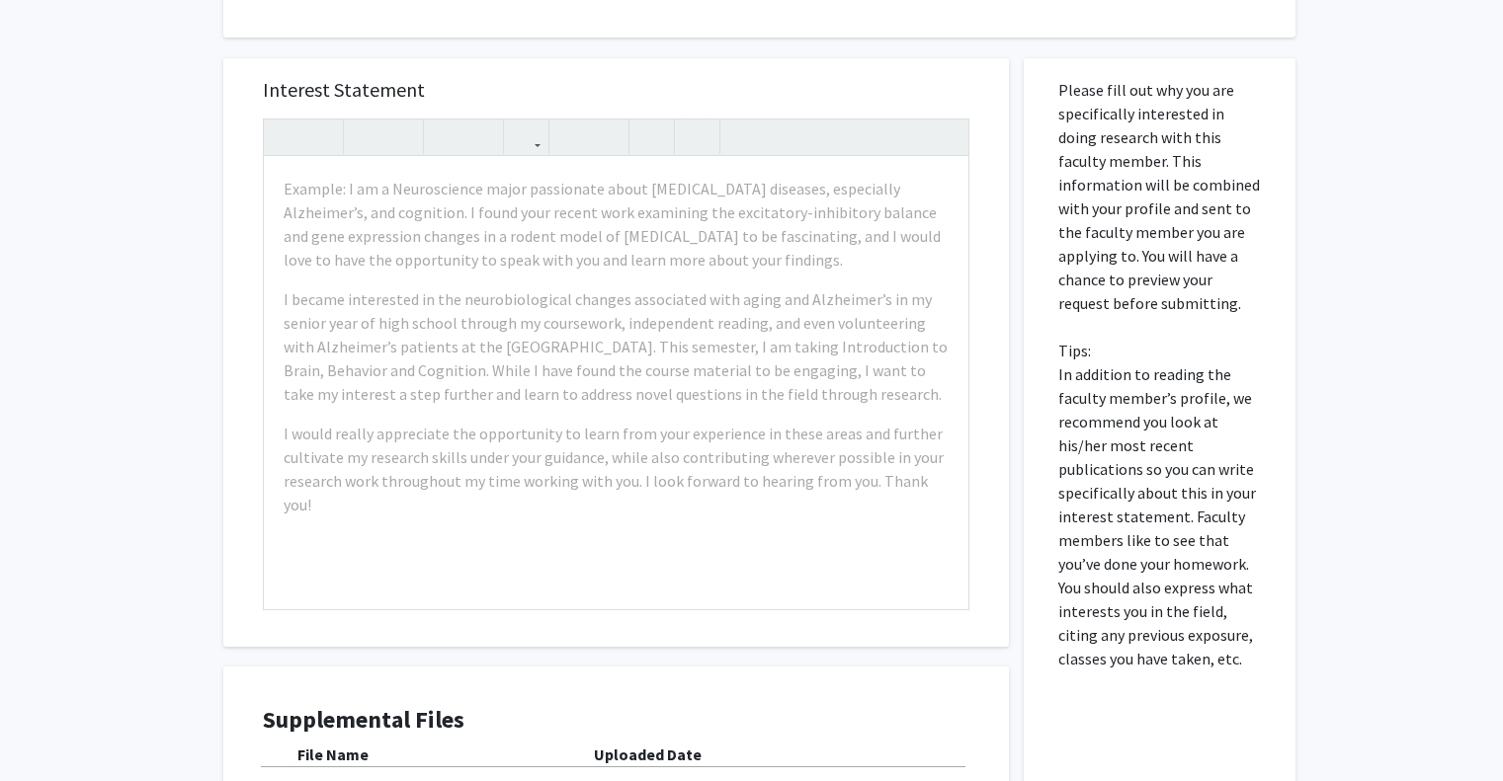
scroll to position [0, 0]
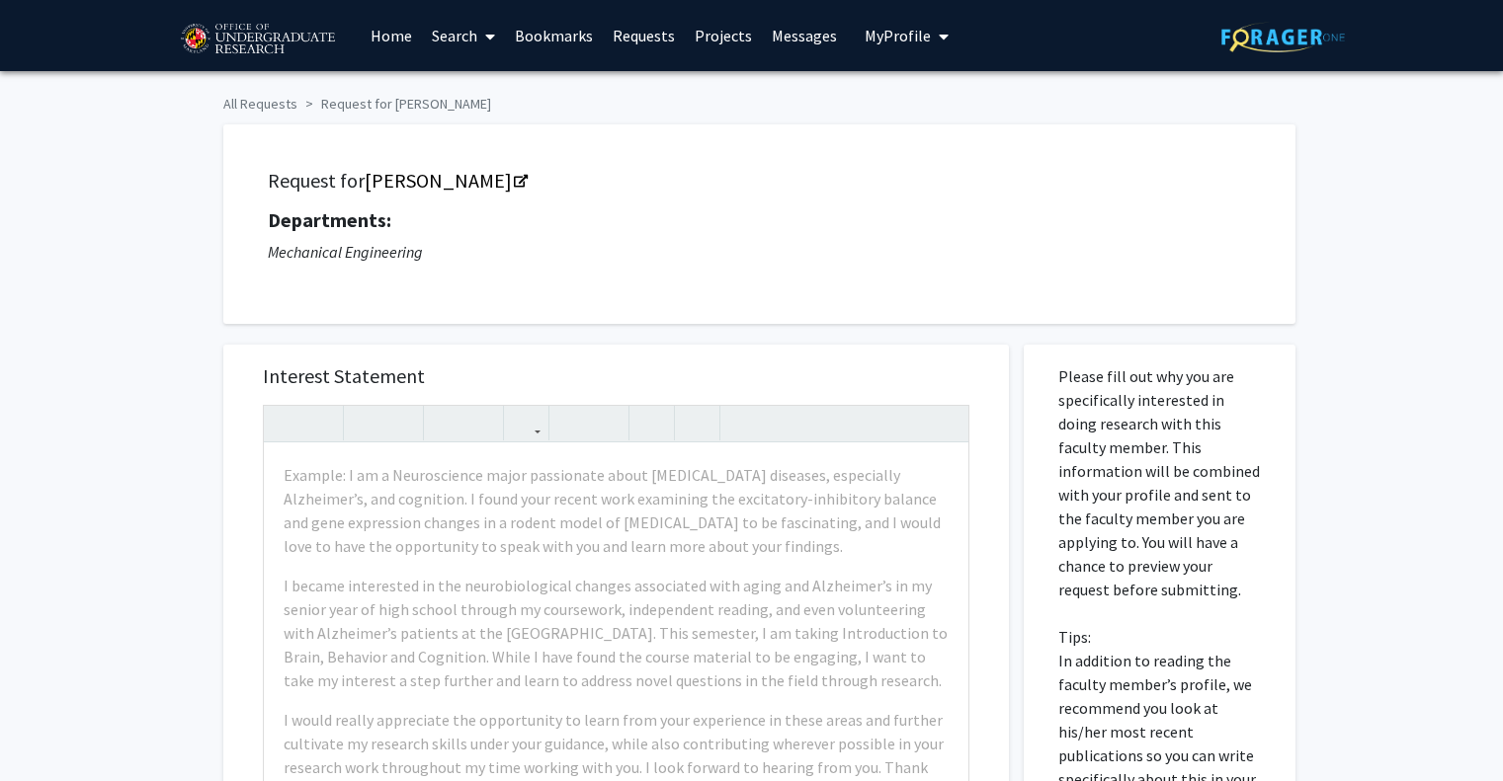
click at [495, 27] on span at bounding box center [486, 36] width 18 height 69
click at [518, 123] on span "Students" at bounding box center [482, 131] width 121 height 40
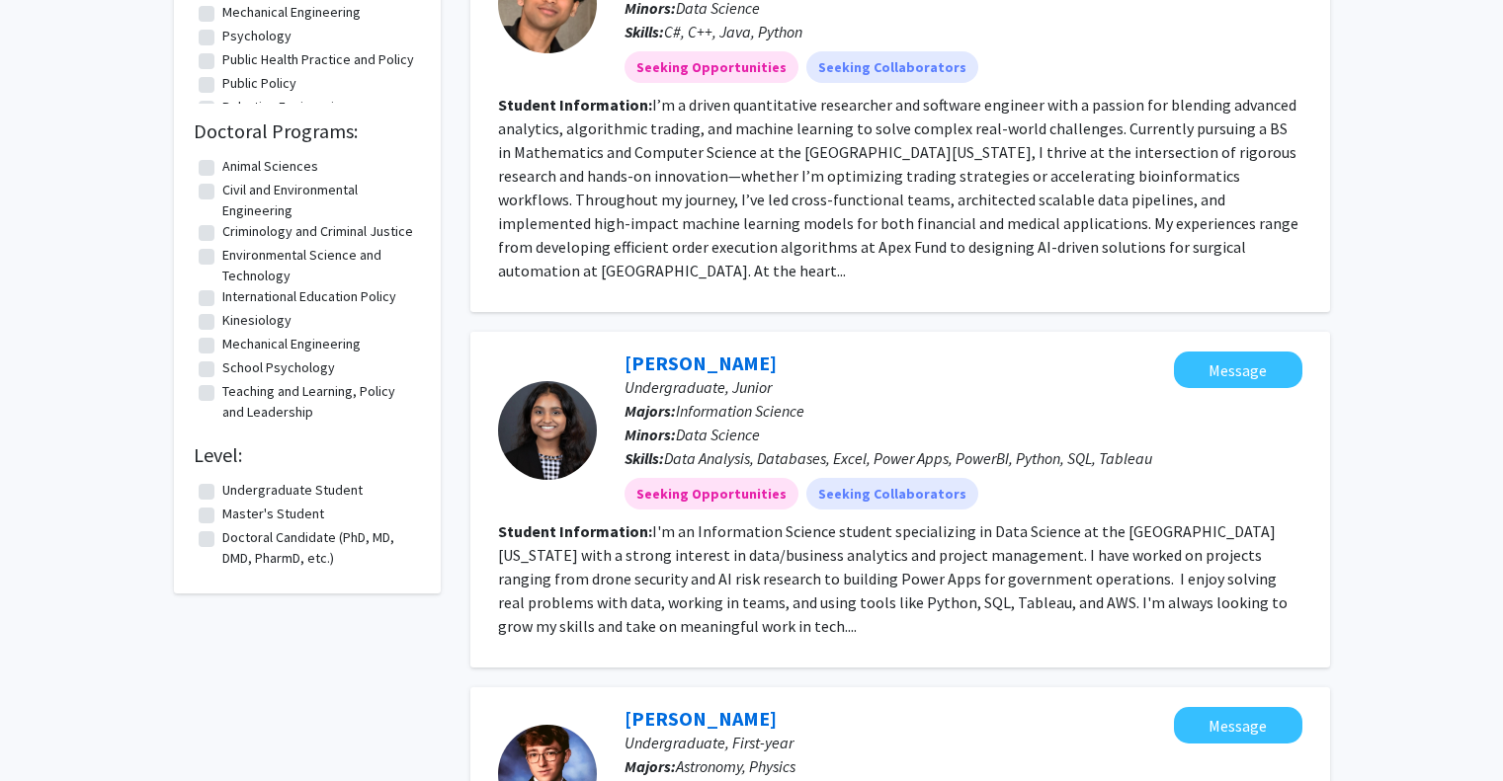
scroll to position [1680, 0]
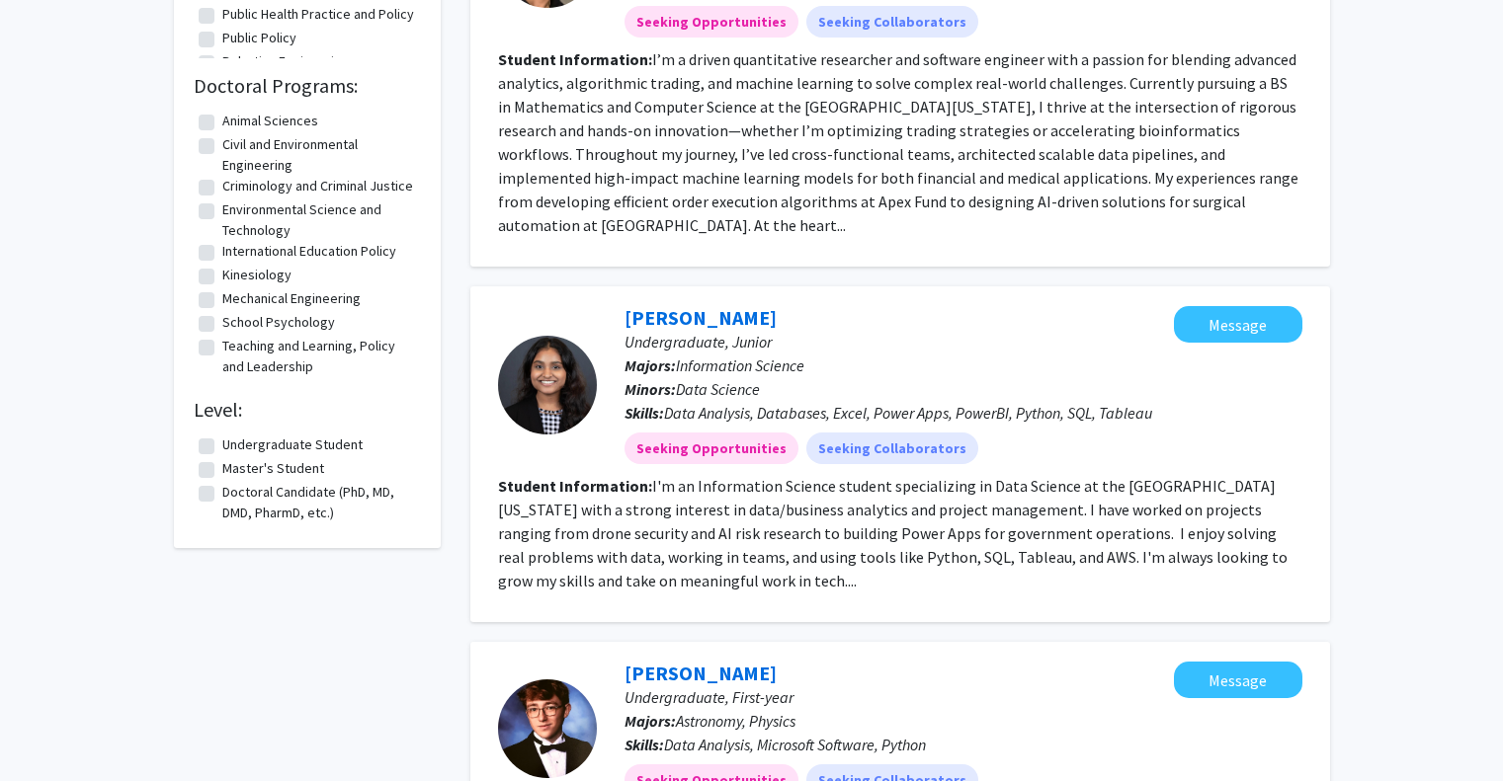
click at [206, 453] on fg-checkbox "Undergraduate Student Undergraduate Student" at bounding box center [307, 447] width 217 height 24
click at [222, 455] on label "Undergraduate Student" at bounding box center [292, 445] width 140 height 21
click at [222, 448] on input "Undergraduate Student" at bounding box center [228, 441] width 13 height 13
checkbox input "true"
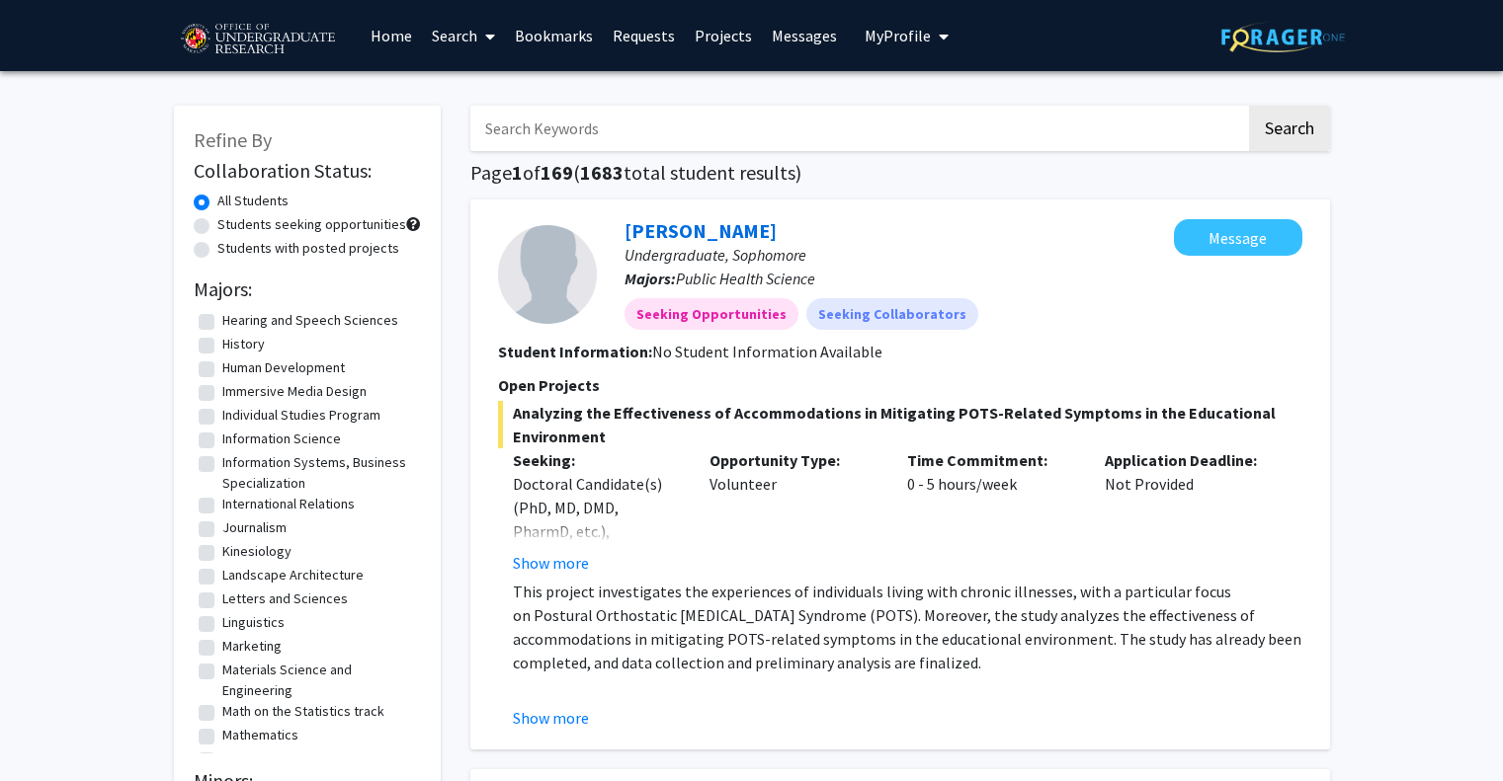
scroll to position [1087, 0]
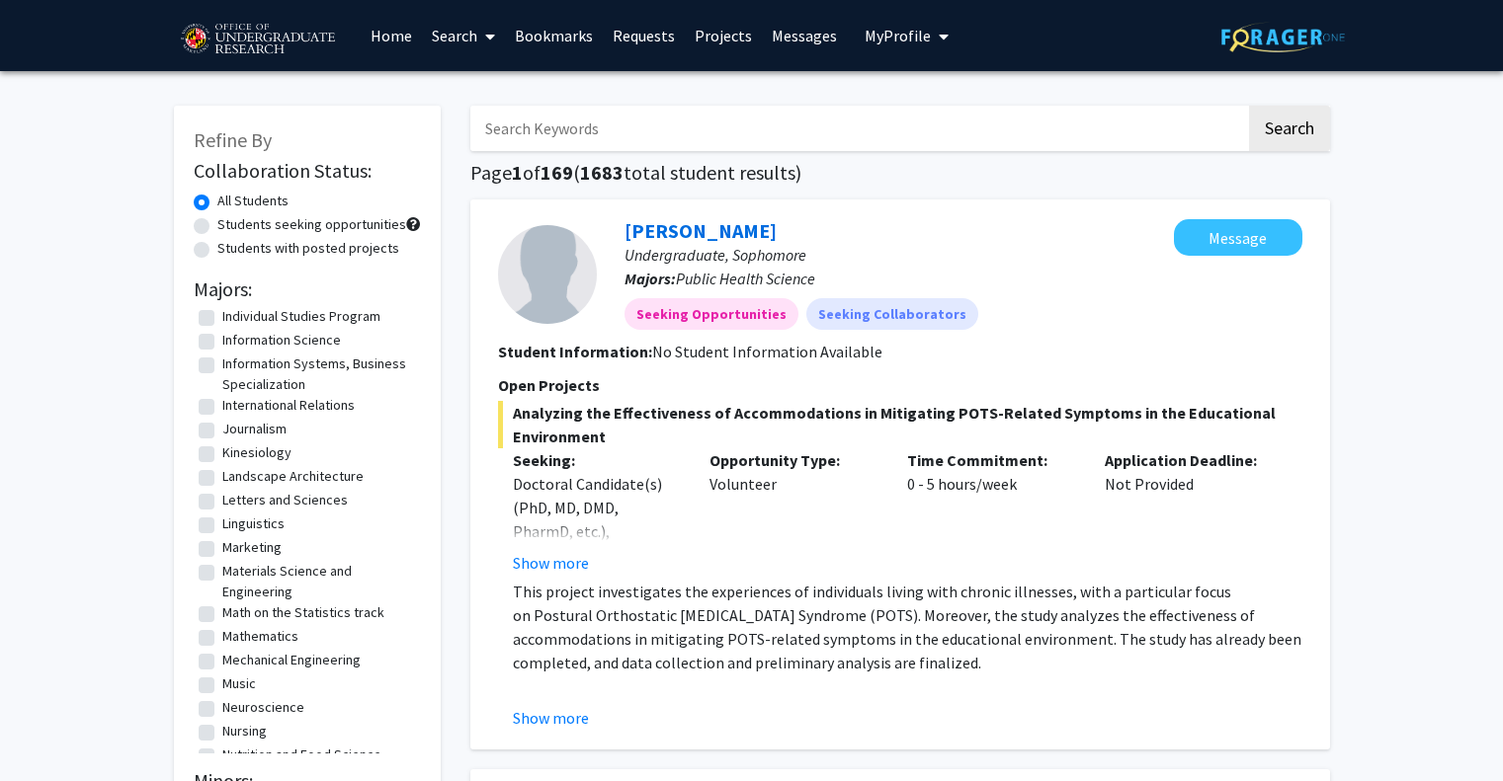
click at [222, 671] on label "Mechanical Engineering" at bounding box center [291, 660] width 138 height 21
click at [222, 663] on input "Mechanical Engineering" at bounding box center [228, 656] width 13 height 13
checkbox input "true"
